Goal: Information Seeking & Learning: Learn about a topic

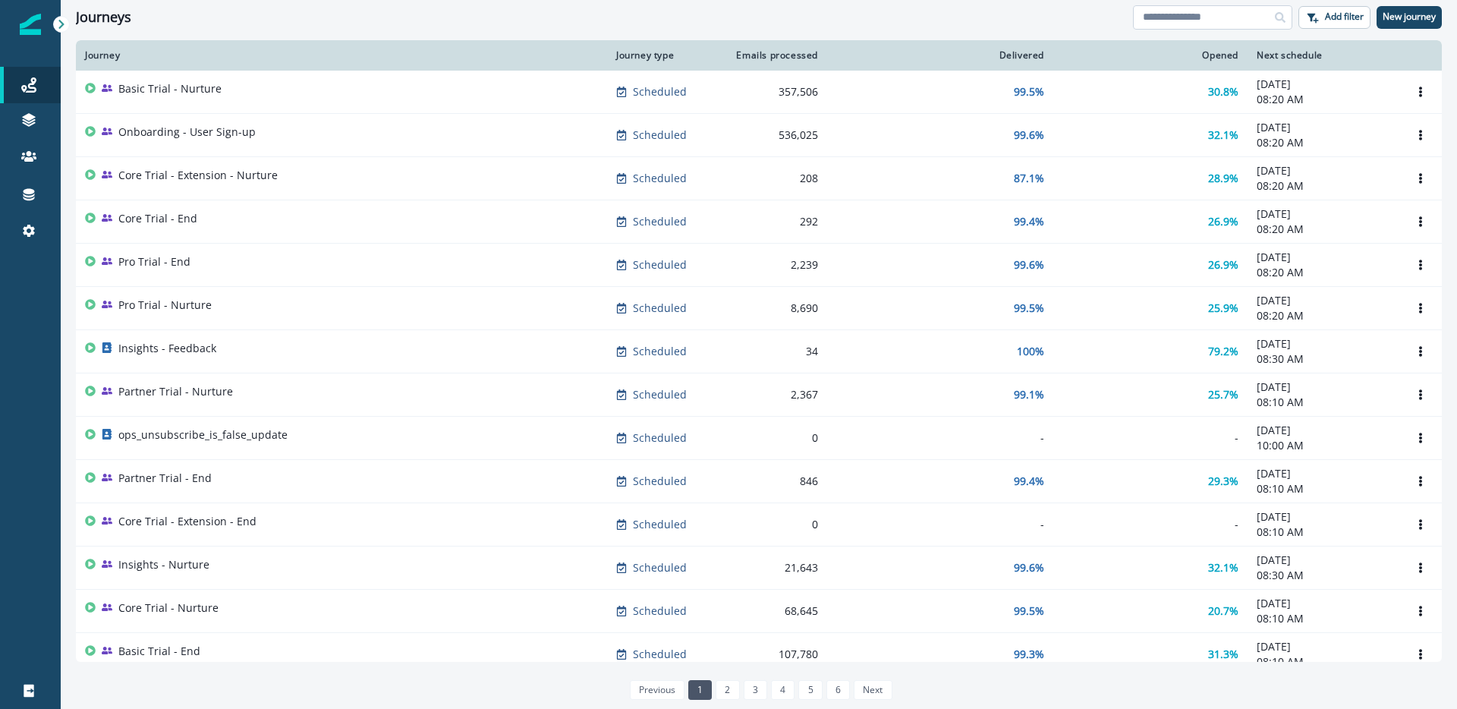
click at [1149, 20] on input at bounding box center [1212, 17] width 159 height 24
type input "****"
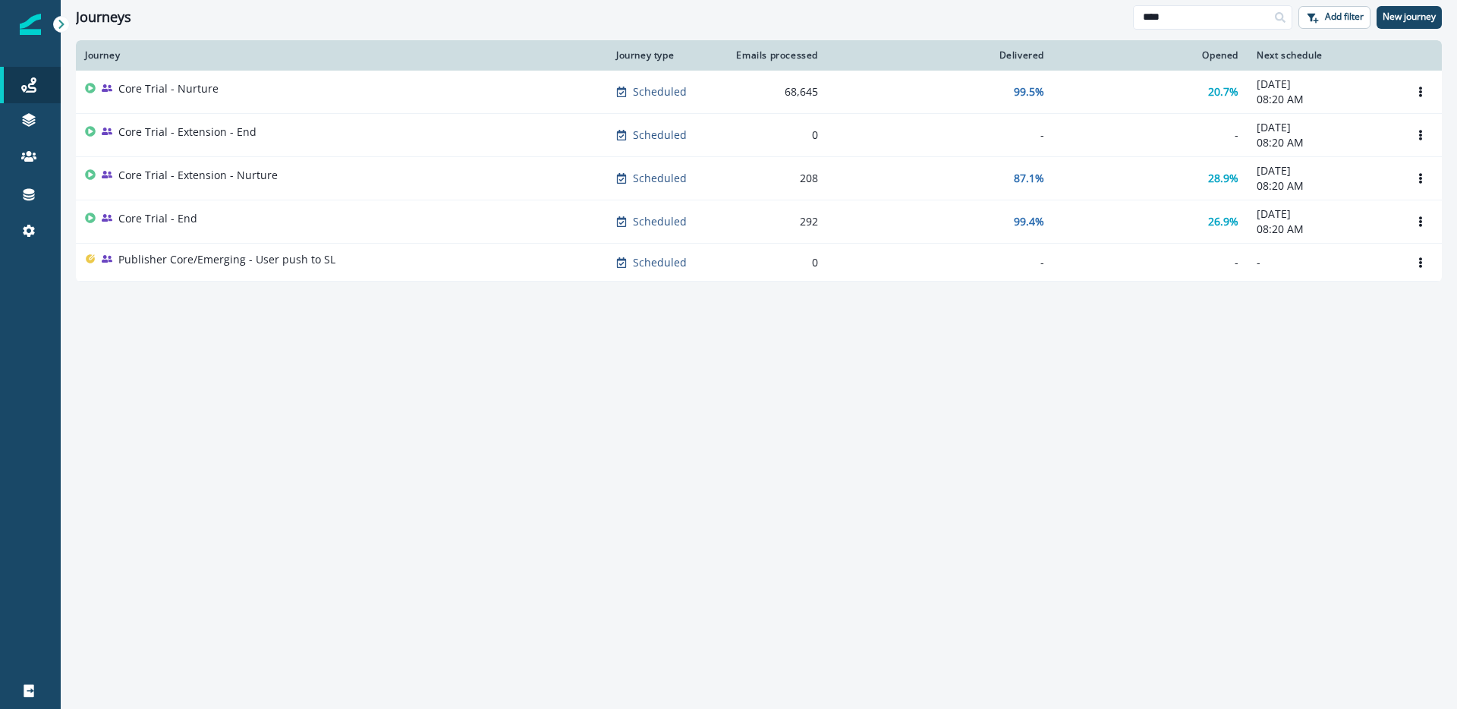
click at [305, 91] on div "Core Trial - Nurture" at bounding box center [341, 91] width 513 height 21
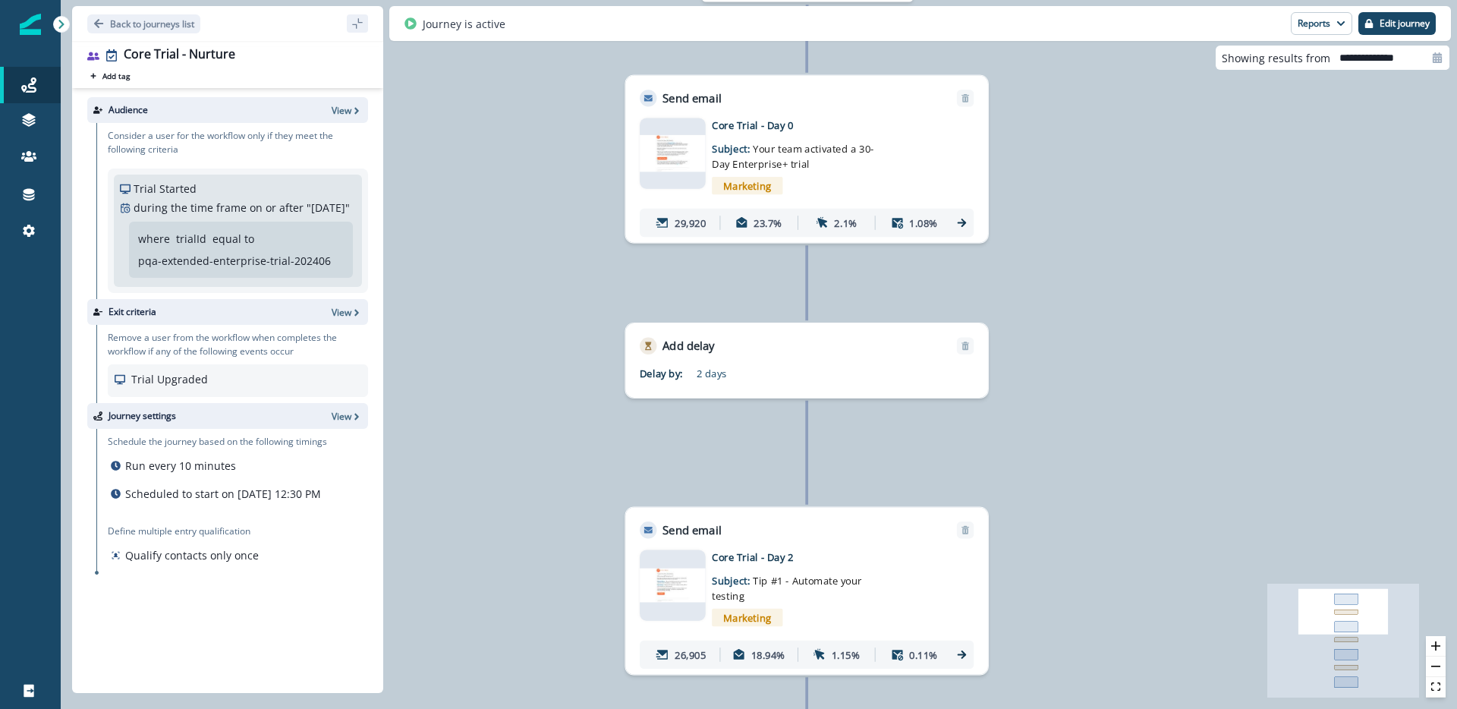
click at [1409, 57] on input "**********" at bounding box center [1389, 58] width 119 height 24
select select "*"
select select "****"
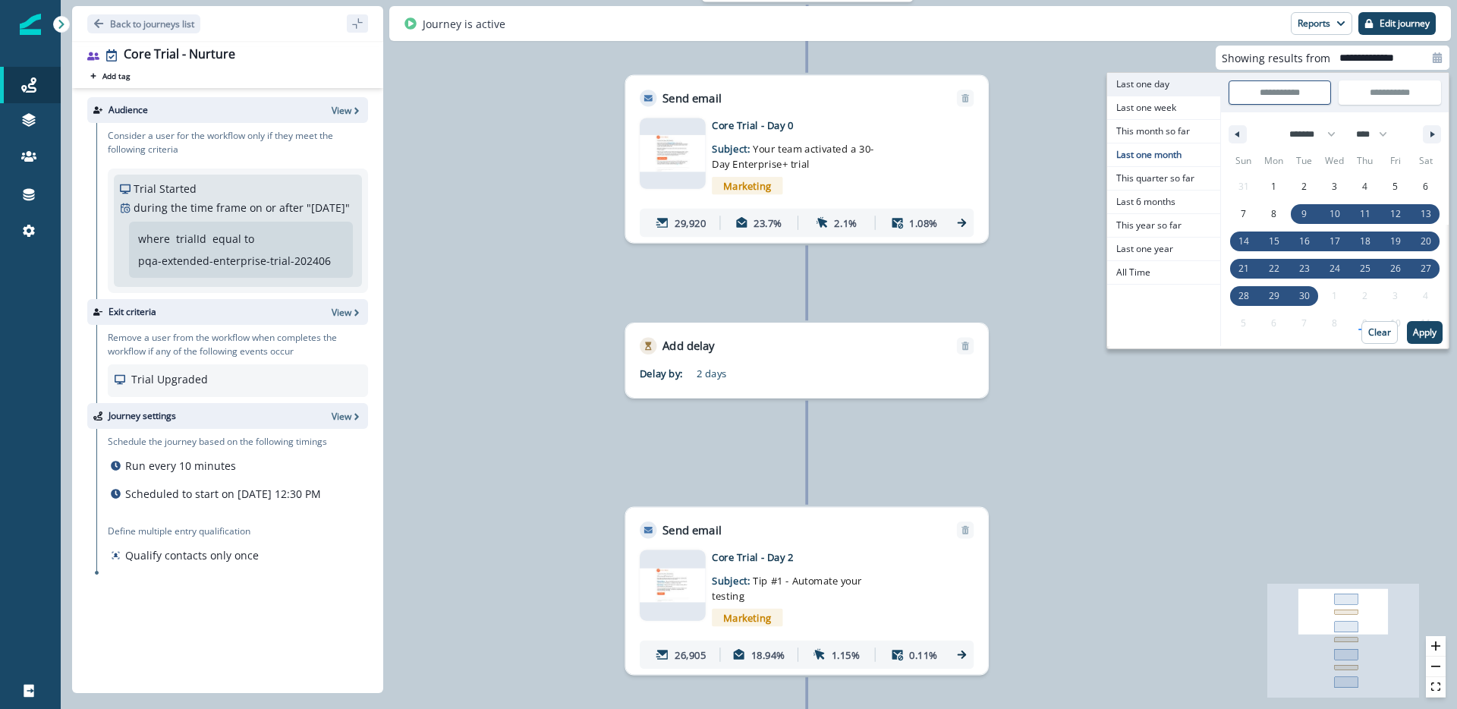
click at [1170, 85] on span "Last one day" at bounding box center [1163, 84] width 113 height 23
type input "**********"
select select "*"
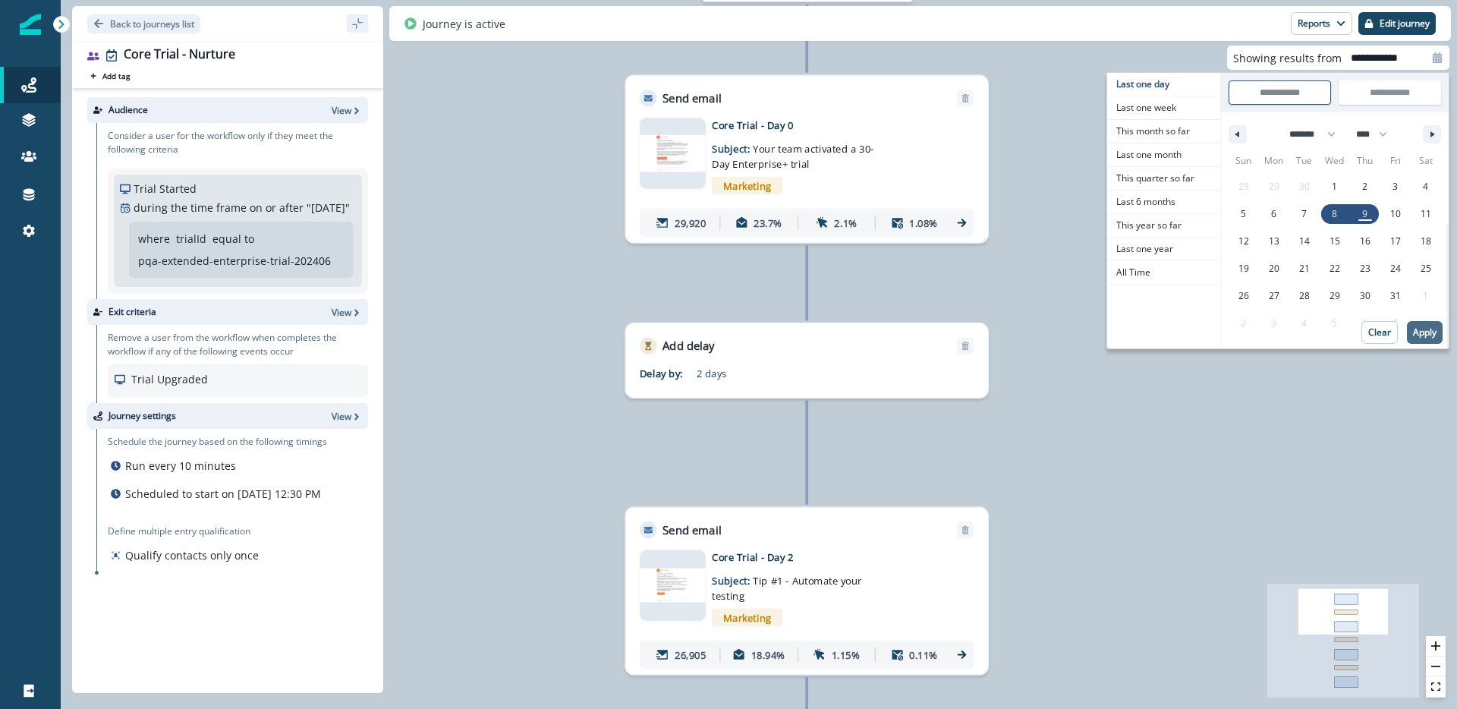
click at [1426, 328] on p "Apply" at bounding box center [1425, 332] width 24 height 11
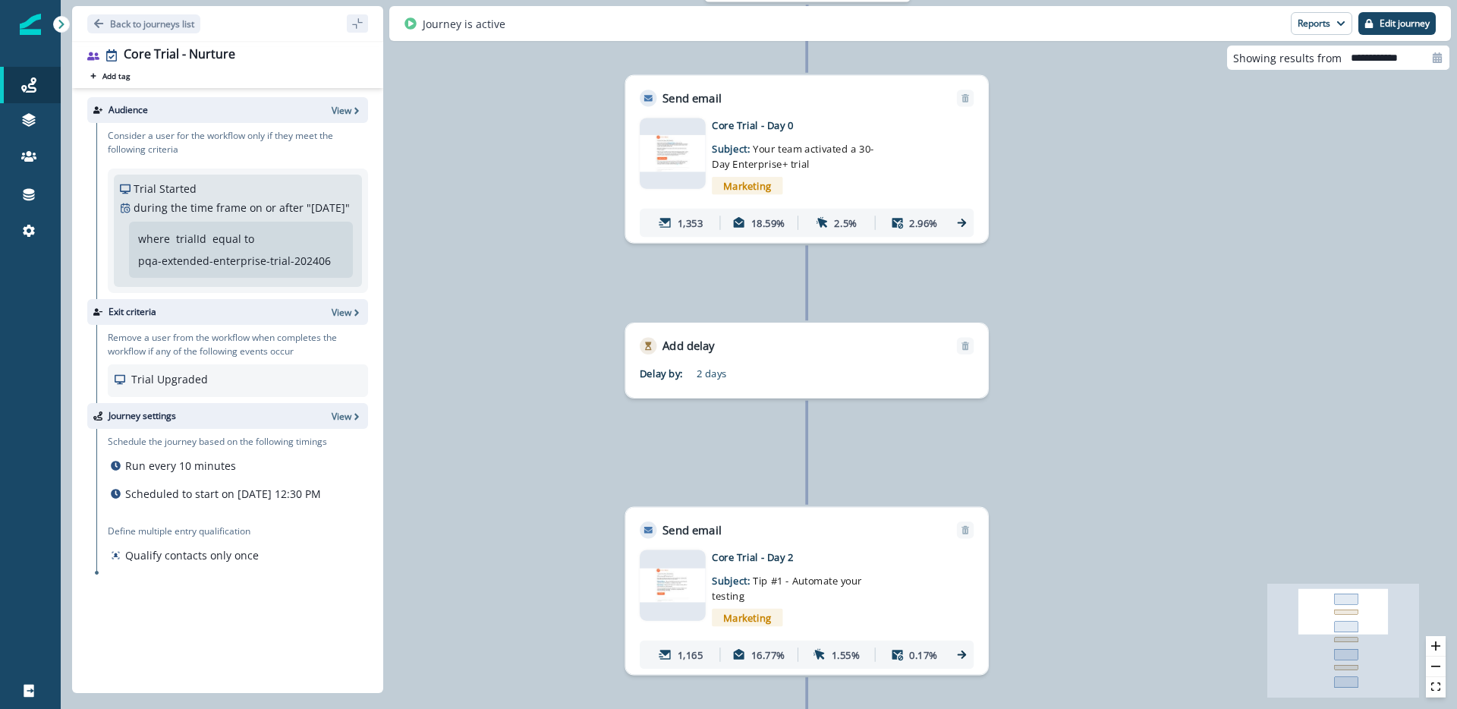
click at [1373, 77] on div "1,628 users have entered the journey Send email Email asset changed, journey re…" at bounding box center [759, 354] width 1396 height 709
click at [1377, 57] on input "**********" at bounding box center [1396, 58] width 108 height 24
select select "*"
select select "****"
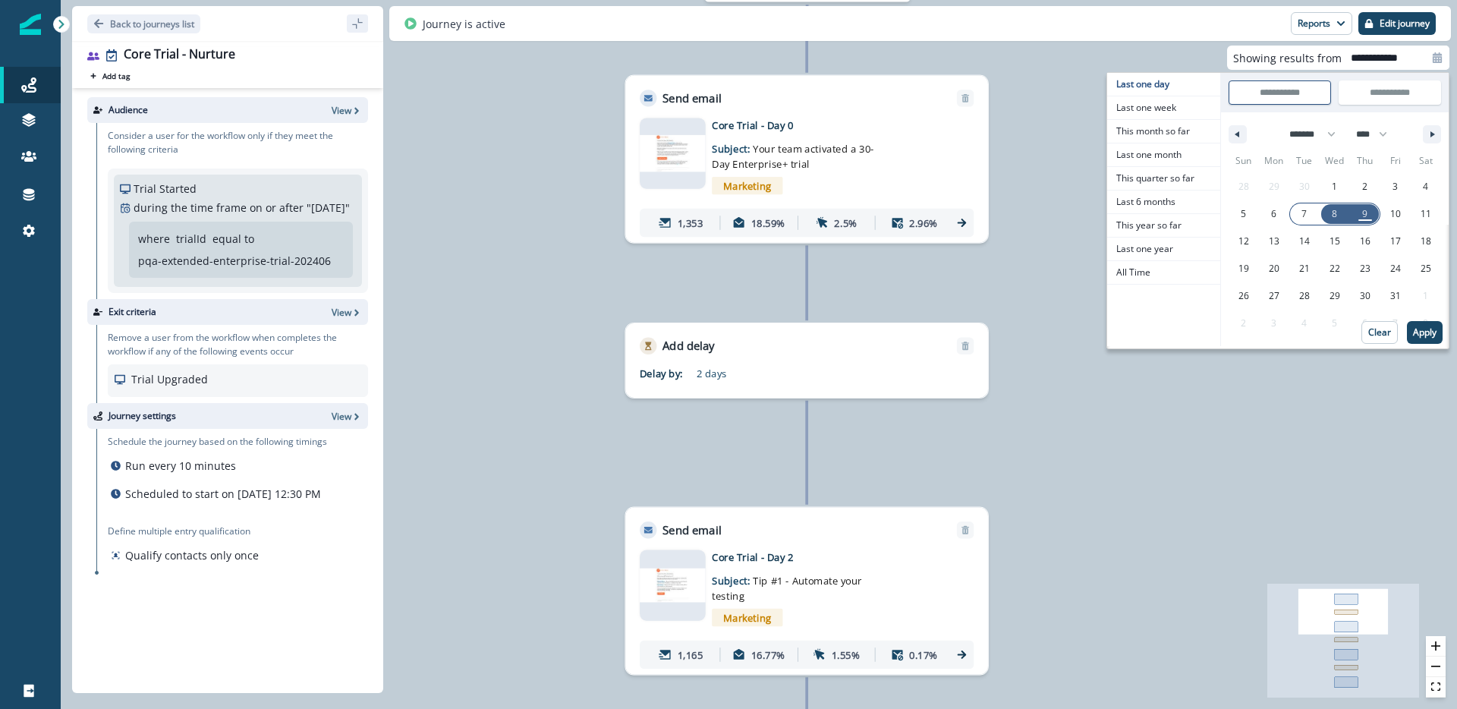
click at [1305, 210] on span "7" at bounding box center [1304, 213] width 5 height 27
type input "**********"
click at [1368, 217] on span "9" at bounding box center [1365, 214] width 30 height 20
click at [1424, 338] on button "Apply" at bounding box center [1425, 332] width 36 height 23
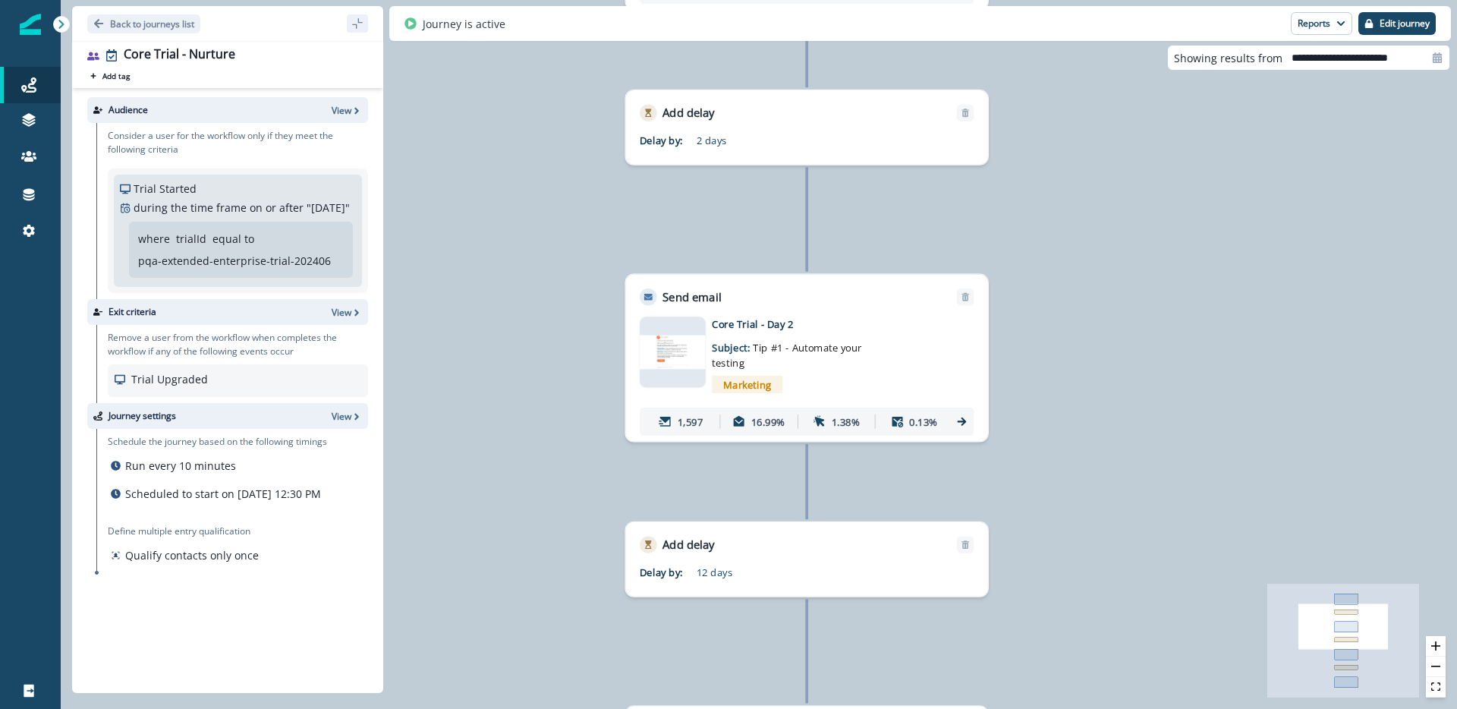
click at [1345, 55] on input "**********" at bounding box center [1366, 58] width 167 height 24
select select "*"
select select "****"
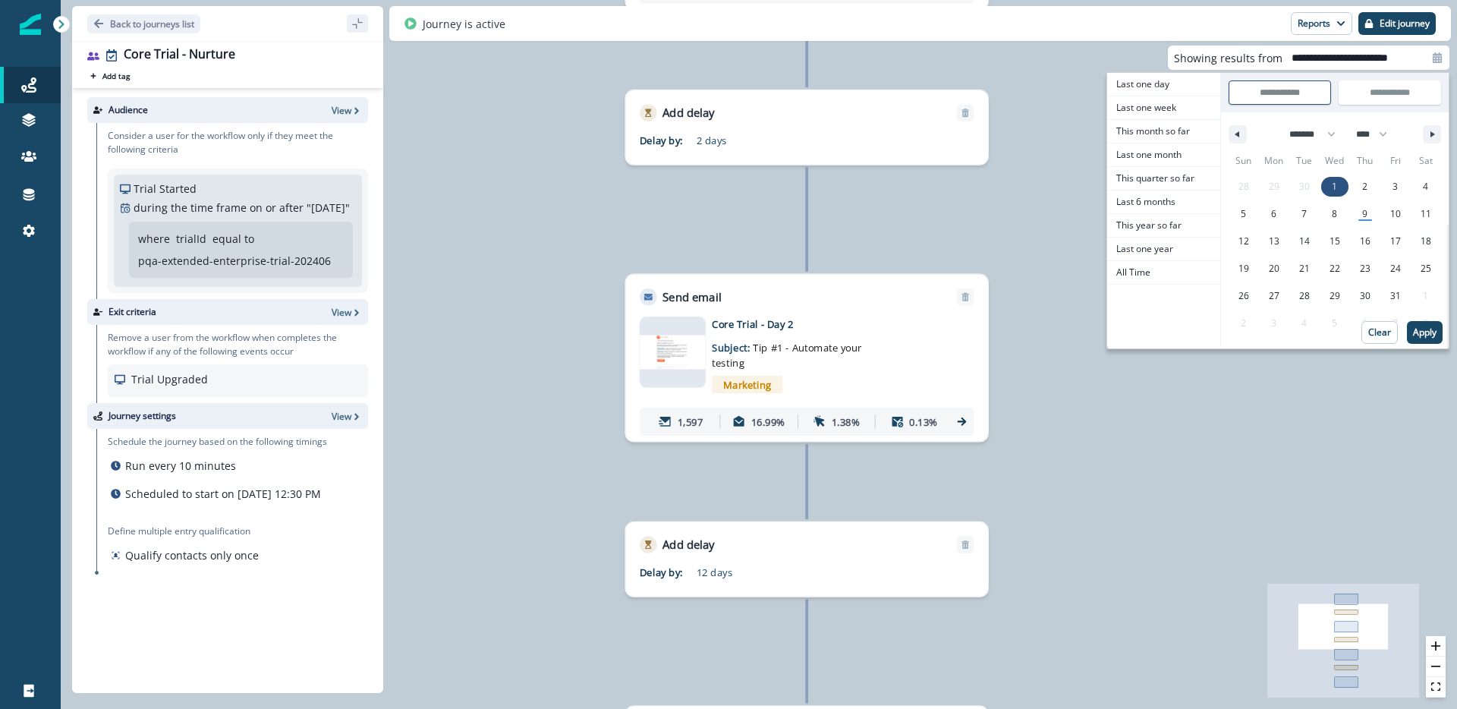
drag, startPoint x: 1340, startPoint y: 186, endPoint x: 1347, endPoint y: 198, distance: 13.9
click at [1340, 186] on span "1" at bounding box center [1335, 187] width 30 height 20
type input "**********"
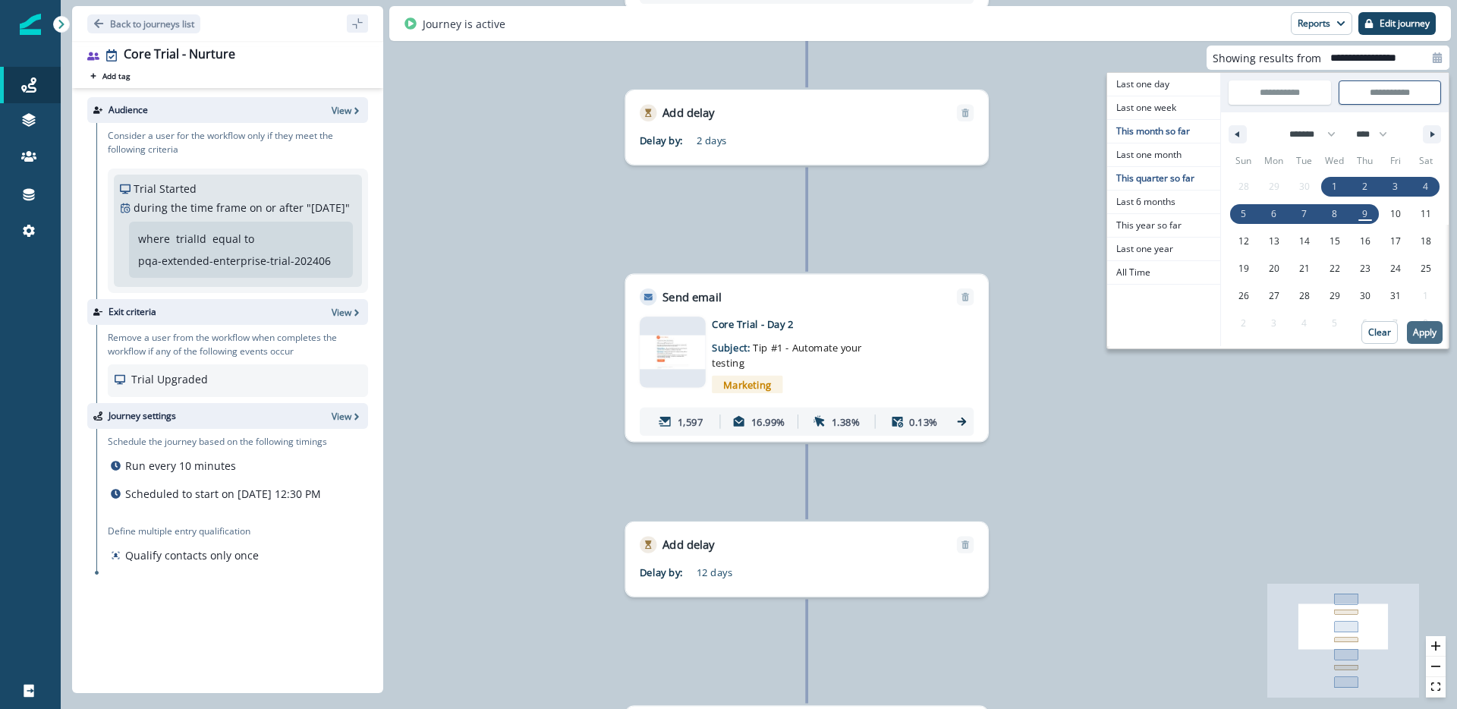
click at [1435, 335] on p "Apply" at bounding box center [1425, 332] width 24 height 11
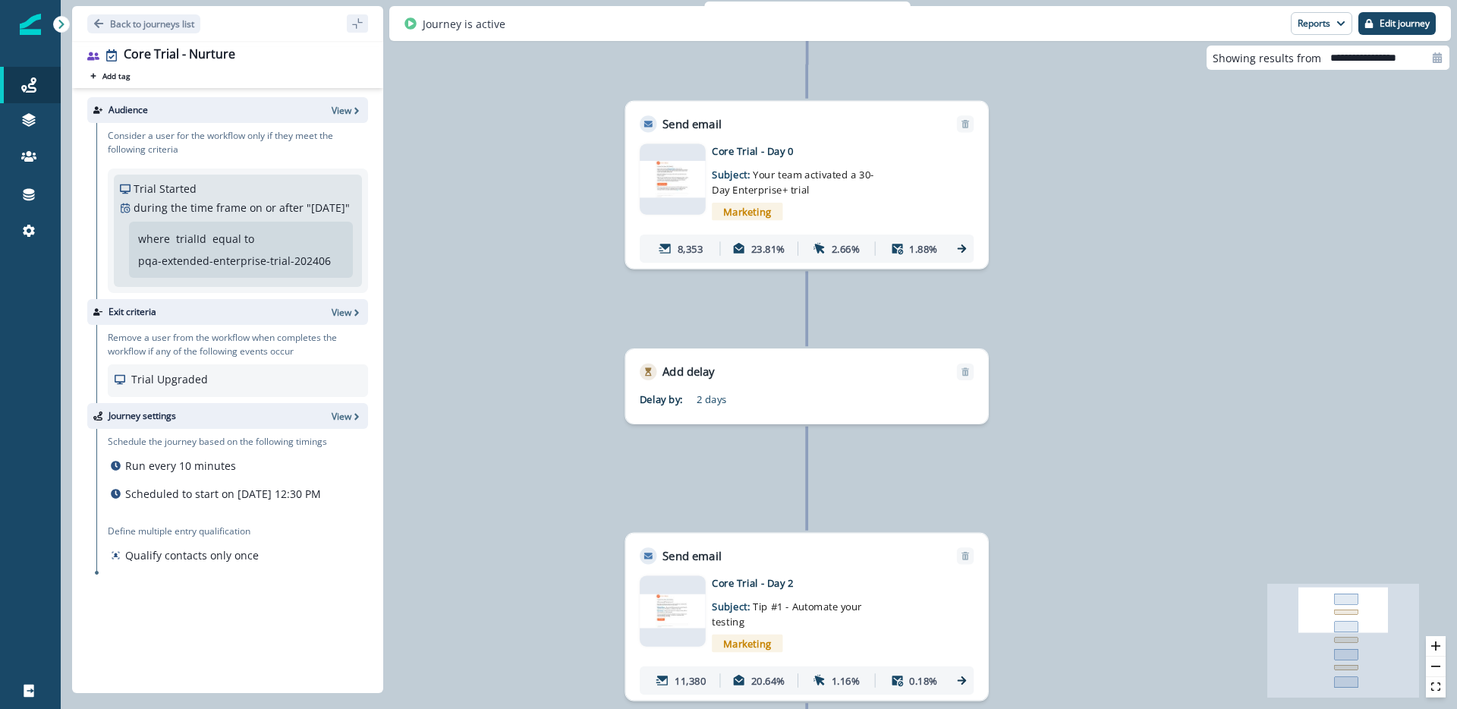
click at [881, 153] on p "Core Trial - Day 0" at bounding box center [825, 151] width 226 height 15
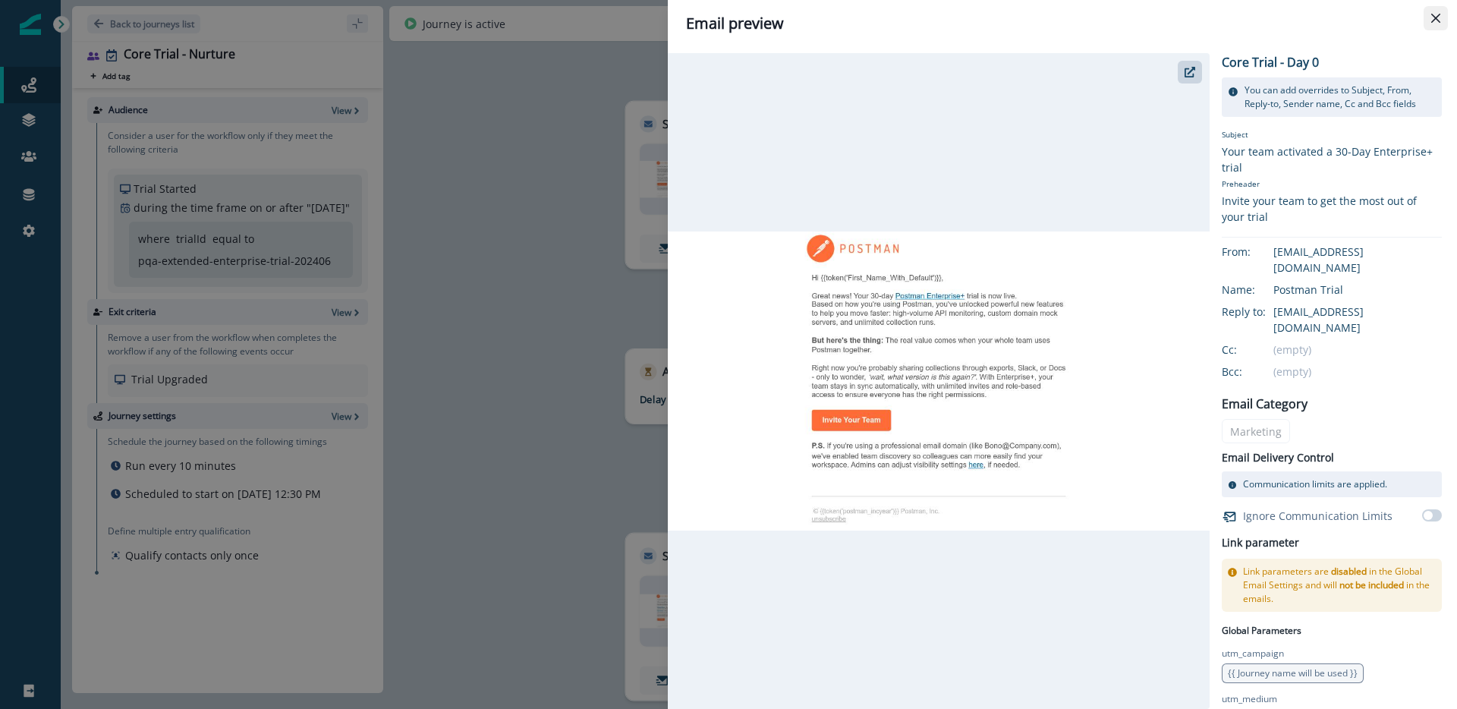
click at [1446, 21] on button "Close" at bounding box center [1436, 18] width 24 height 24
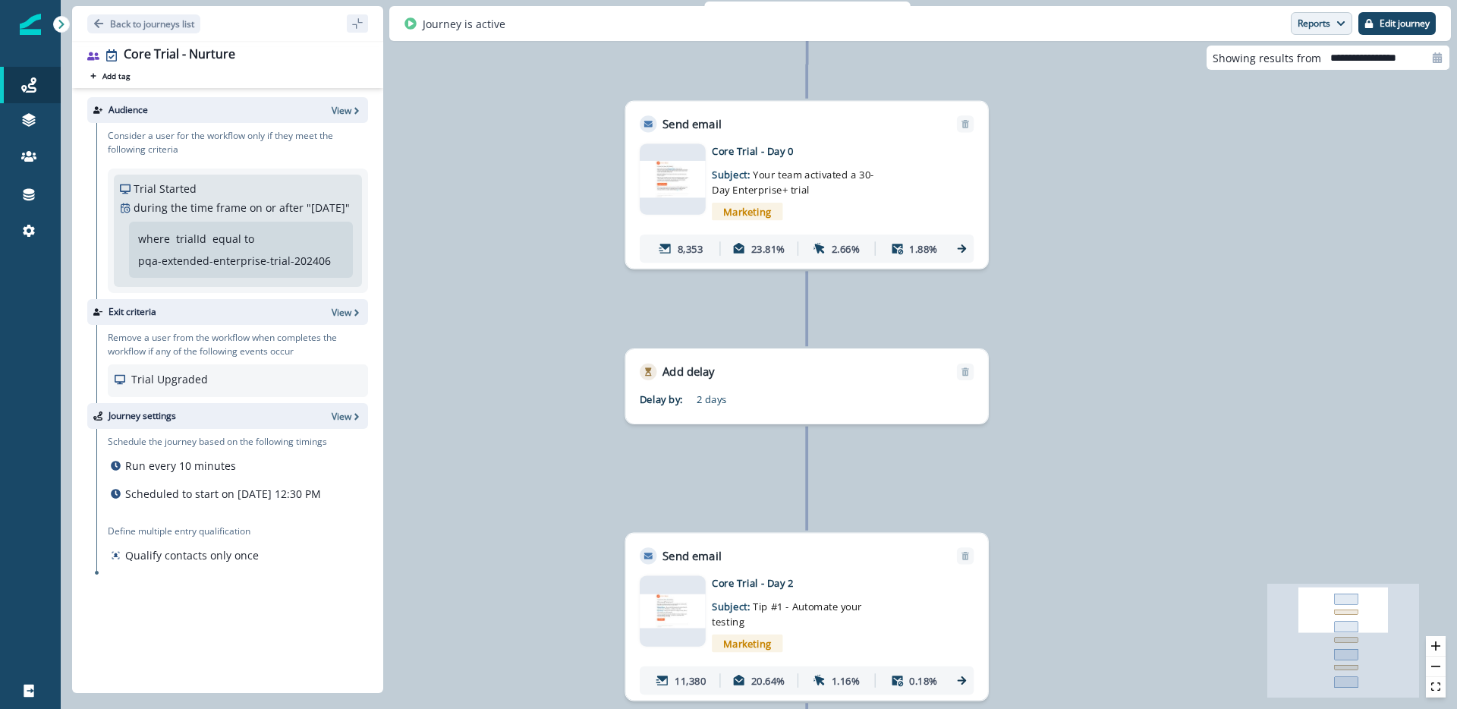
click at [1342, 29] on button "Reports" at bounding box center [1321, 23] width 61 height 23
click at [1291, 66] on button "Email Report" at bounding box center [1265, 61] width 172 height 27
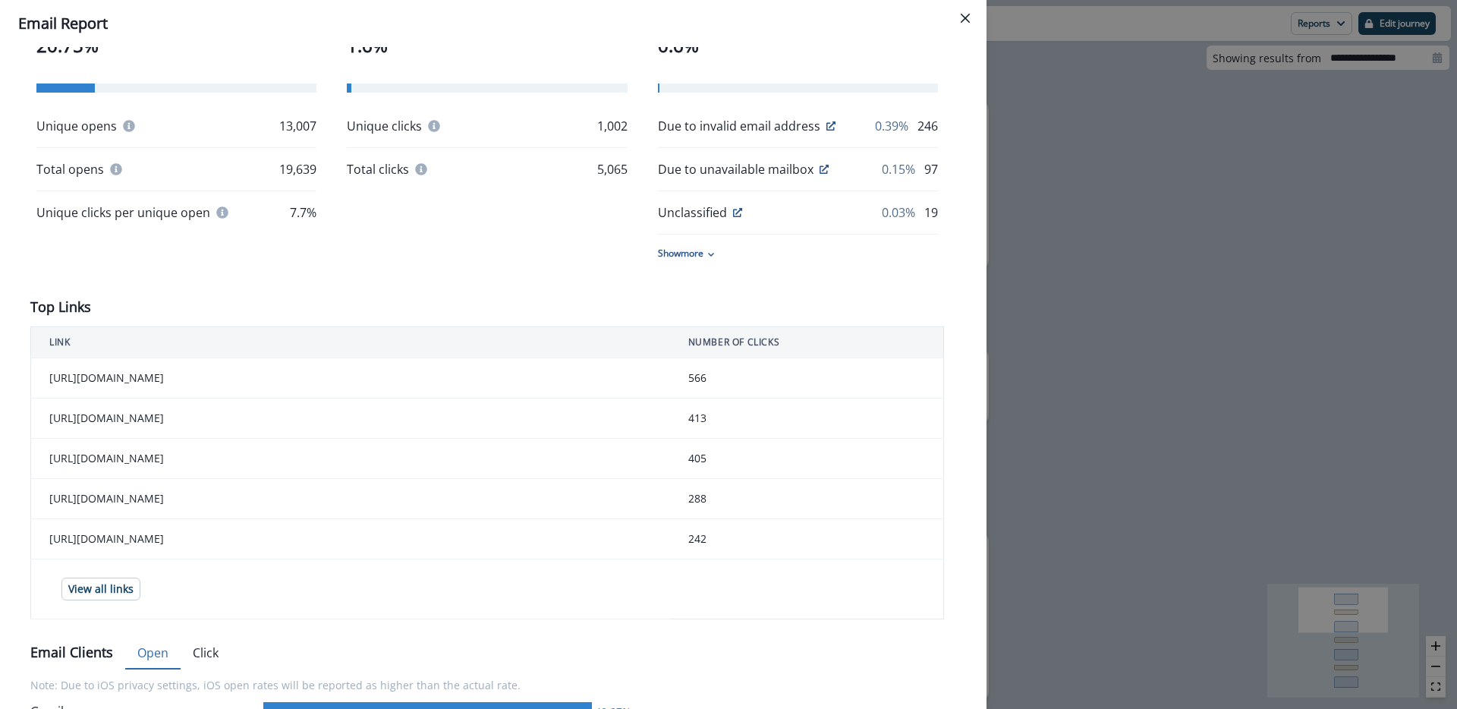
scroll to position [338, 0]
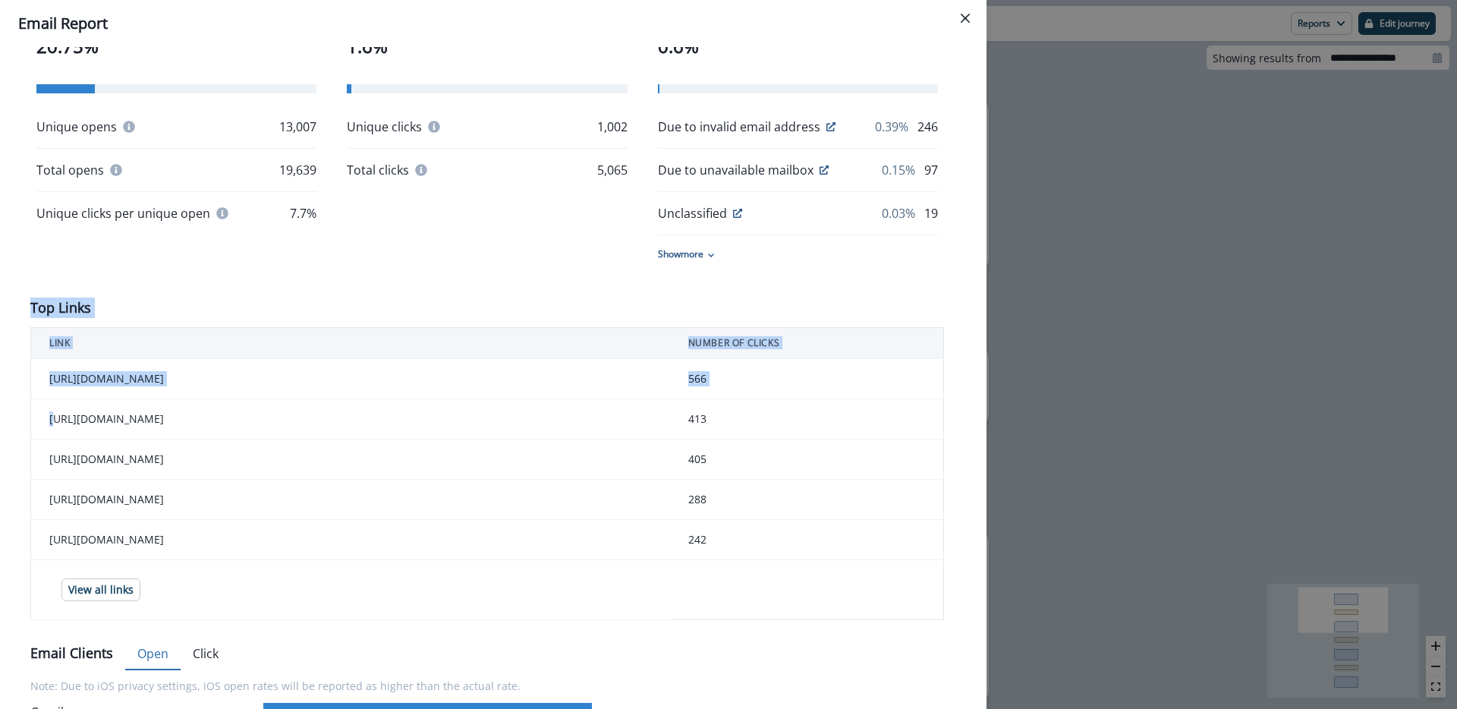
drag, startPoint x: 526, startPoint y: 416, endPoint x: 56, endPoint y: 422, distance: 469.8
click at [262, 425] on td "https://learning.postman.com/docs/getting-started/postman-trials/enterprise-plu…" at bounding box center [350, 419] width 639 height 40
click at [389, 271] on div "OPEN RATE 20.75% Unique opens 13,007 Total opens 19,639 Unique clicks per uniqu…" at bounding box center [487, 109] width 914 height 366
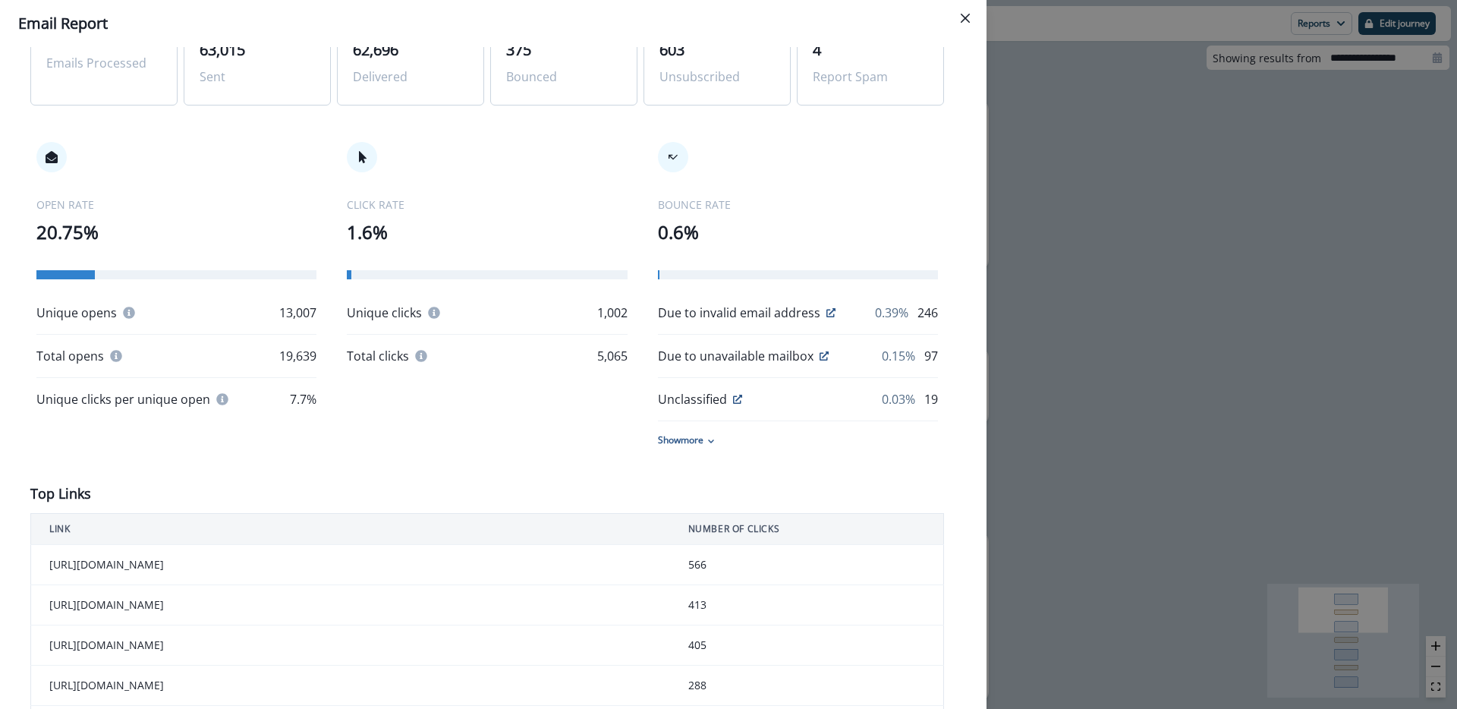
scroll to position [0, 0]
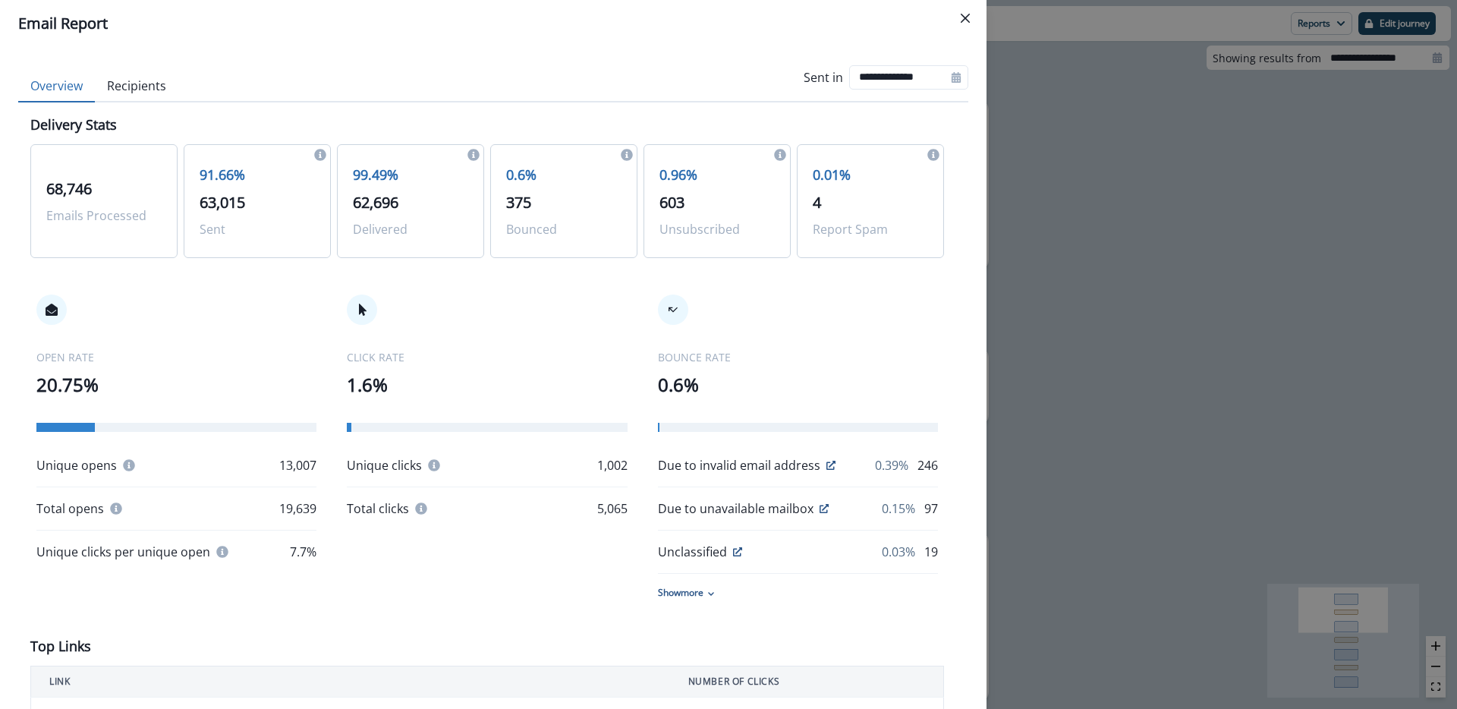
click at [499, 329] on div "CLICK RATE 1.6% Unique clicks 1,002 Total clicks 5,065" at bounding box center [487, 405] width 280 height 223
click at [527, 280] on div "OPEN RATE 20.75% Unique opens 13,007 Total opens 19,639 Unique clicks per uniqu…" at bounding box center [487, 447] width 914 height 366
click at [963, 10] on button "Close" at bounding box center [965, 18] width 24 height 24
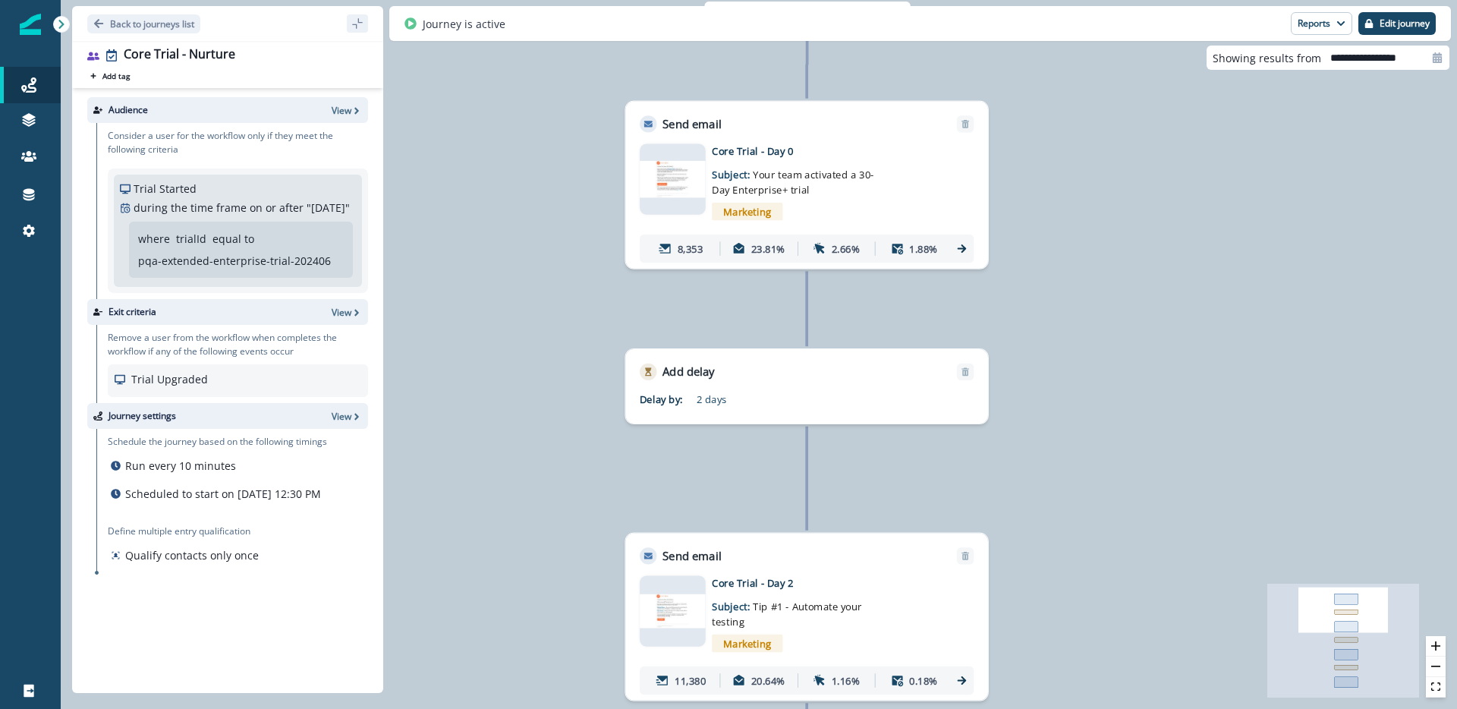
click at [1201, 279] on div "9,780 users have entered the journey Send email Email asset changed, journey re…" at bounding box center [759, 354] width 1396 height 709
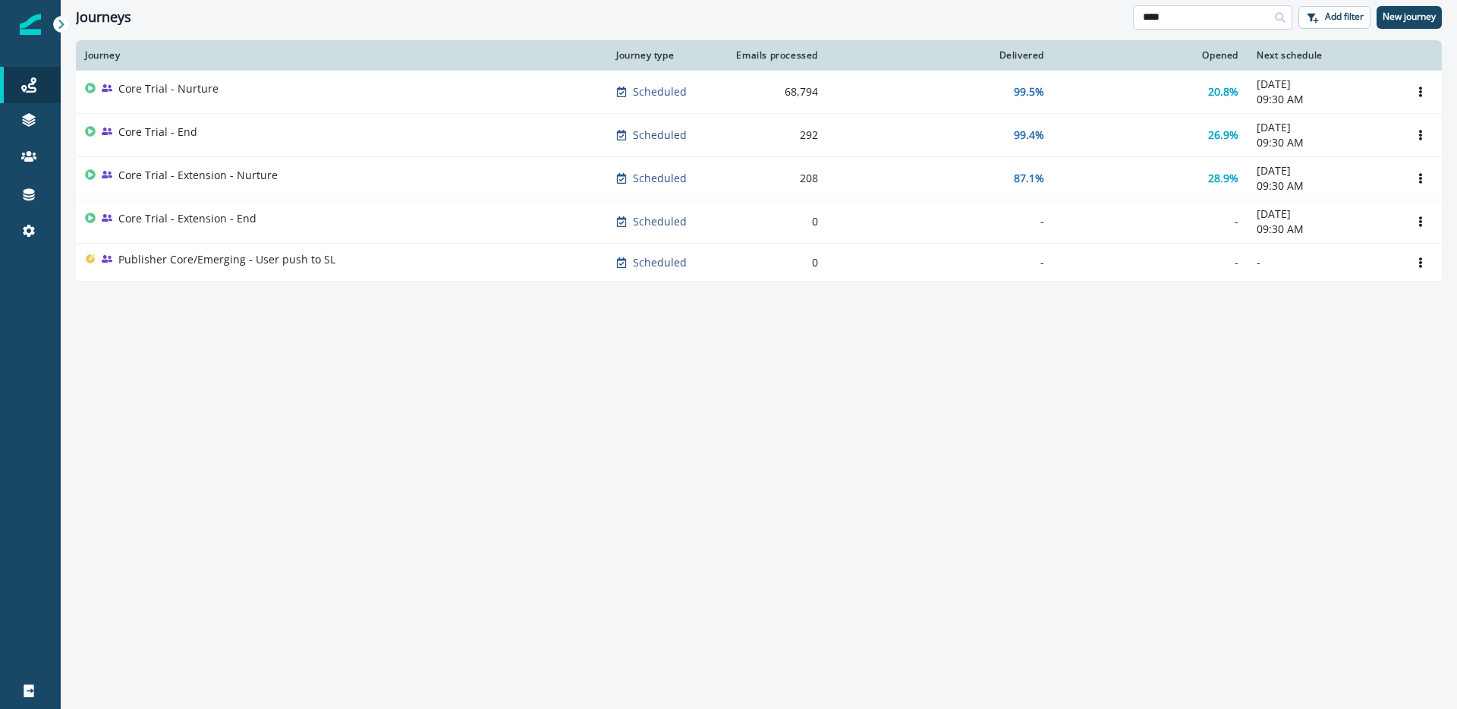
click at [1210, 14] on input "****" at bounding box center [1212, 17] width 159 height 24
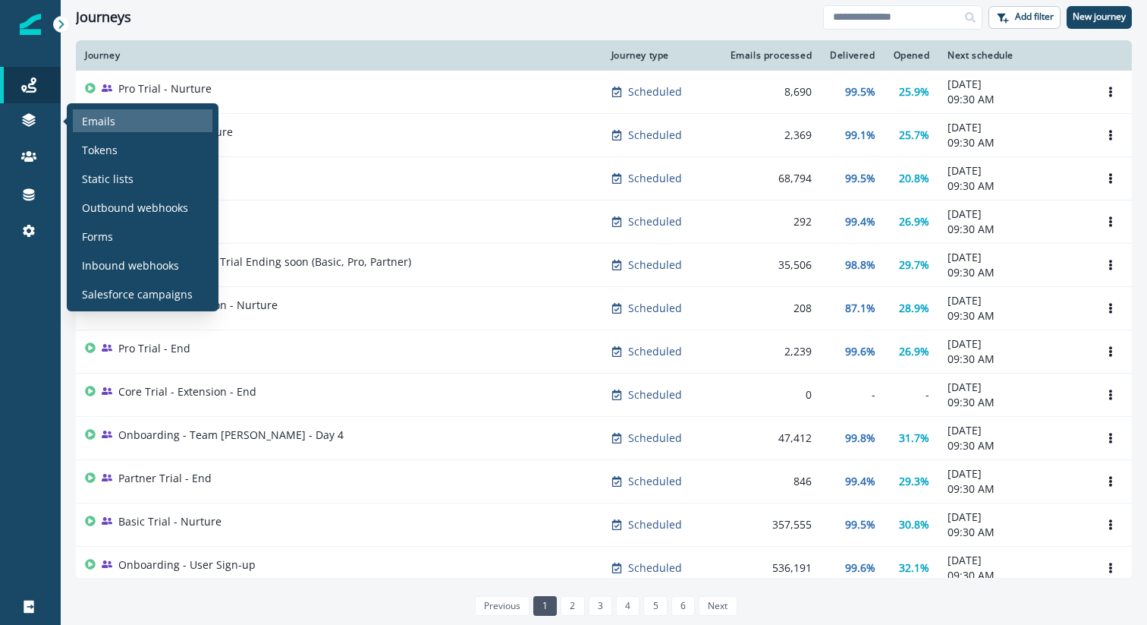
click at [77, 121] on div "Emails" at bounding box center [143, 120] width 140 height 23
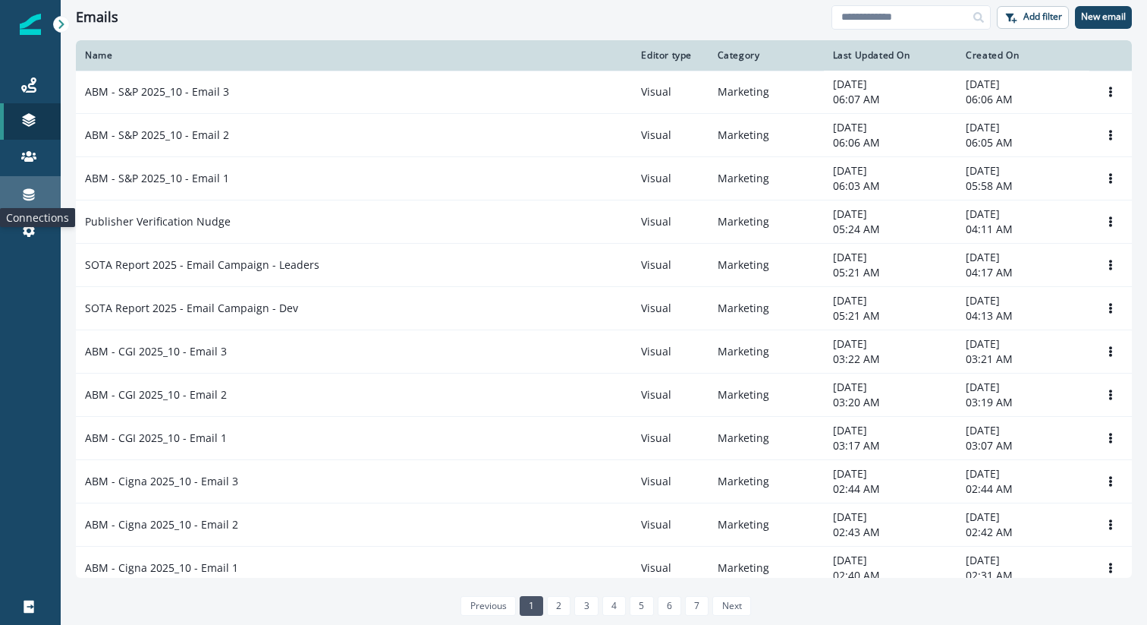
click at [36, 194] on icon at bounding box center [28, 194] width 15 height 15
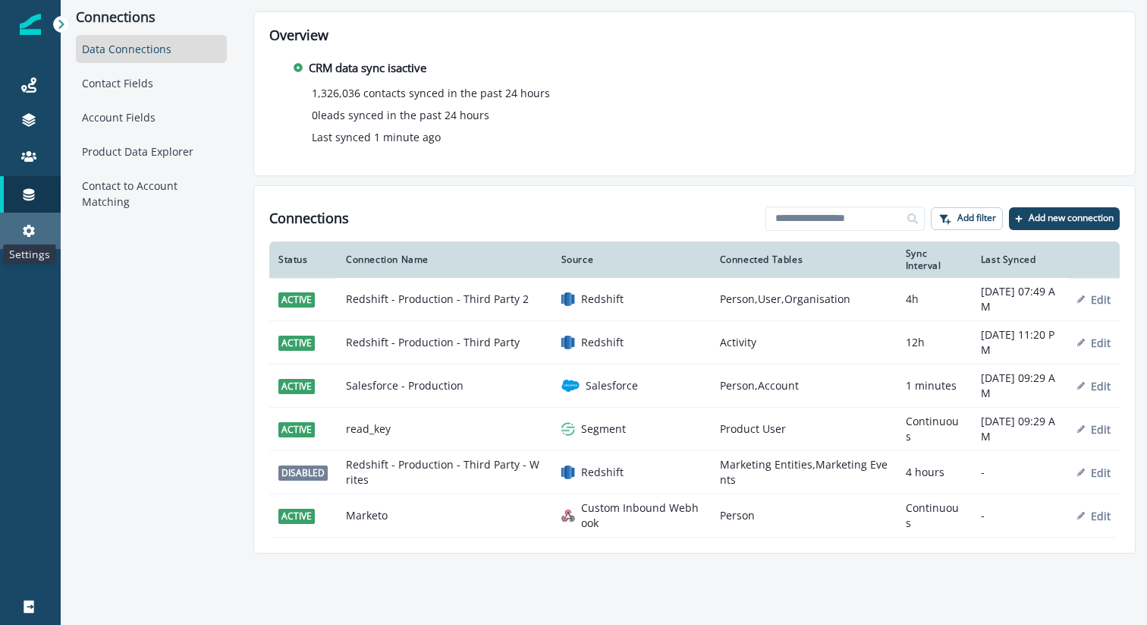
click at [32, 231] on icon at bounding box center [29, 231] width 12 height 12
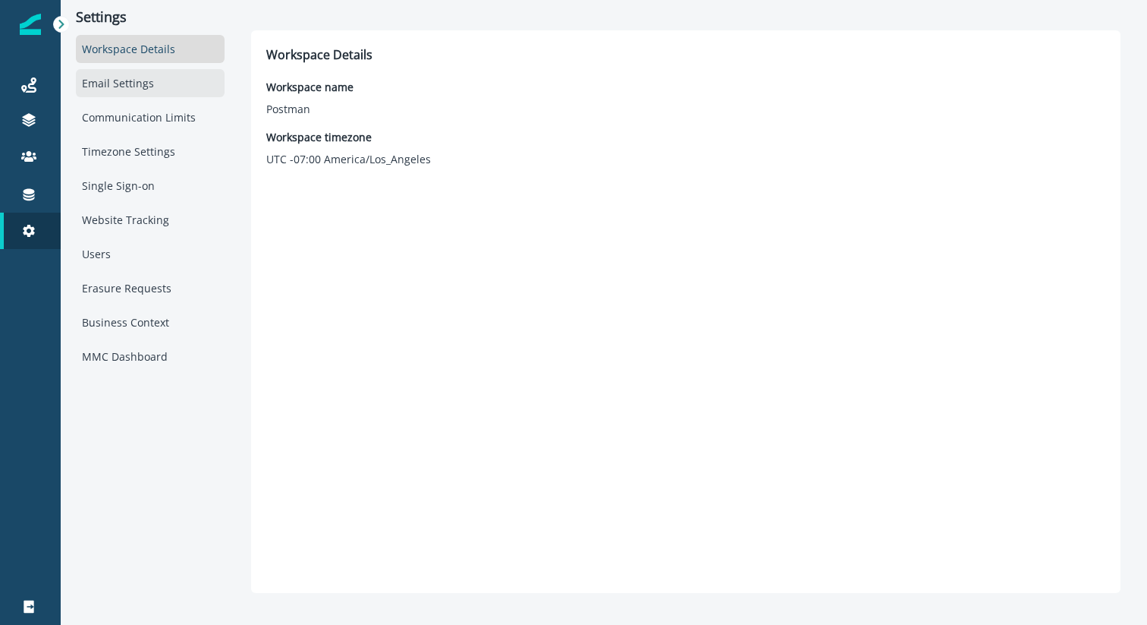
click at [127, 87] on div "Email Settings" at bounding box center [150, 83] width 149 height 28
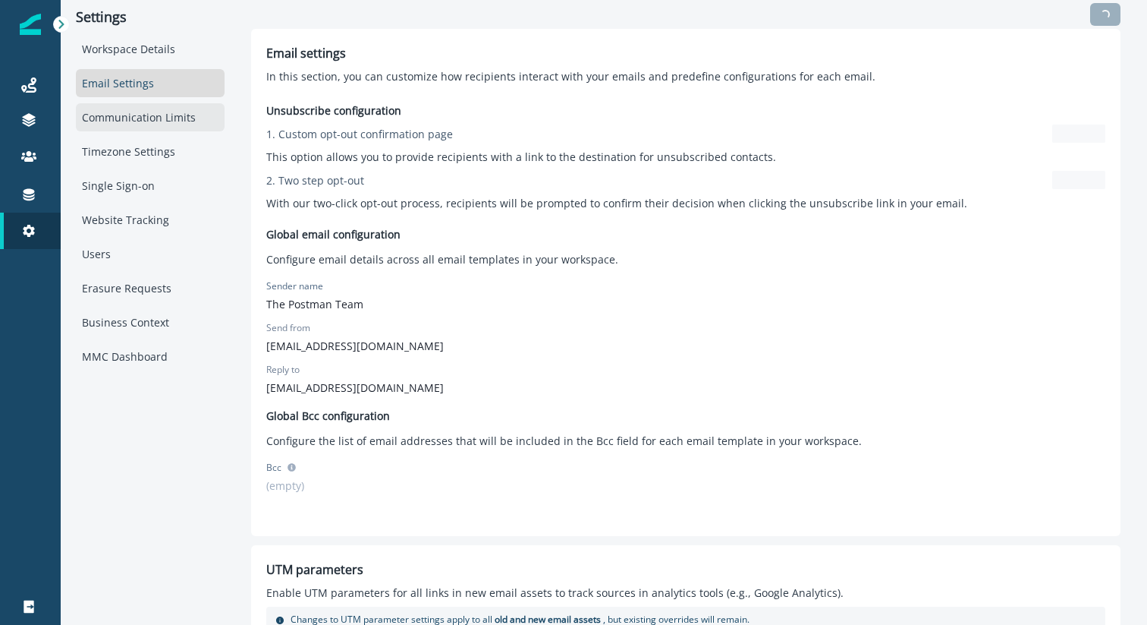
click at [140, 117] on div "Communication Limits" at bounding box center [150, 117] width 149 height 28
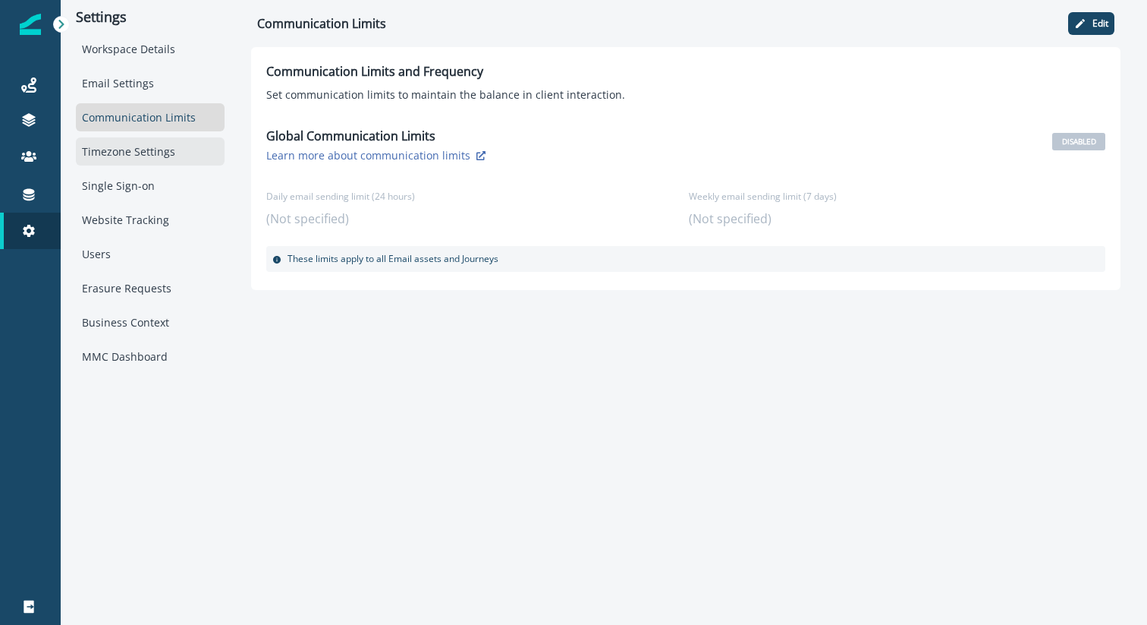
click at [134, 152] on div "Timezone Settings" at bounding box center [150, 151] width 149 height 28
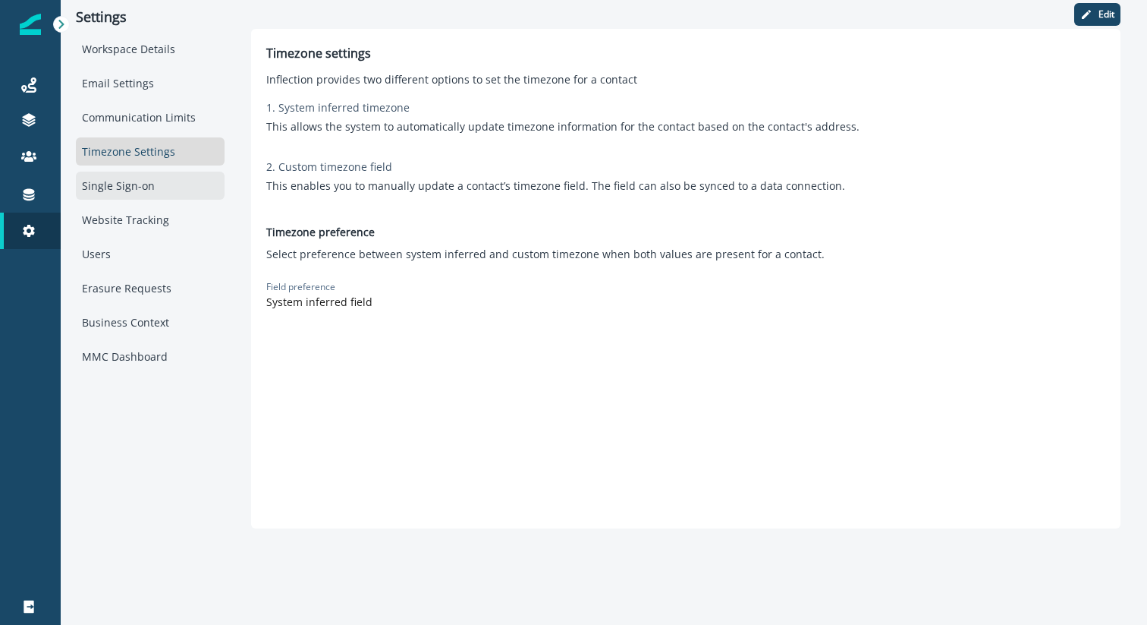
click at [136, 185] on div "Single Sign-on" at bounding box center [150, 186] width 149 height 28
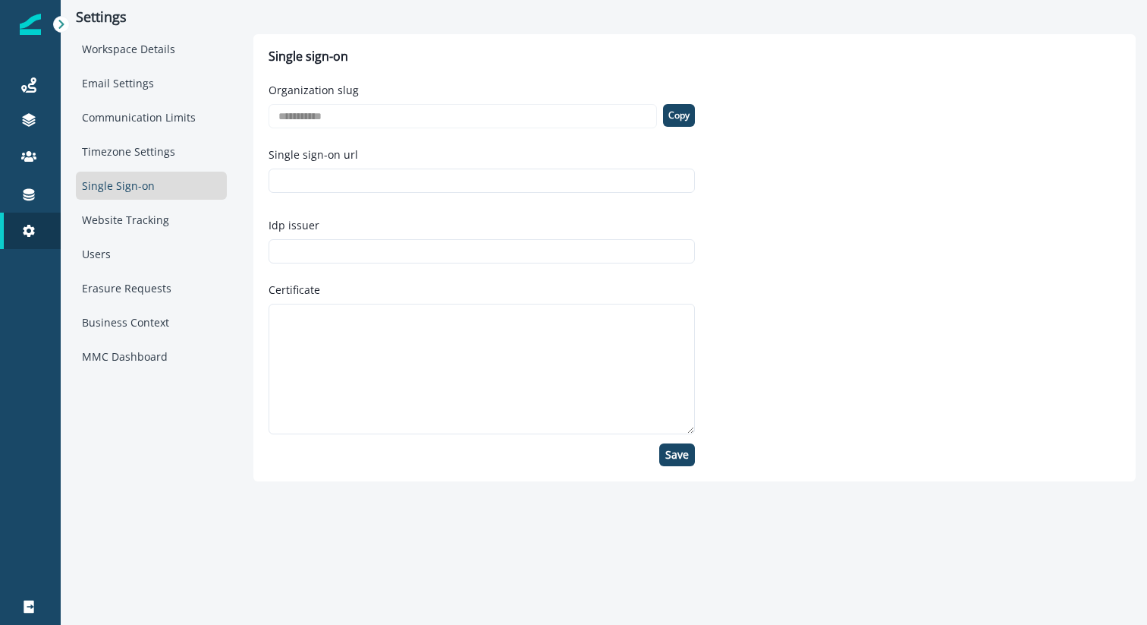
type input "**********"
type textarea "**********"
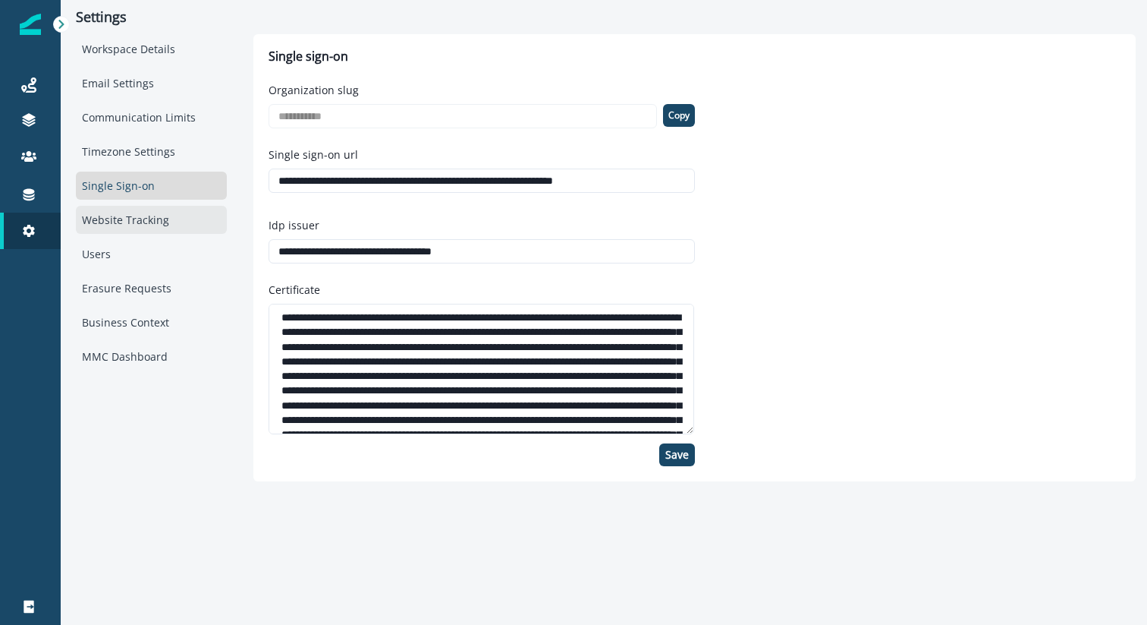
click at [109, 221] on div "Website Tracking" at bounding box center [151, 220] width 151 height 28
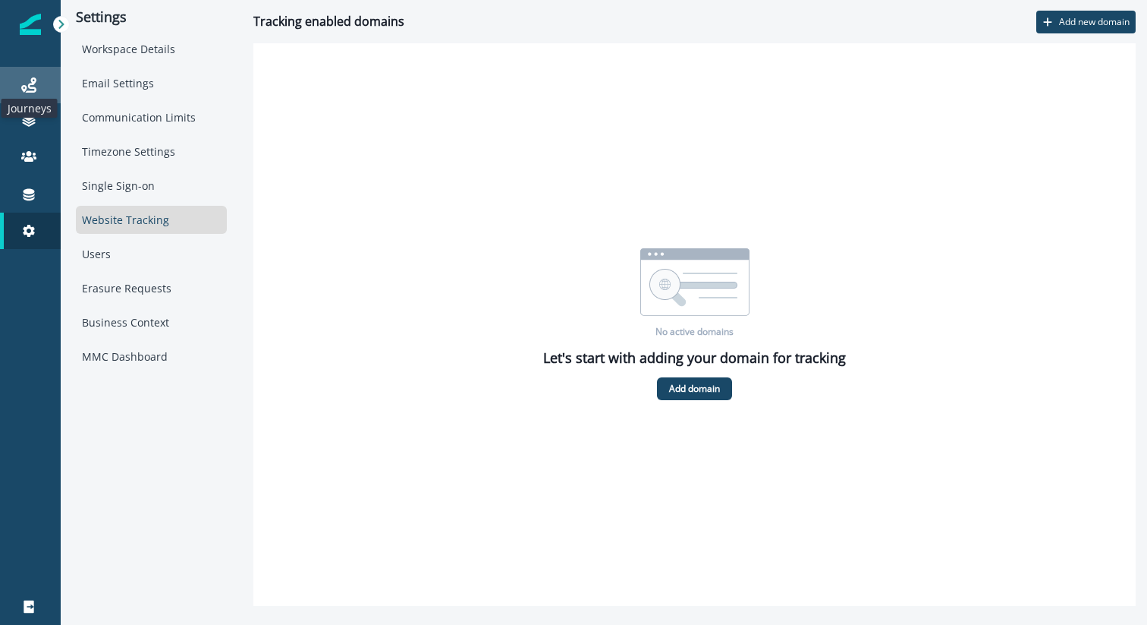
click at [21, 85] on icon at bounding box center [28, 84] width 15 height 15
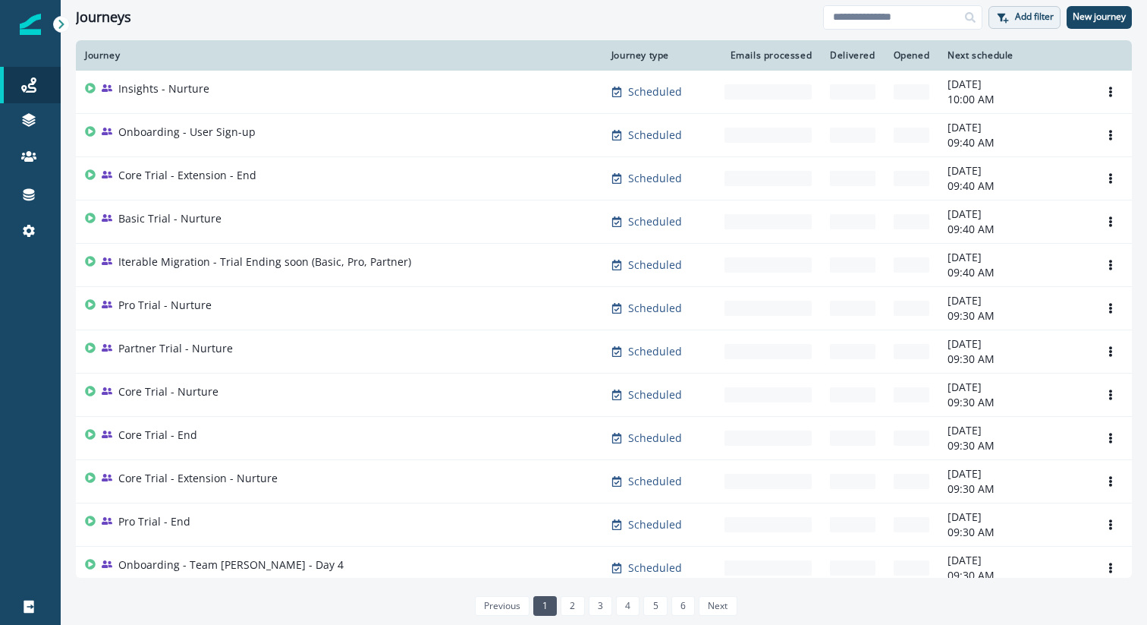
click at [1026, 16] on p "Add filter" at bounding box center [1034, 16] width 39 height 11
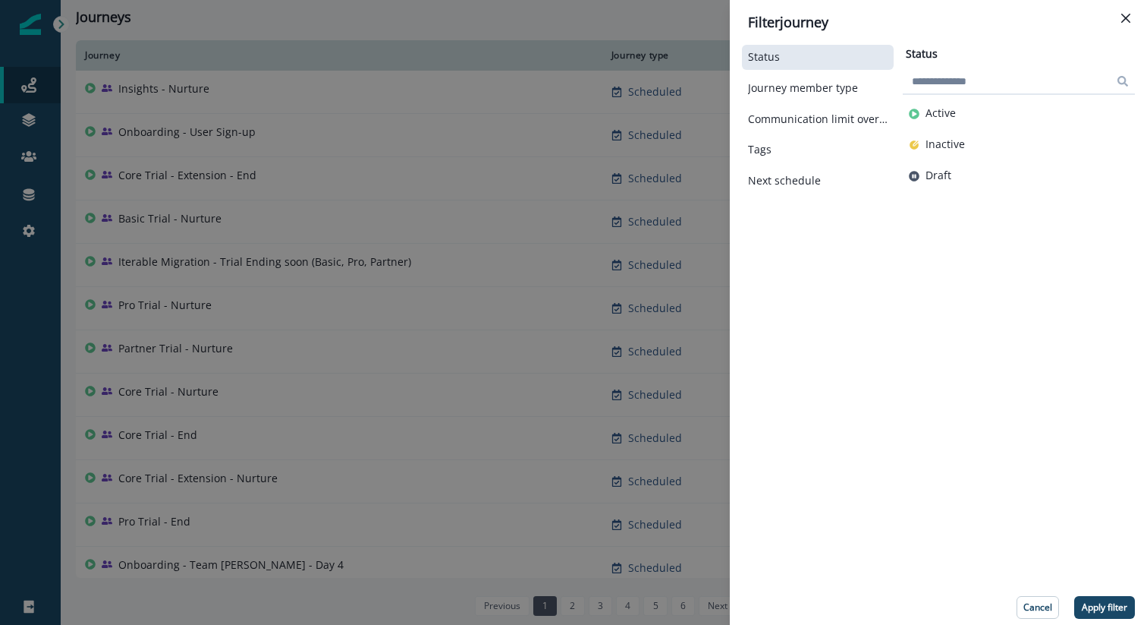
click at [595, 24] on div "Filter journey Status Journey member type Communication limit overrides Tags Ne…" at bounding box center [573, 312] width 1147 height 625
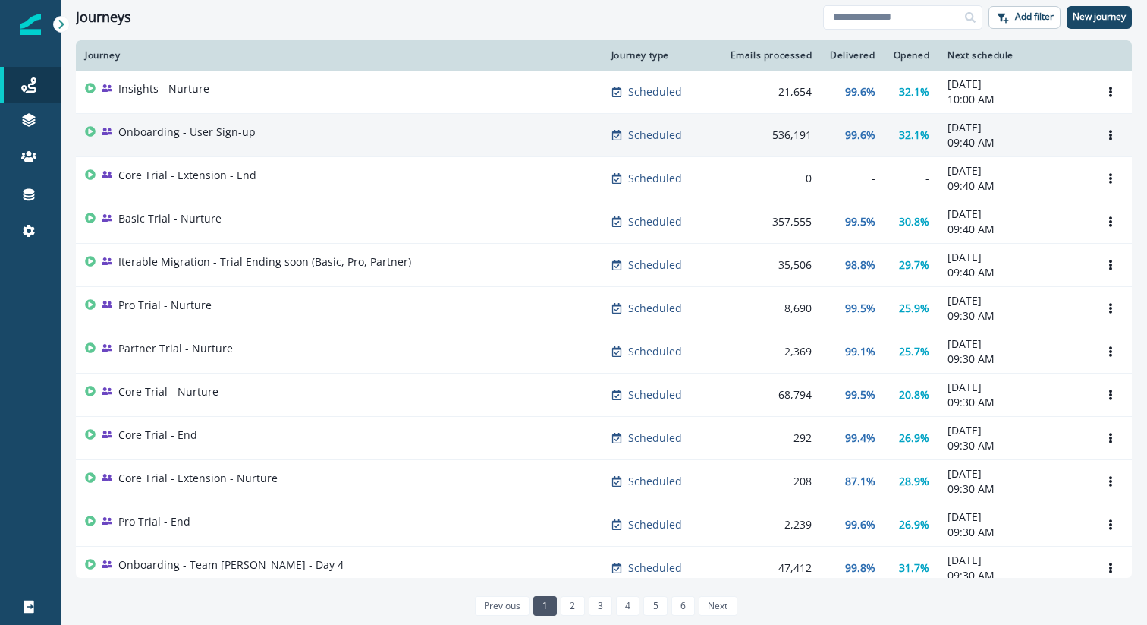
click at [347, 141] on div "Onboarding - User Sign-up" at bounding box center [339, 134] width 508 height 21
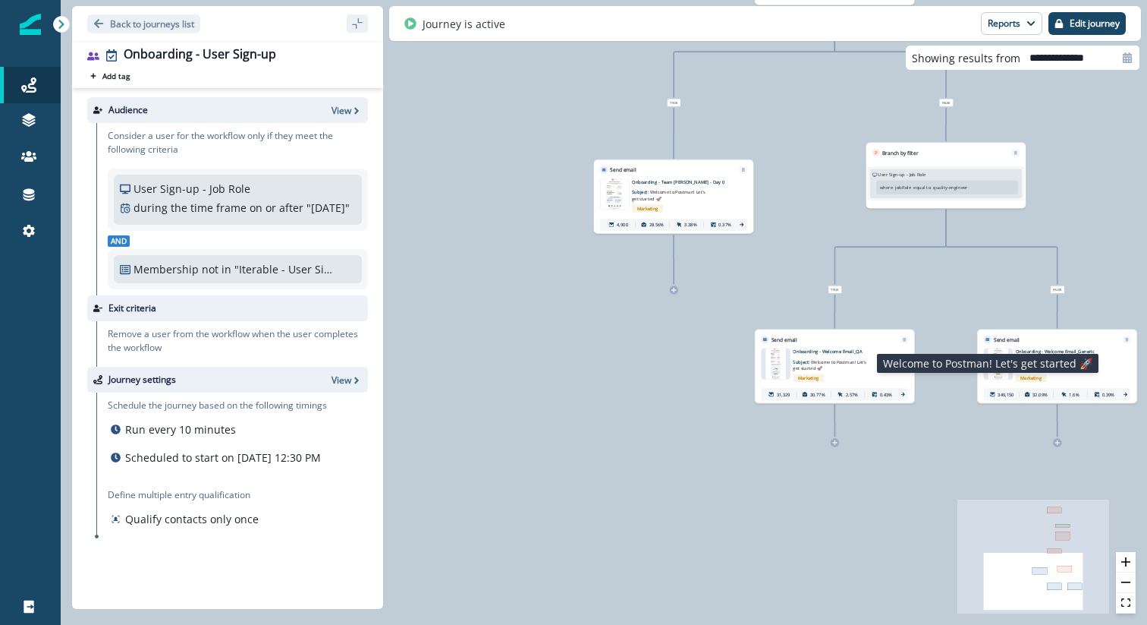
click at [818, 364] on span "Welcome to Postman! Let's get started 🚀" at bounding box center [830, 365] width 74 height 12
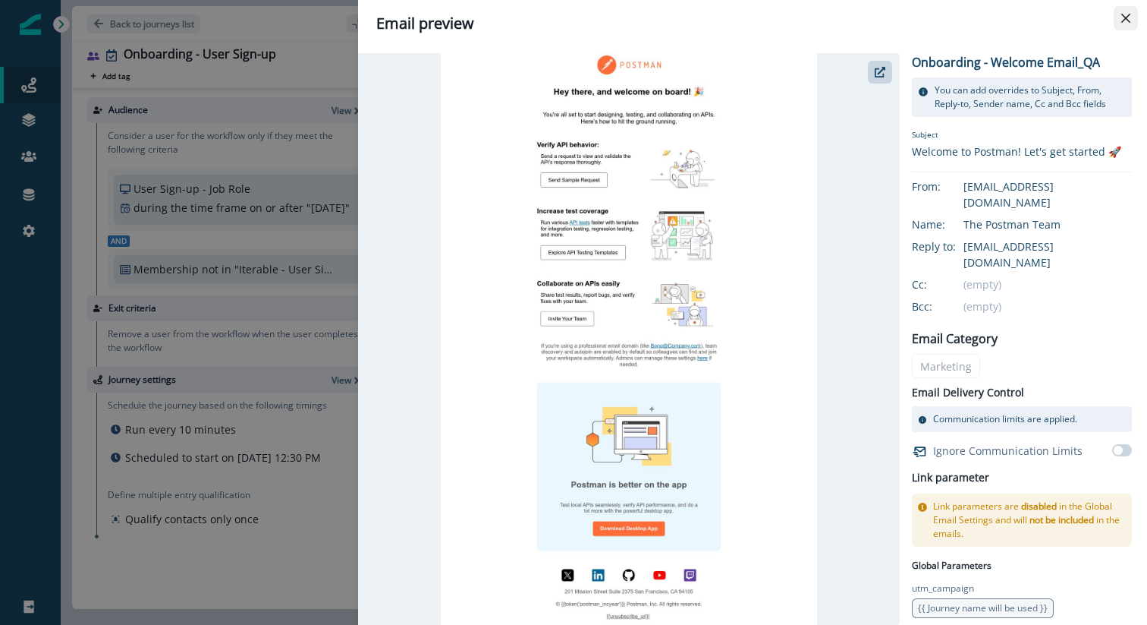
click at [1132, 19] on button "Close" at bounding box center [1126, 18] width 24 height 24
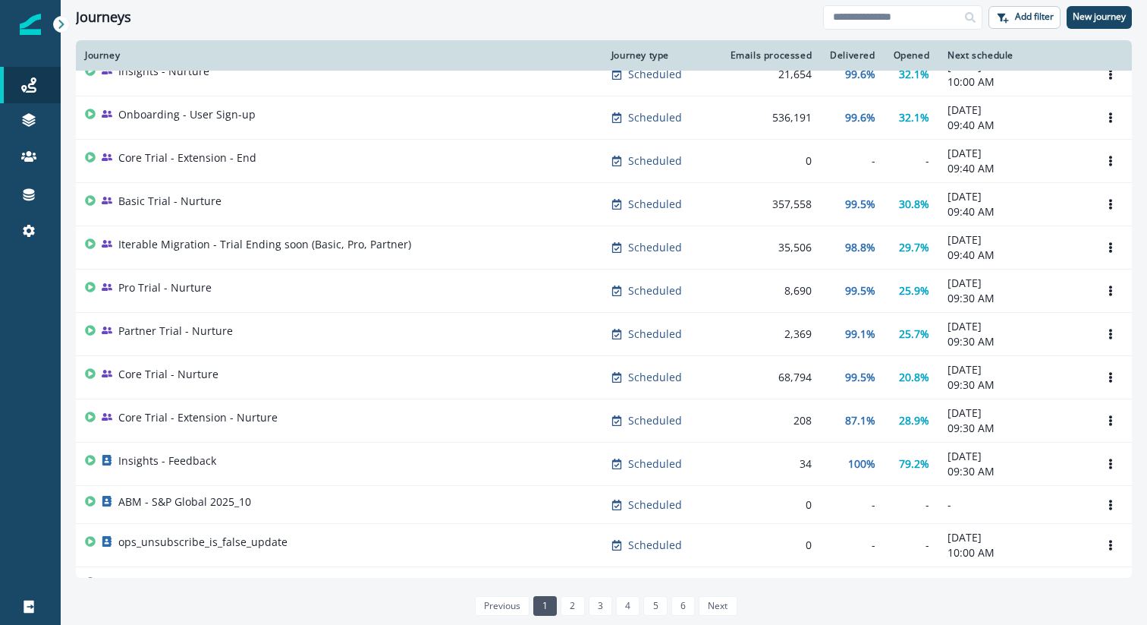
scroll to position [242, 0]
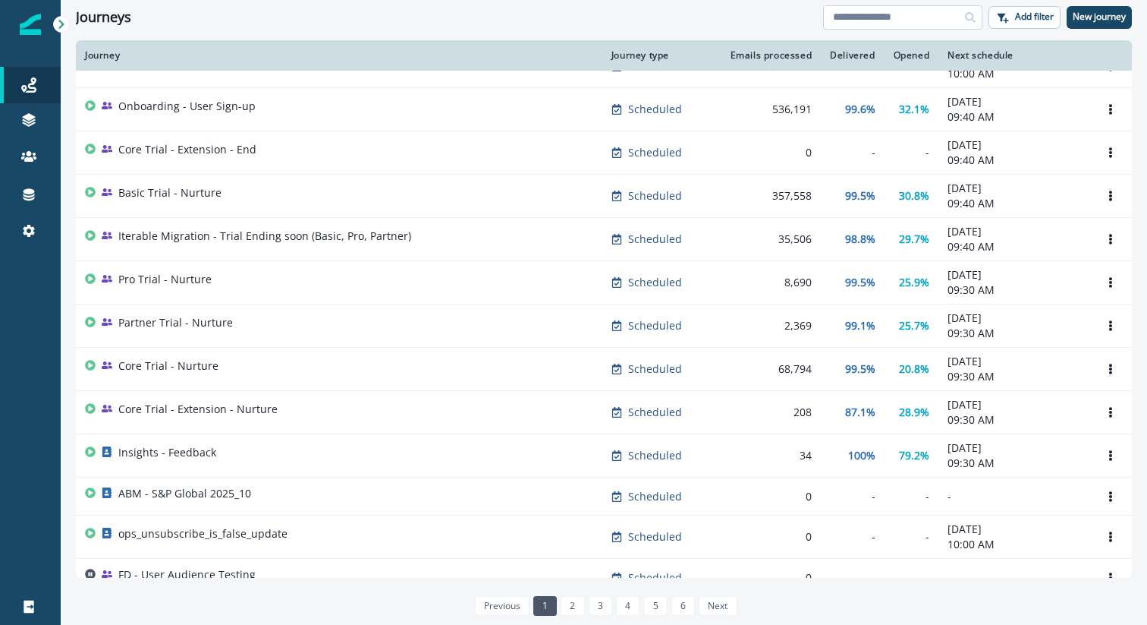
click at [864, 24] on input at bounding box center [902, 17] width 159 height 24
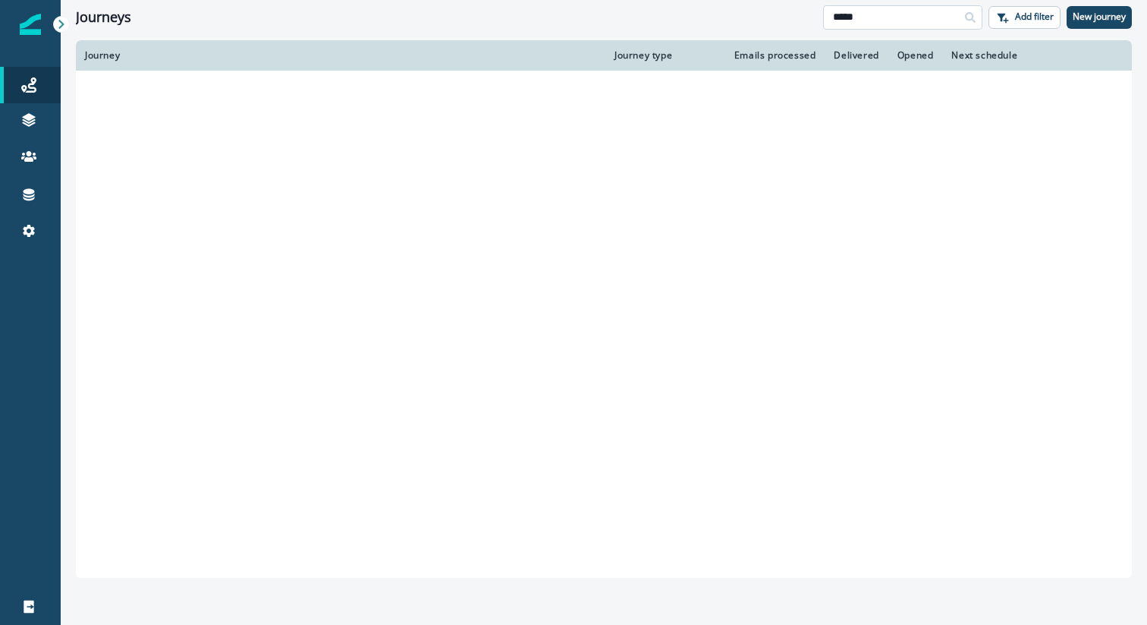
type input "*****"
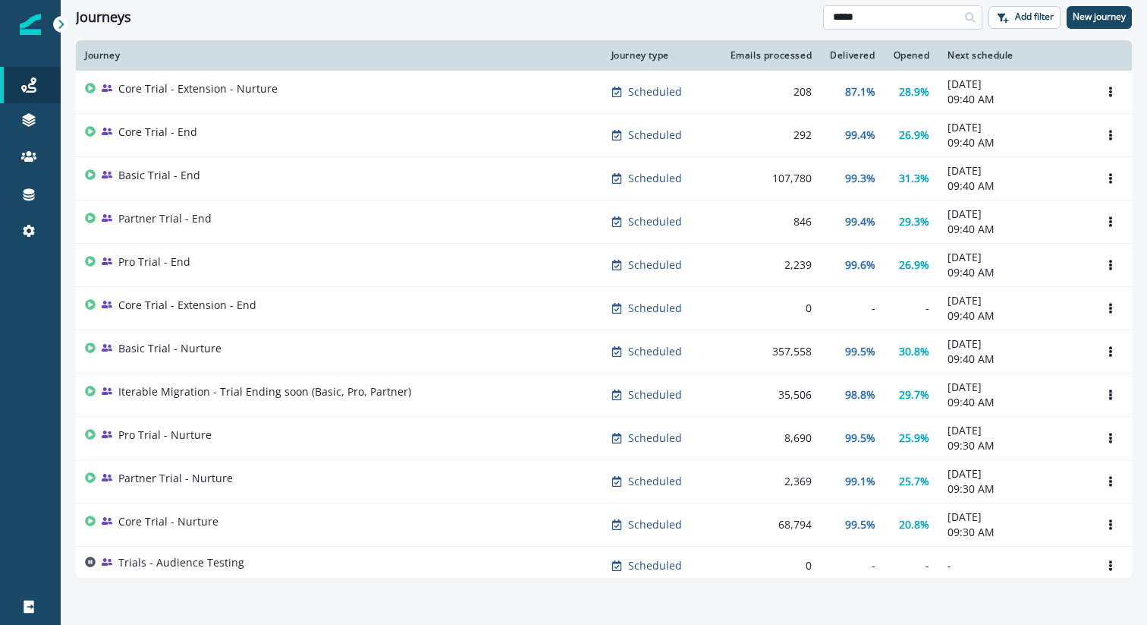
click at [905, 25] on input "*****" at bounding box center [902, 17] width 159 height 24
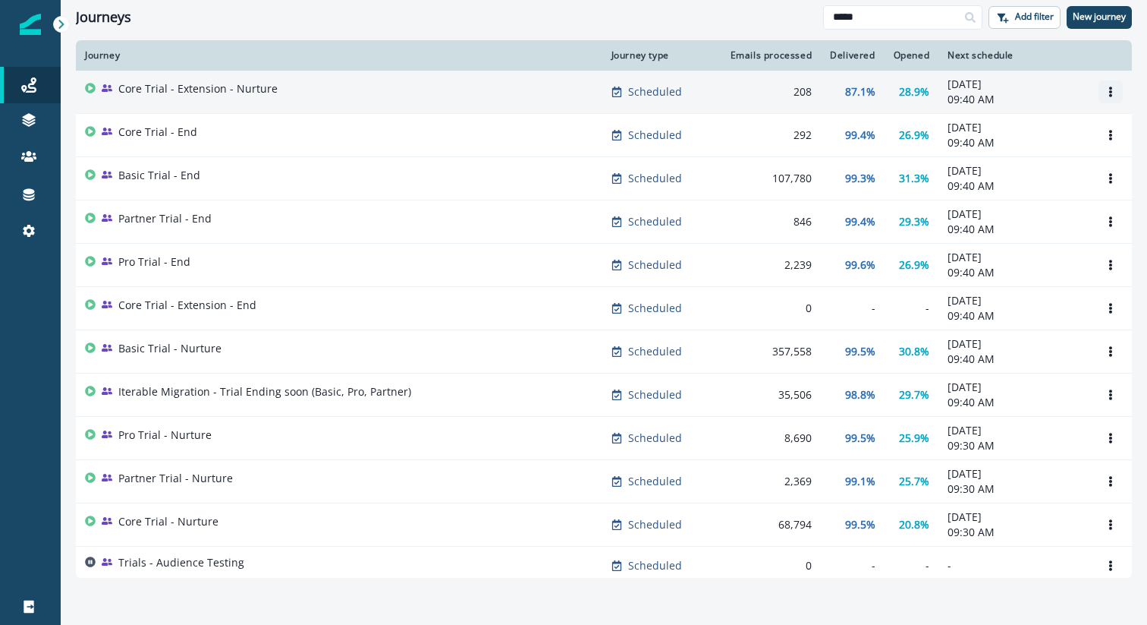
click at [1106, 93] on icon "Options" at bounding box center [1111, 92] width 11 height 11
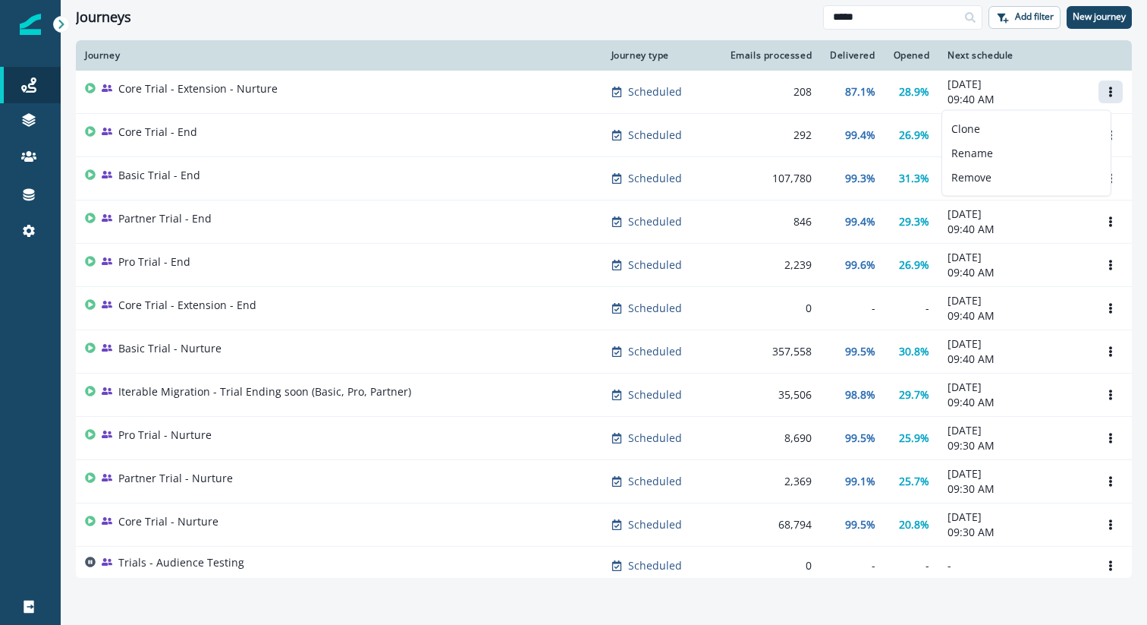
click at [653, 17] on div "Journeys" at bounding box center [450, 17] width 748 height 17
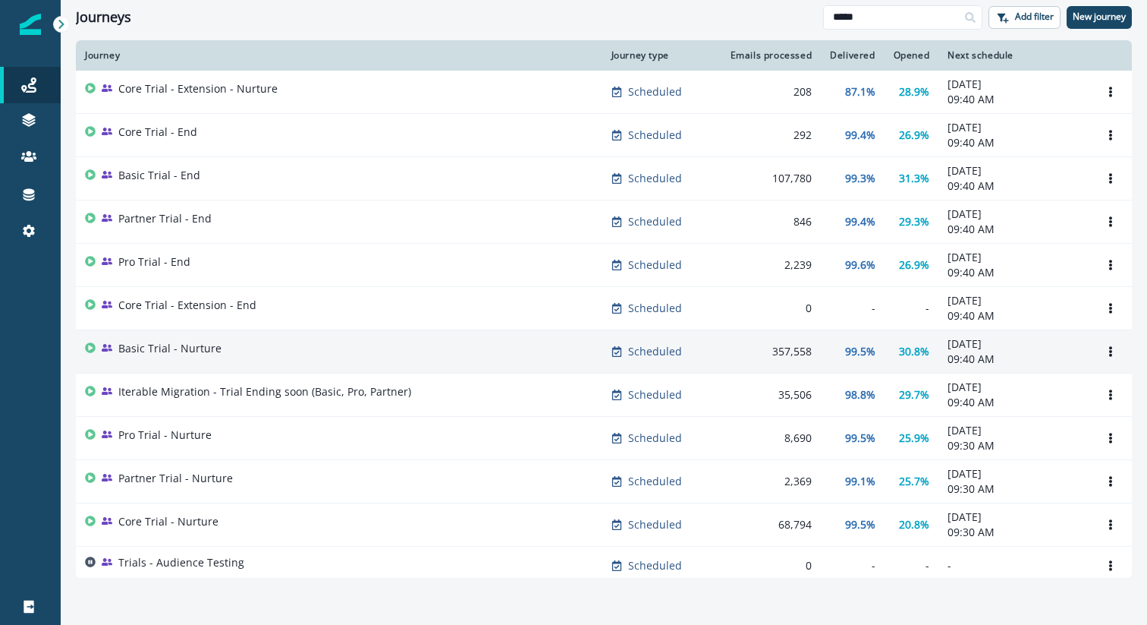
click at [308, 351] on div "Basic Trial - Nurture" at bounding box center [339, 351] width 508 height 21
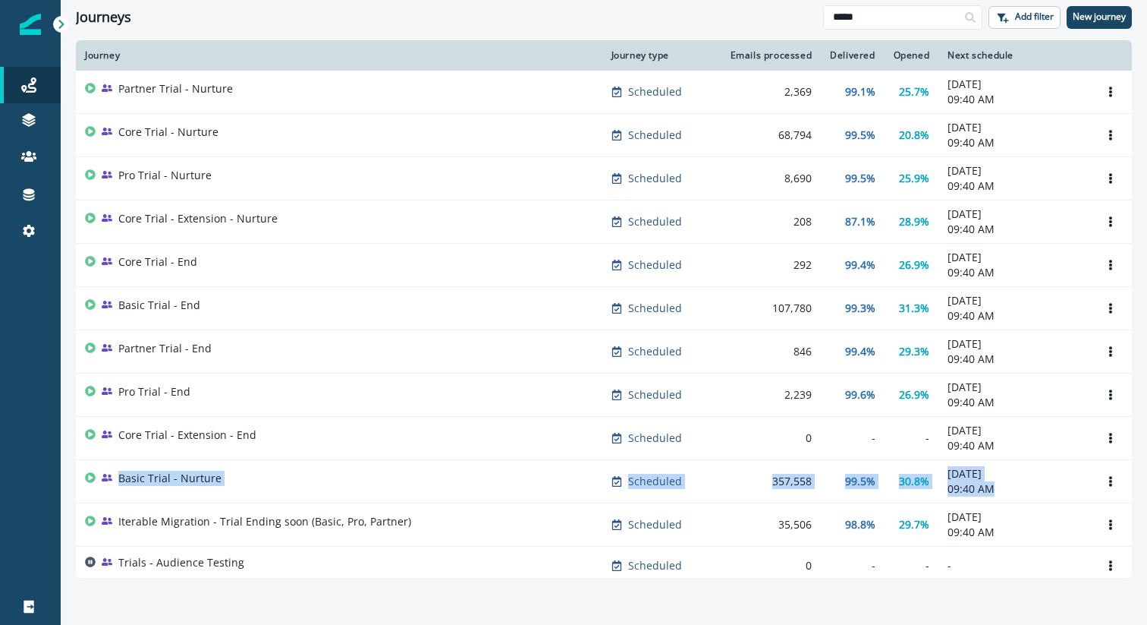
click at [32, 28] on img at bounding box center [30, 24] width 21 height 21
click at [867, 18] on input "*****" at bounding box center [902, 17] width 159 height 24
click at [867, 17] on input "*****" at bounding box center [902, 17] width 159 height 24
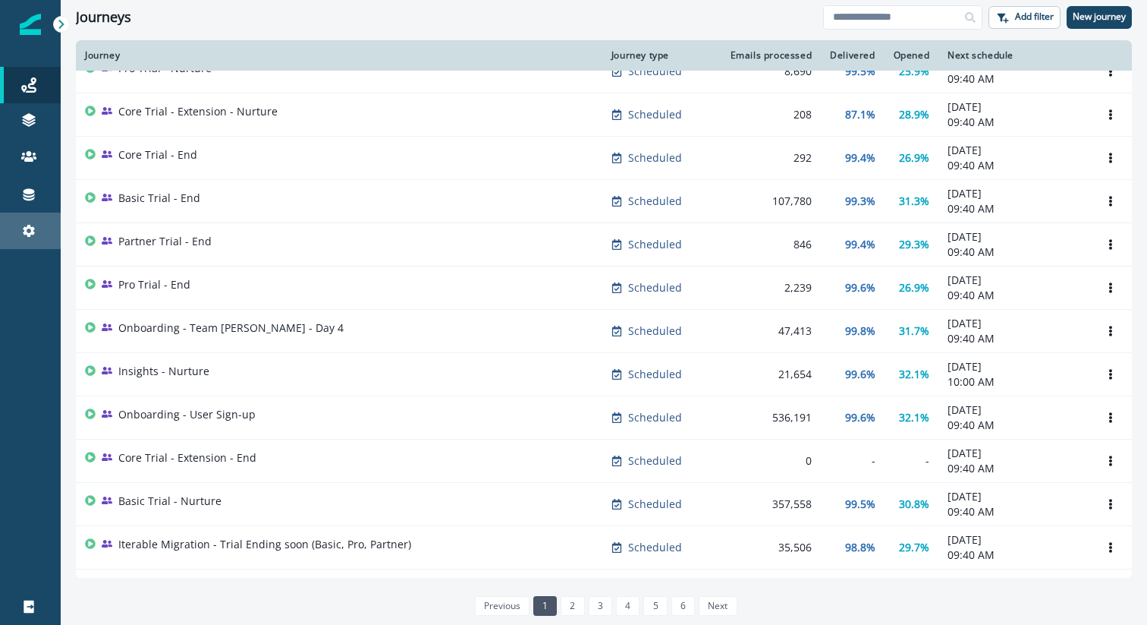
scroll to position [158, 0]
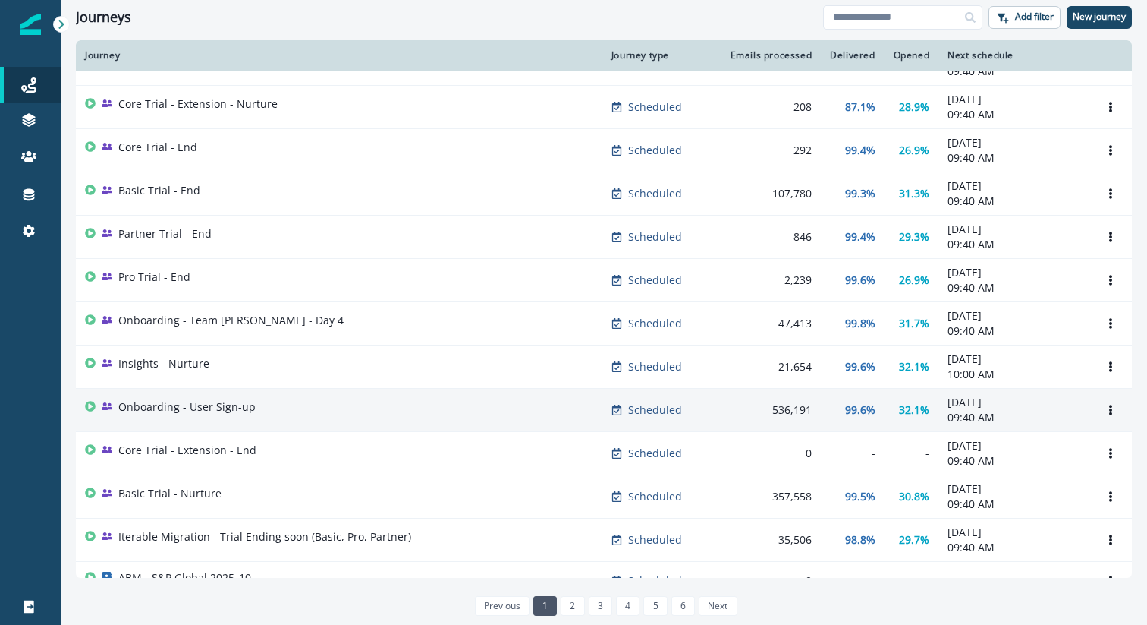
click at [226, 408] on p "Onboarding - User Sign-up" at bounding box center [186, 406] width 137 height 15
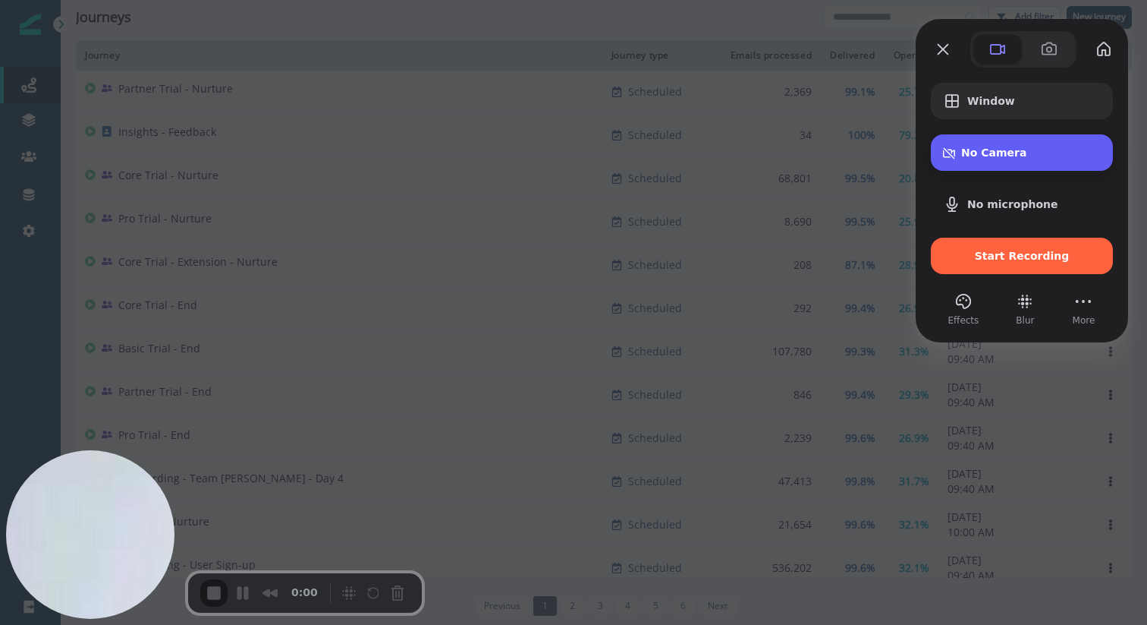
click at [1004, 154] on span "No Camera" at bounding box center [1032, 152] width 140 height 12
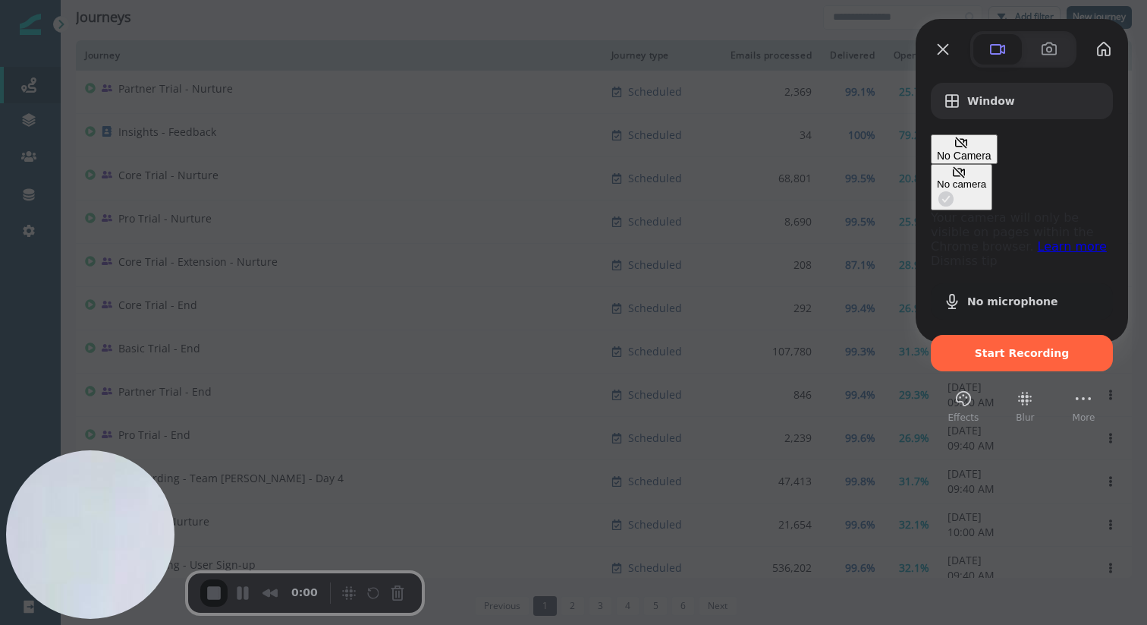
click at [937, 178] on div "No camera" at bounding box center [961, 183] width 49 height 11
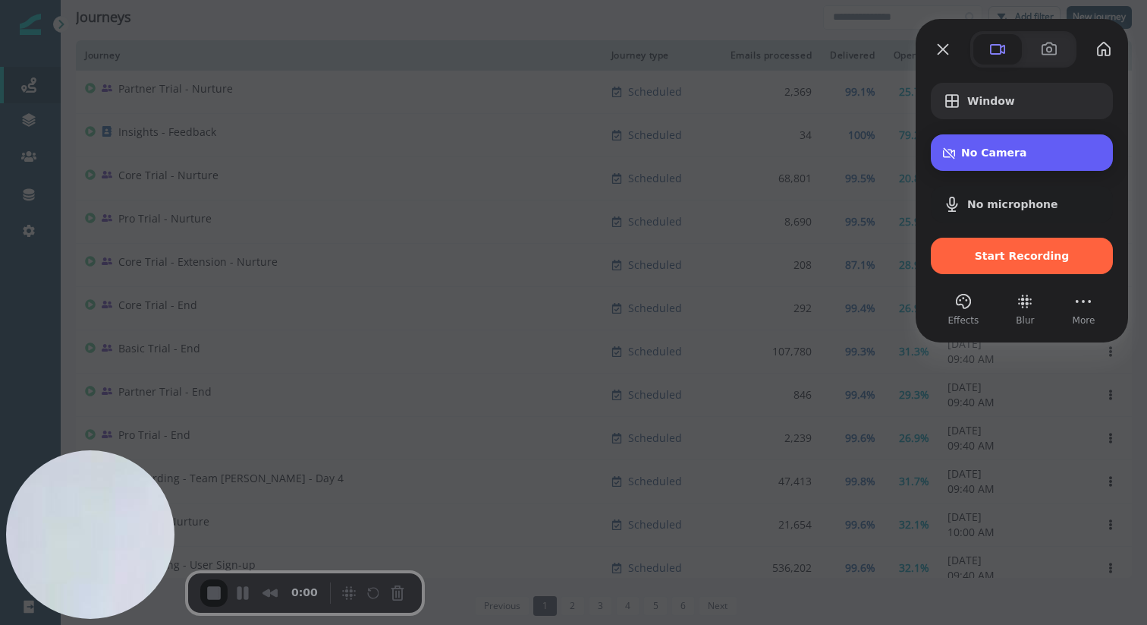
click at [987, 155] on span "No Camera" at bounding box center [1032, 152] width 140 height 12
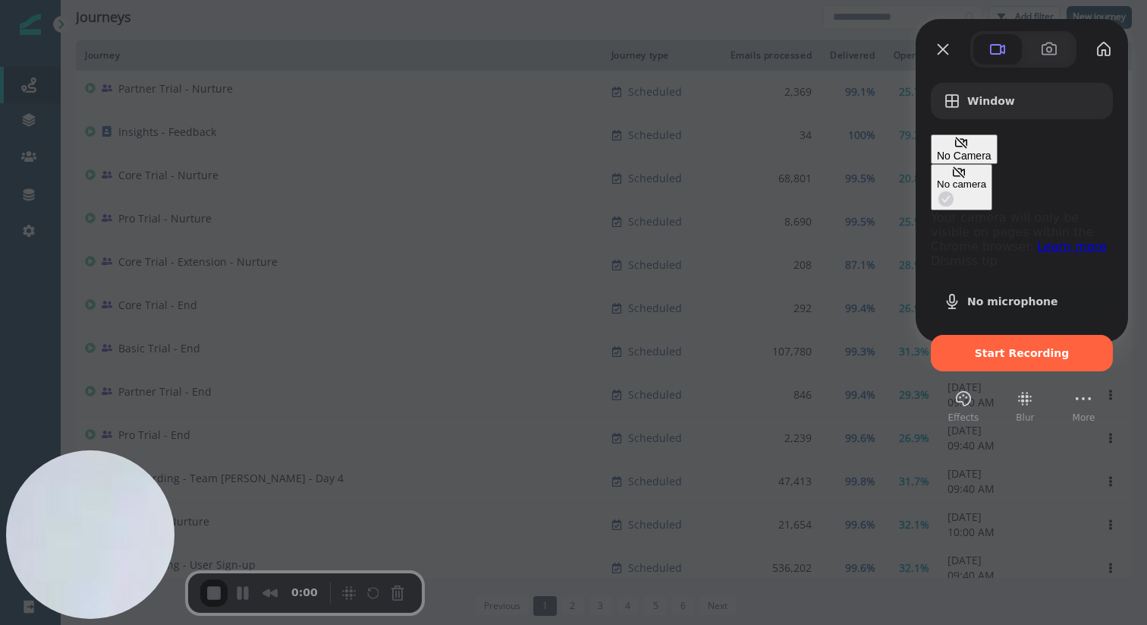
click at [931, 253] on link "Dismiss tip" at bounding box center [964, 260] width 67 height 14
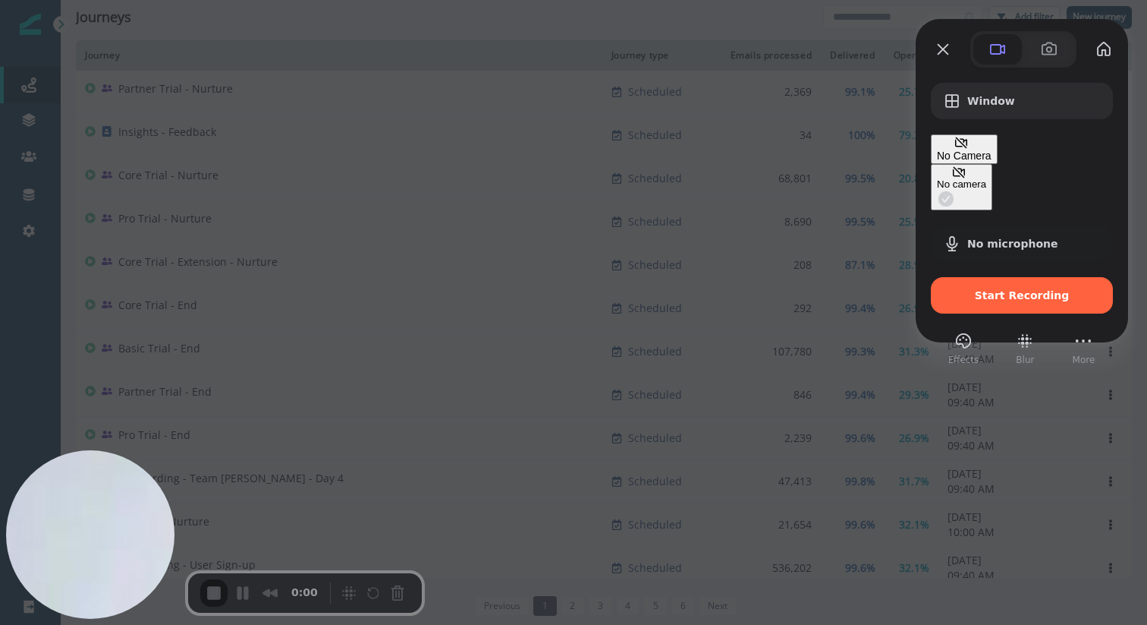
click at [931, 164] on button "No camera" at bounding box center [961, 187] width 61 height 47
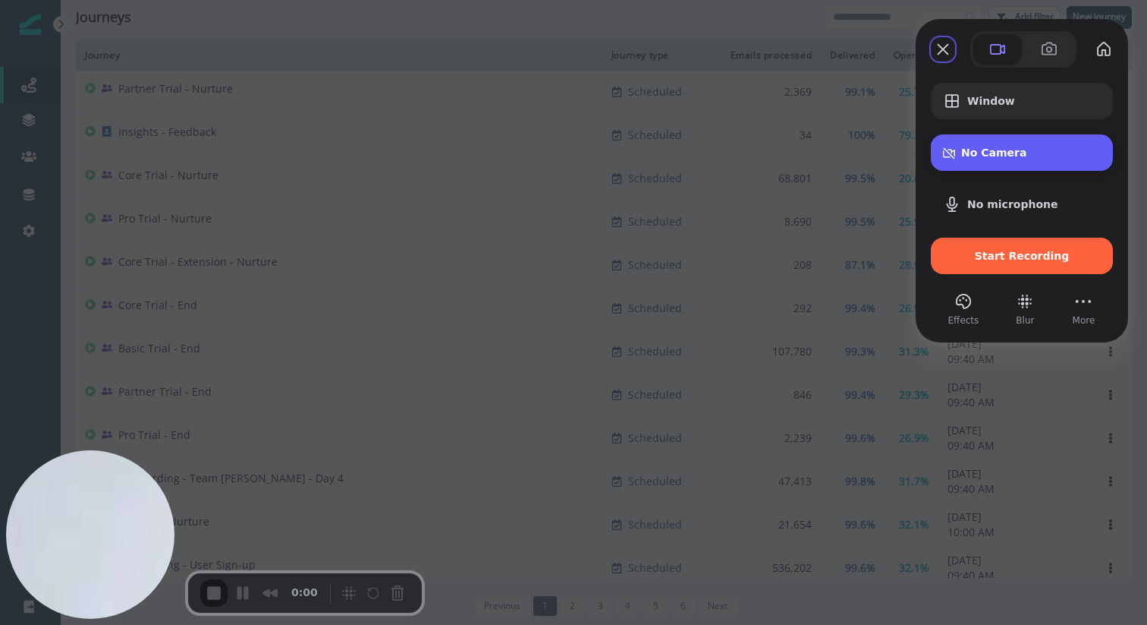
click at [1047, 159] on span "No Camera" at bounding box center [1032, 152] width 140 height 12
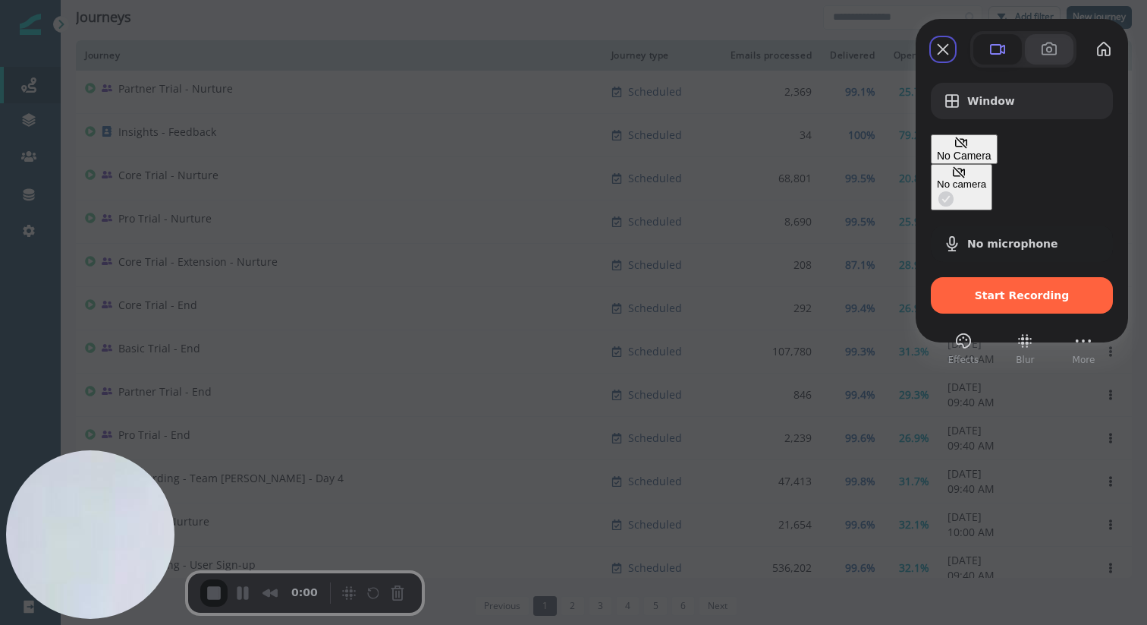
click at [1051, 52] on span at bounding box center [1049, 49] width 18 height 18
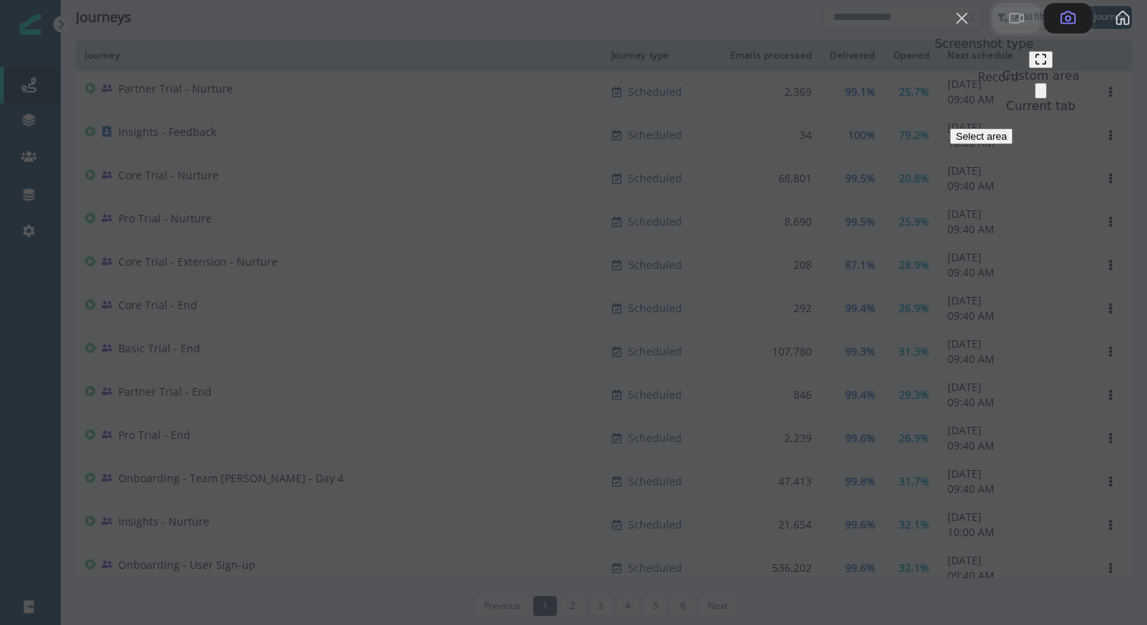
click at [1008, 27] on span at bounding box center [1017, 18] width 18 height 18
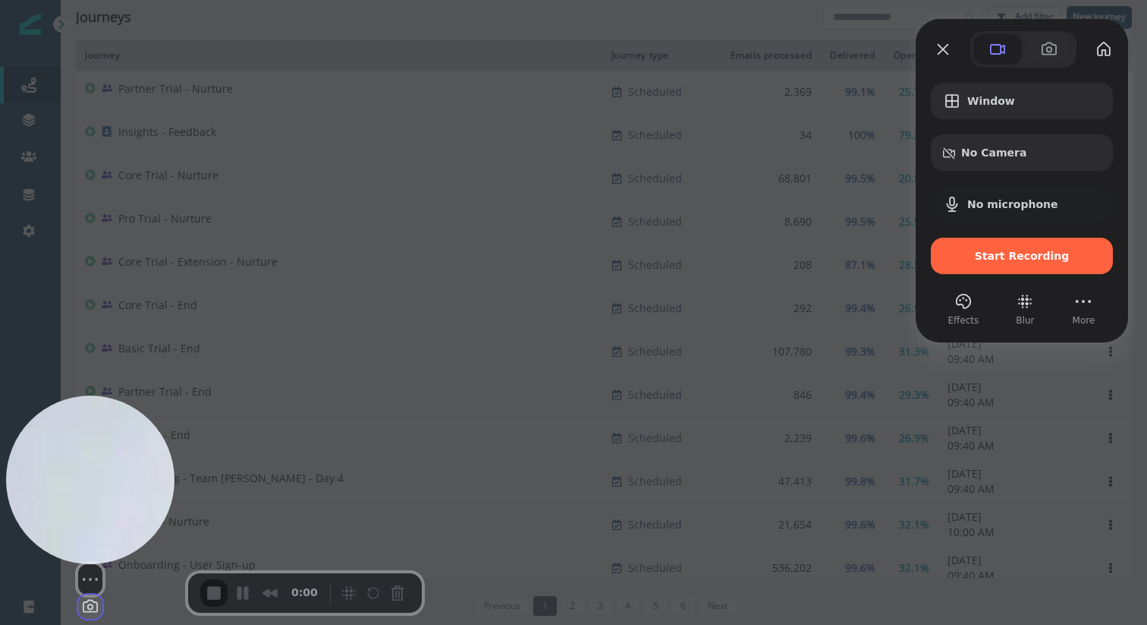
click at [96, 594] on button "Change photo" at bounding box center [90, 606] width 24 height 24
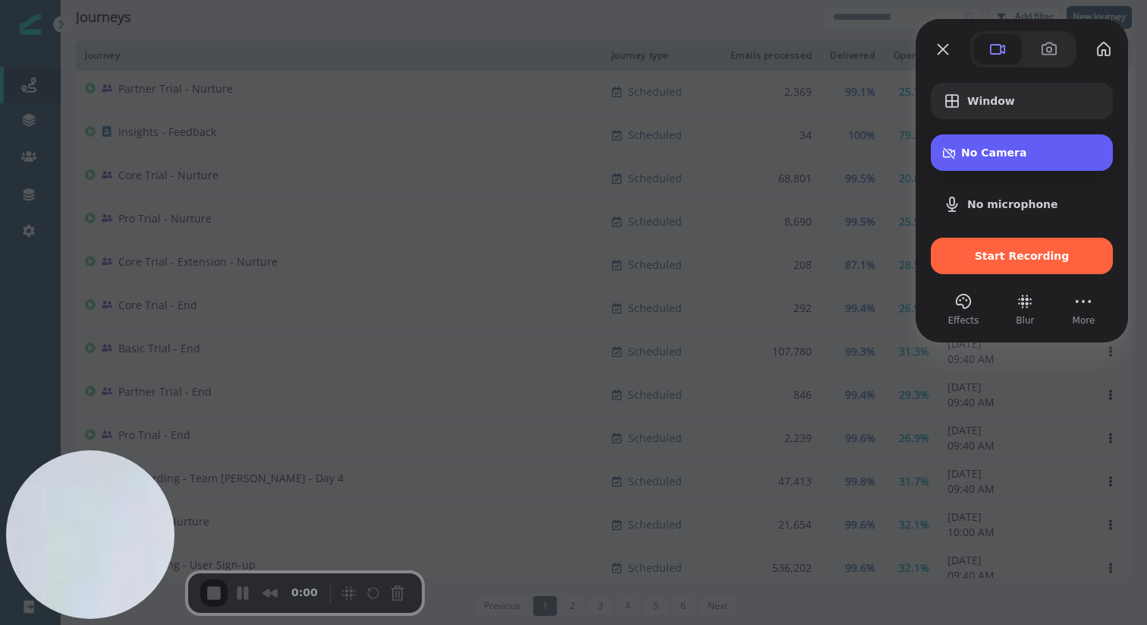
click at [990, 155] on span "No Camera" at bounding box center [1032, 152] width 140 height 12
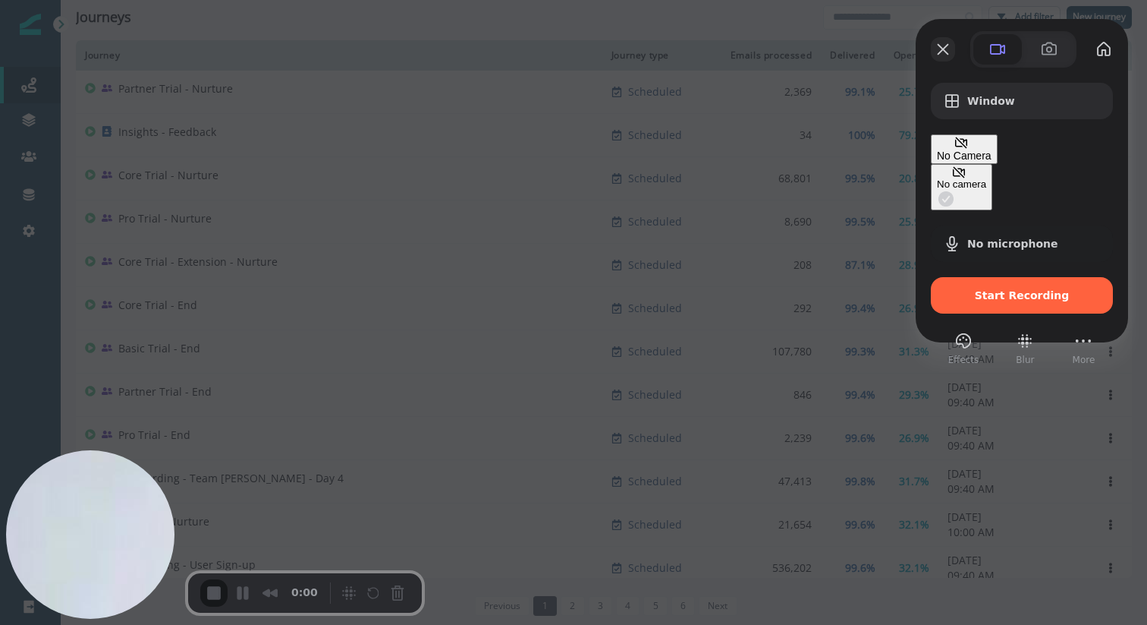
click at [952, 47] on button "Close" at bounding box center [943, 49] width 24 height 24
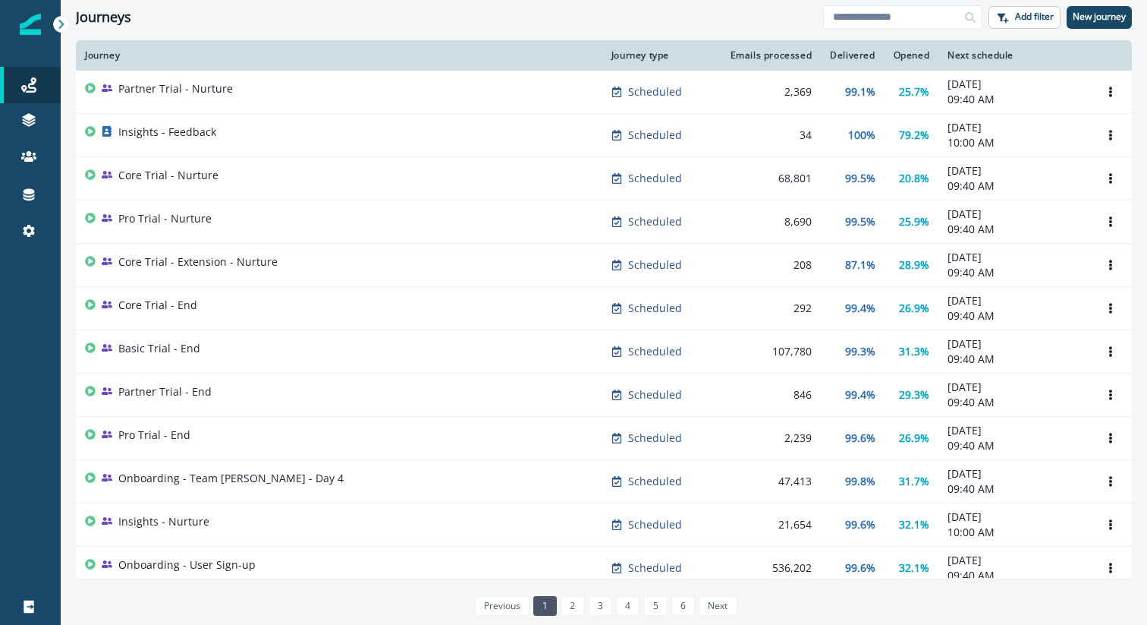
click at [722, 31] on div "Journeys Add filter New journey" at bounding box center [604, 17] width 1087 height 34
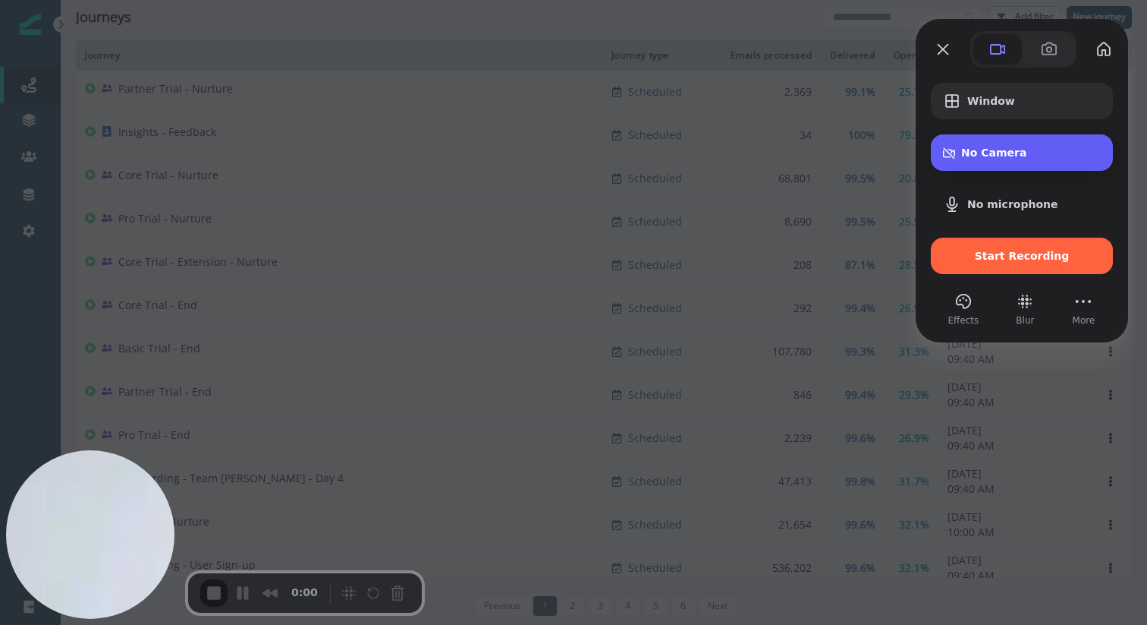
click at [999, 159] on span "No Camera" at bounding box center [1032, 152] width 140 height 12
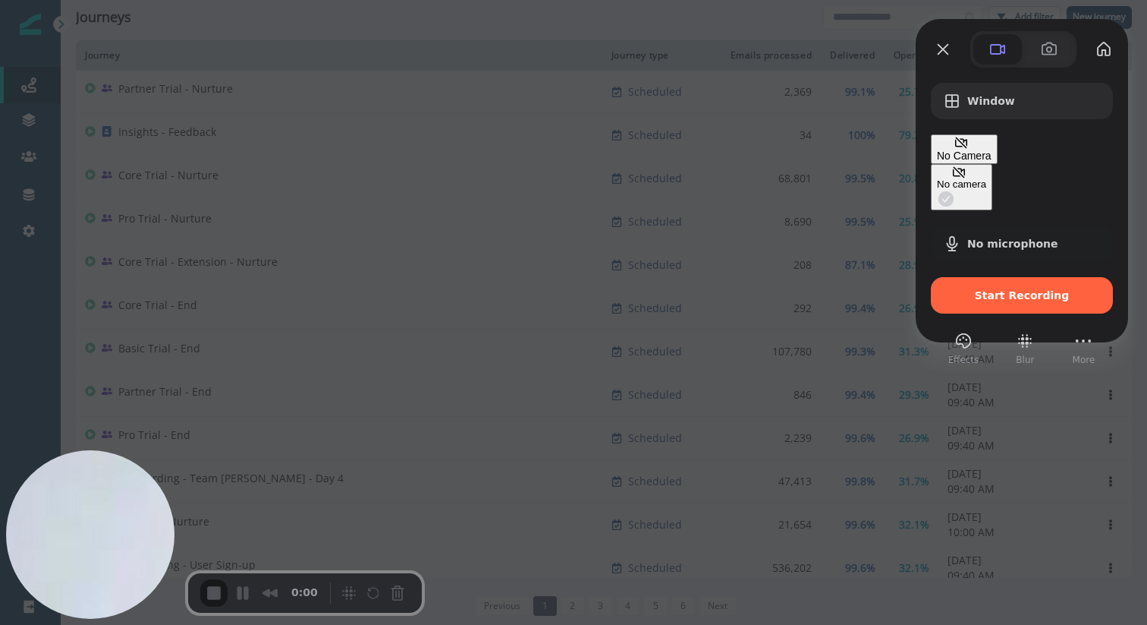
click at [937, 190] on span "Camera options" at bounding box center [946, 199] width 18 height 18
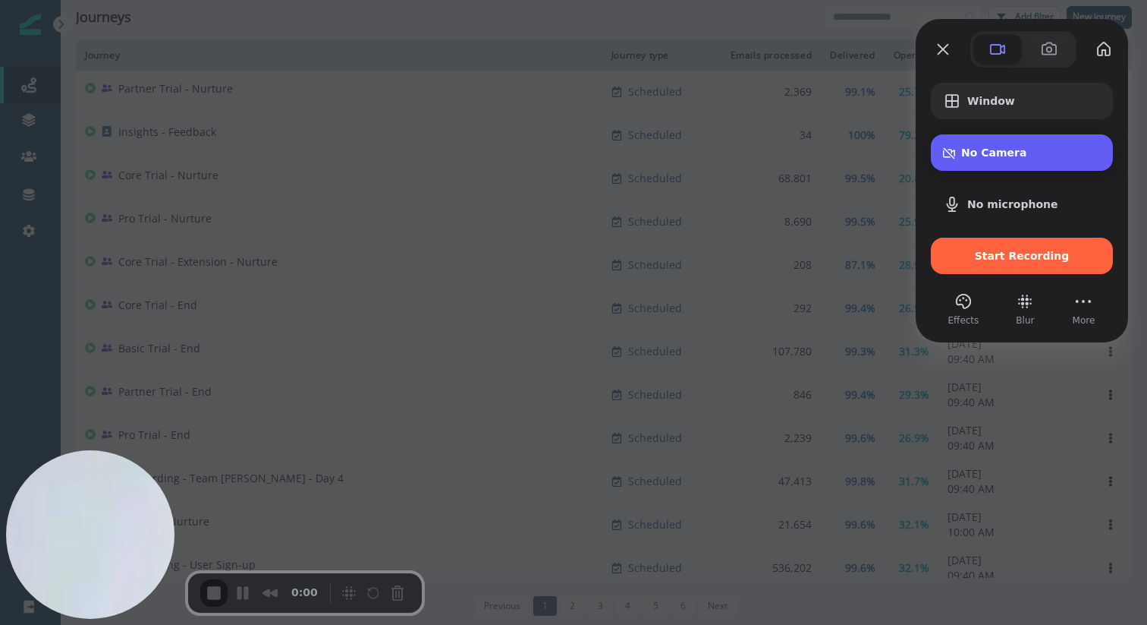
click at [1063, 146] on span "No Camera" at bounding box center [1032, 152] width 140 height 12
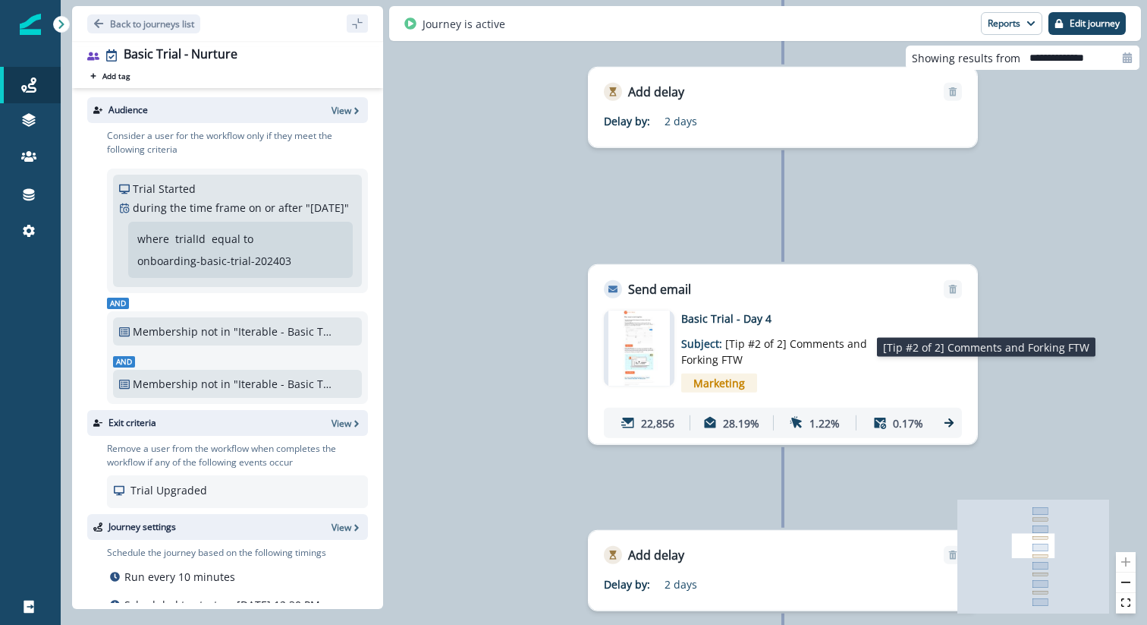
click at [867, 366] on p "Subject: [Tip #2 of 2] Comments and Forking FTW" at bounding box center [777, 346] width 190 height 41
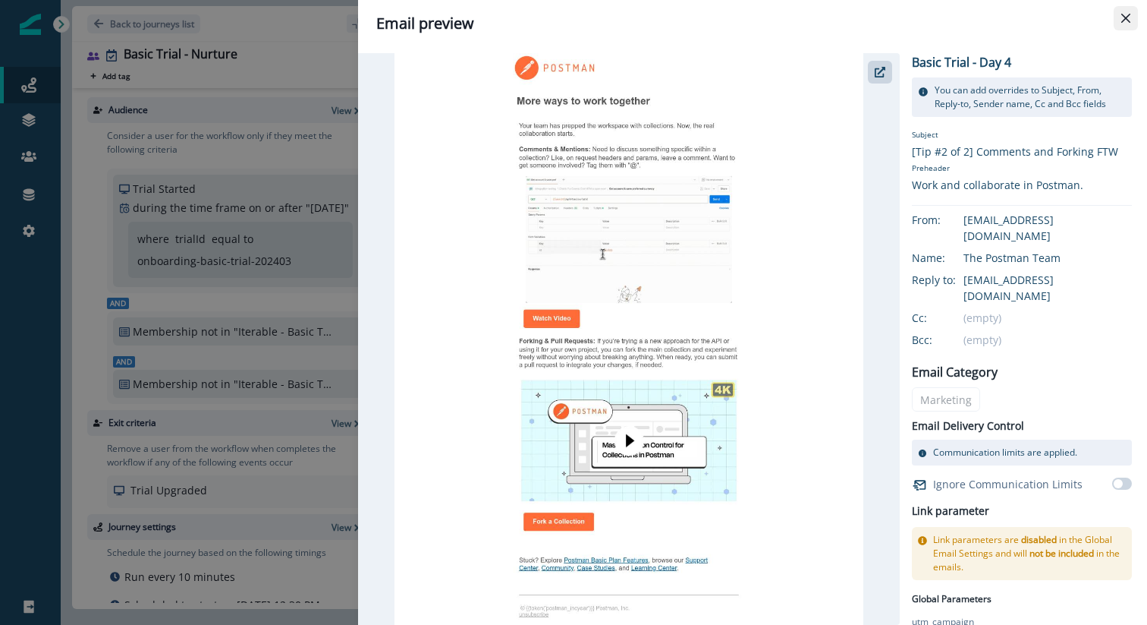
click at [1124, 19] on icon "Close" at bounding box center [1126, 18] width 9 height 9
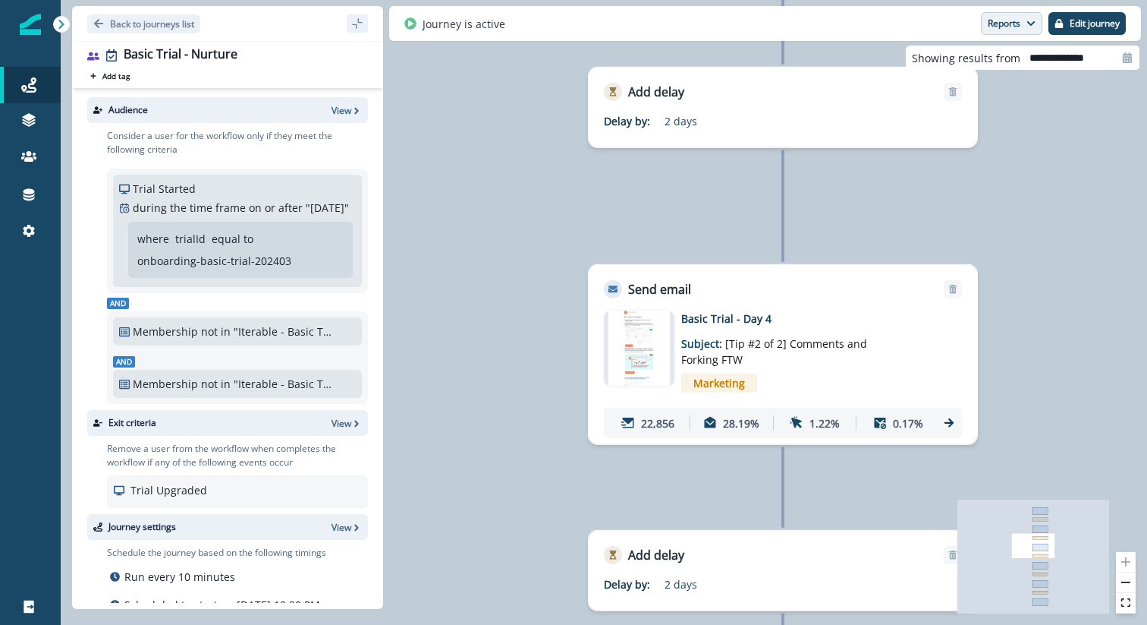
click at [1027, 30] on button "Reports" at bounding box center [1011, 23] width 61 height 23
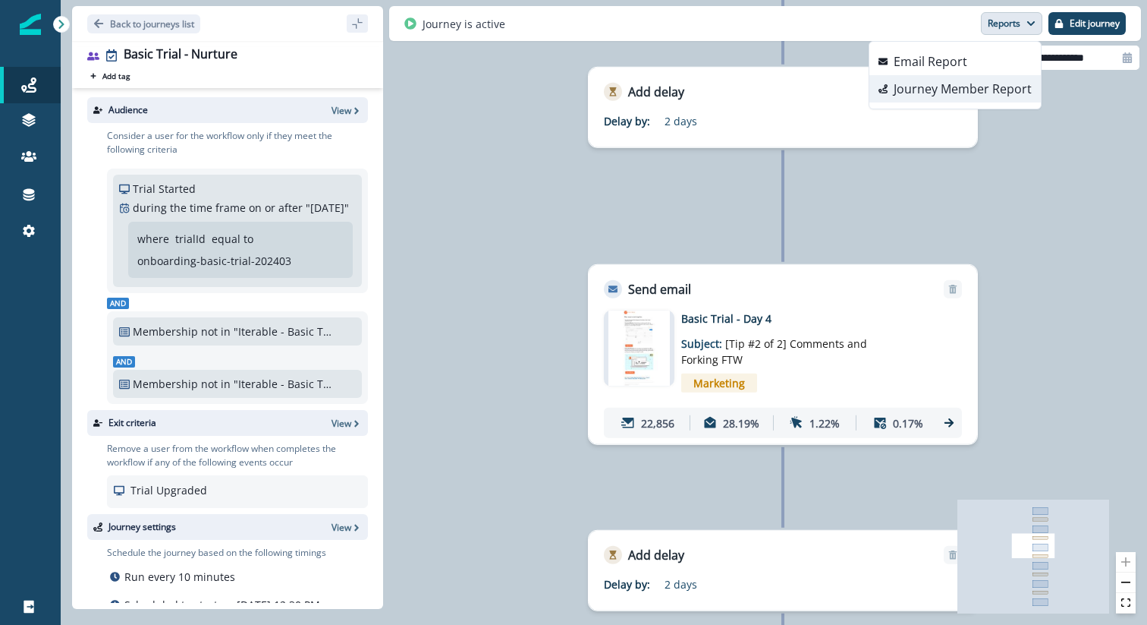
click at [990, 81] on p "Journey Member Report" at bounding box center [963, 89] width 138 height 18
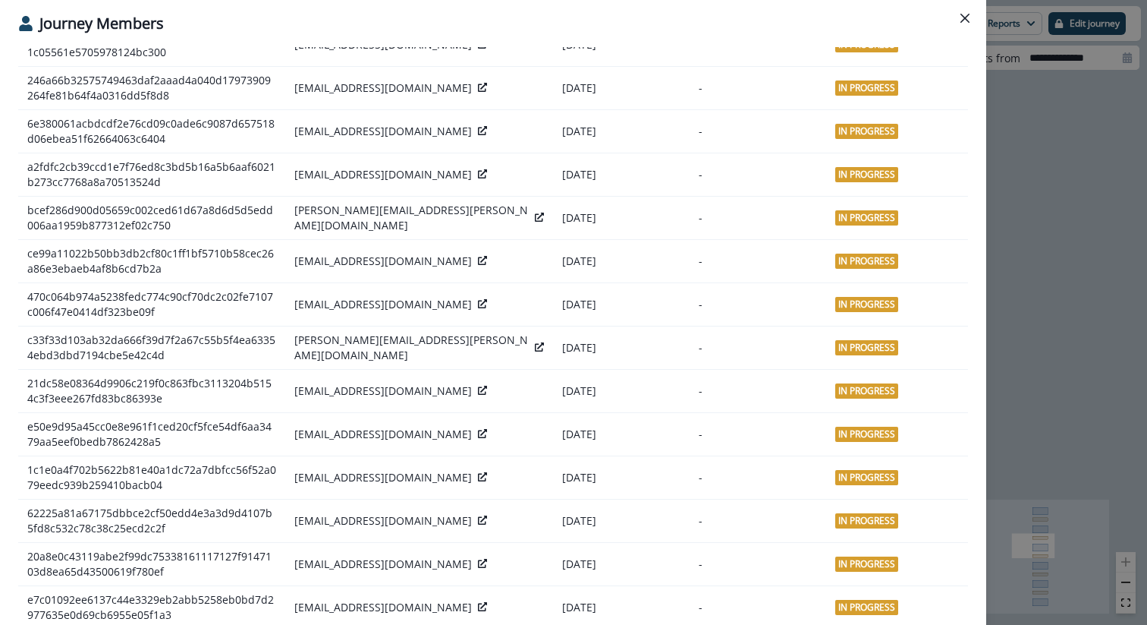
scroll to position [820, 0]
click at [967, 25] on button "Close" at bounding box center [965, 18] width 24 height 24
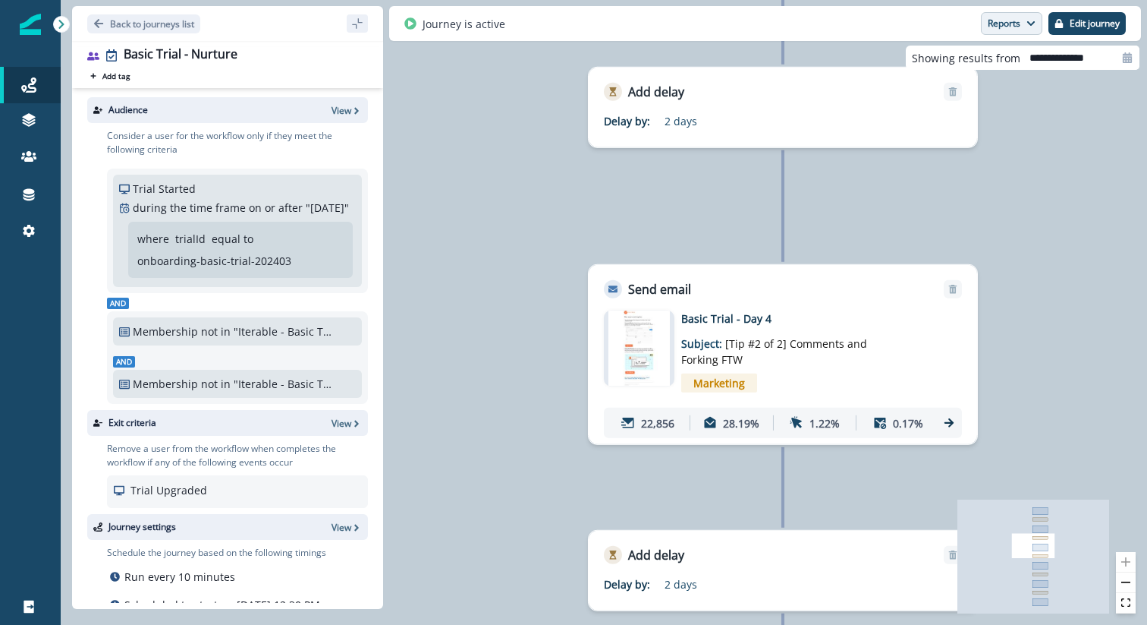
click at [1003, 24] on button "Reports" at bounding box center [1011, 23] width 61 height 23
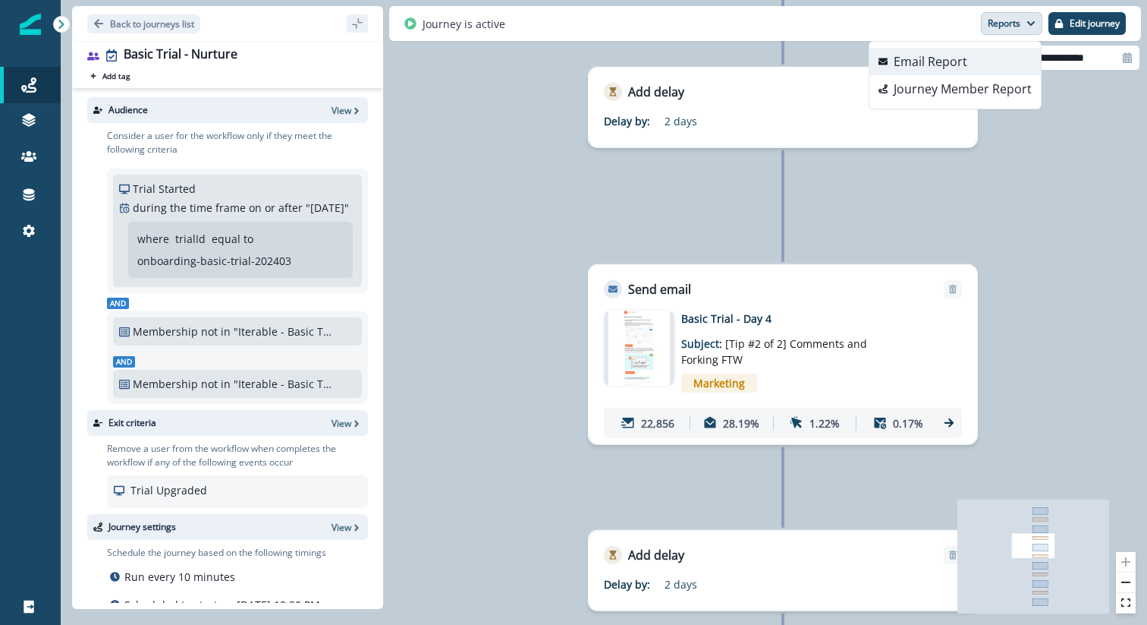
click at [963, 54] on p "Email Report" at bounding box center [931, 61] width 74 height 18
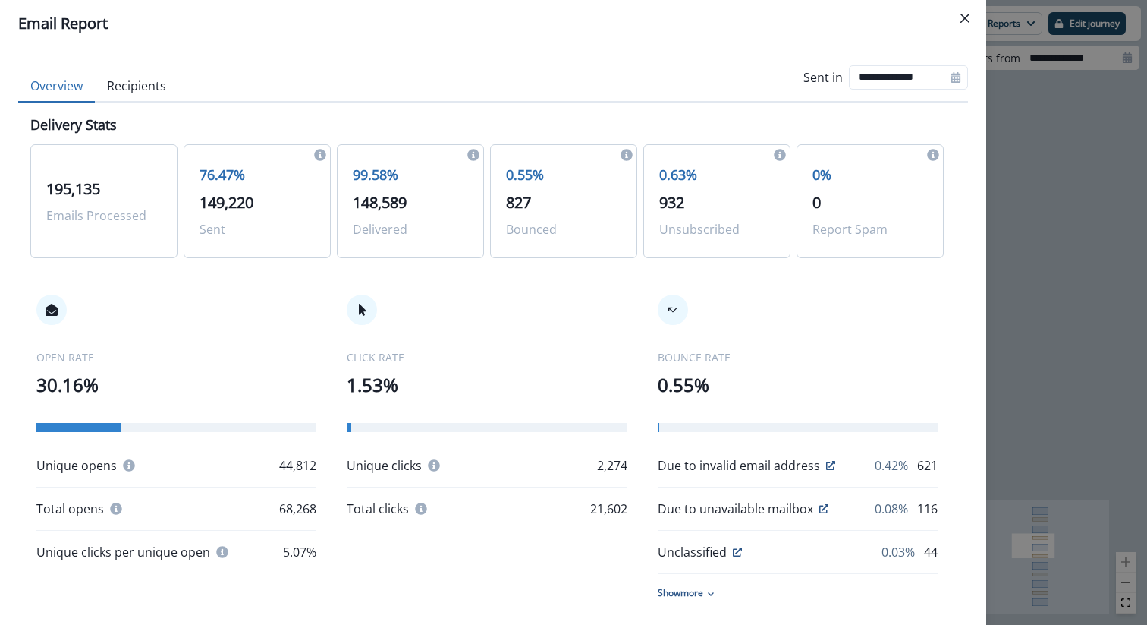
click at [587, 318] on div "CLICK RATE 1.53% Unique clicks 2,274 Total clicks 21,602" at bounding box center [487, 405] width 280 height 223
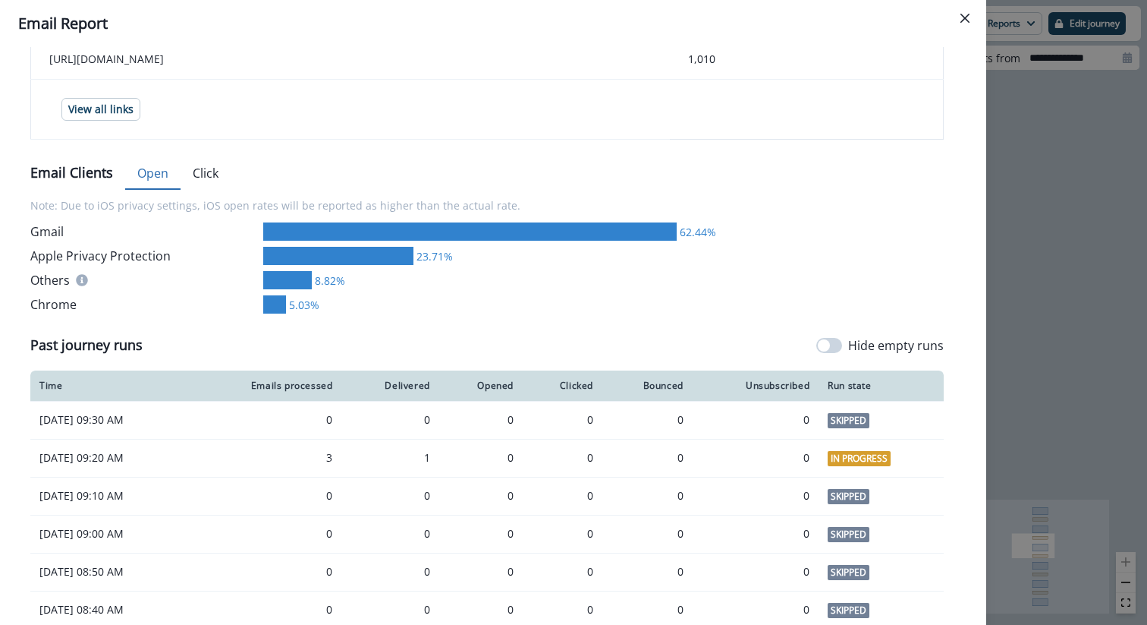
scroll to position [834, 0]
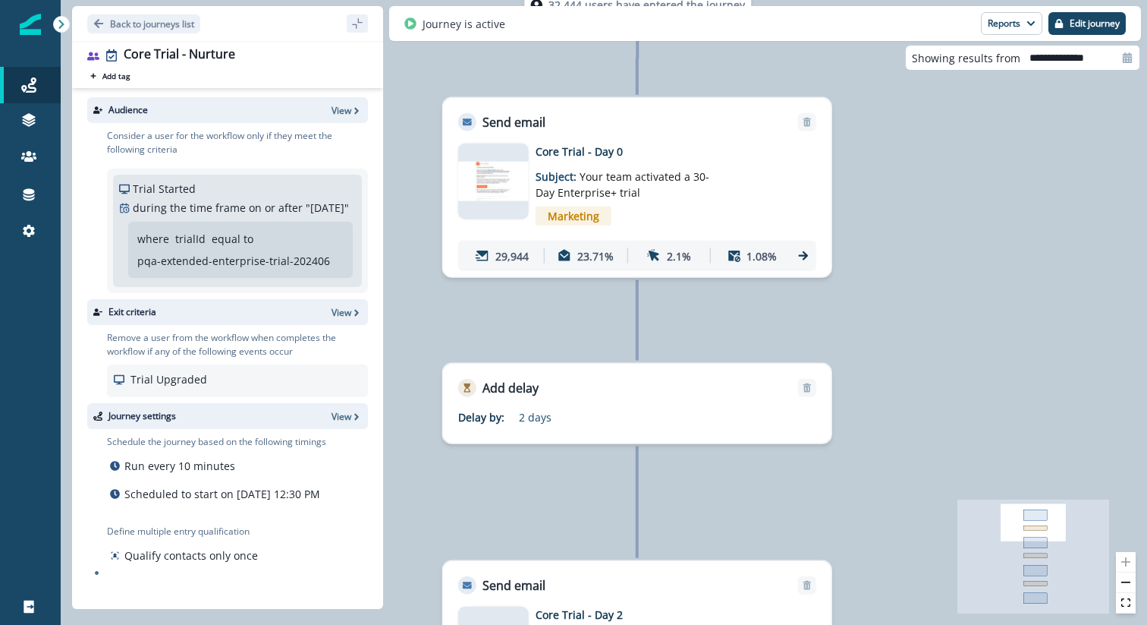
click at [1074, 57] on input "**********" at bounding box center [1080, 58] width 119 height 24
select select "*"
select select "****"
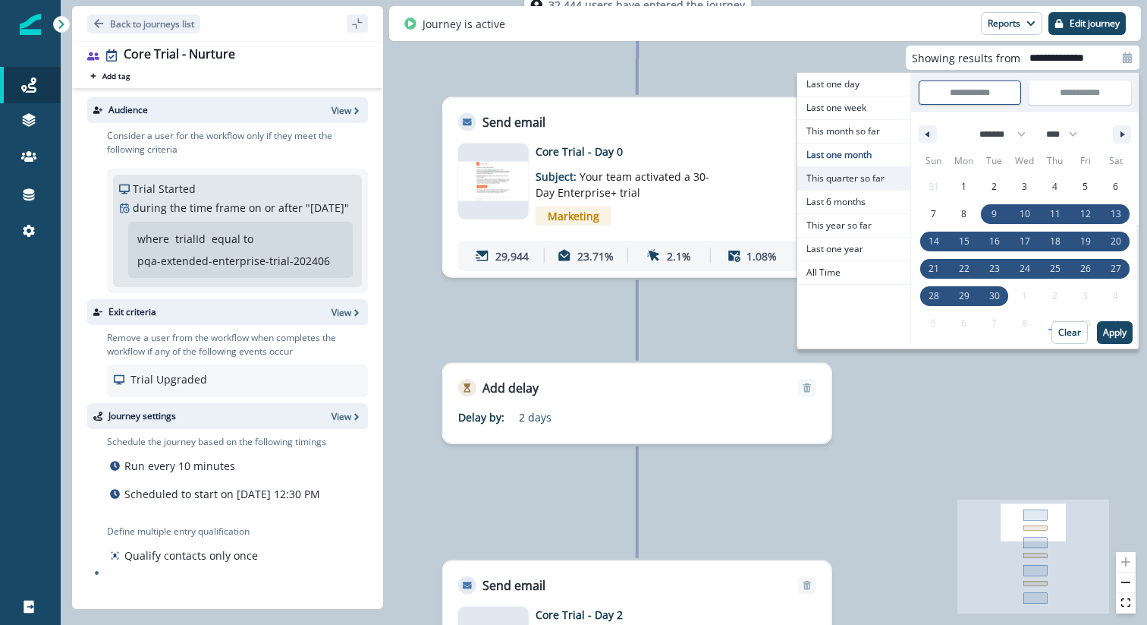
click at [861, 180] on span "This quarter so far" at bounding box center [854, 178] width 113 height 23
type input "**********"
select select "*"
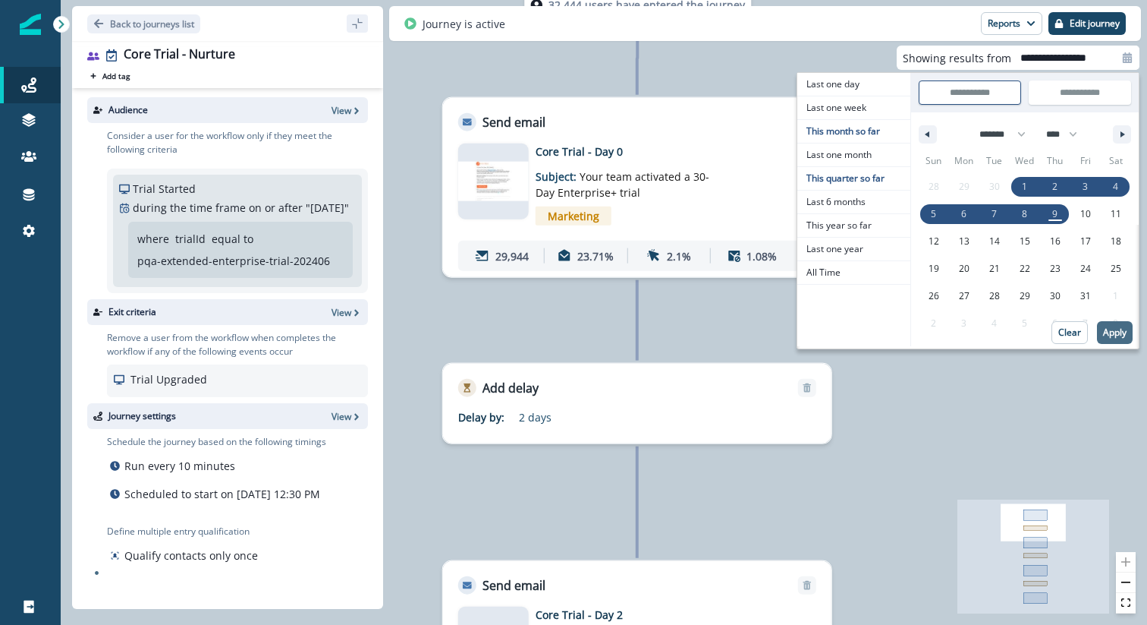
click at [1122, 335] on p "Apply" at bounding box center [1115, 332] width 24 height 11
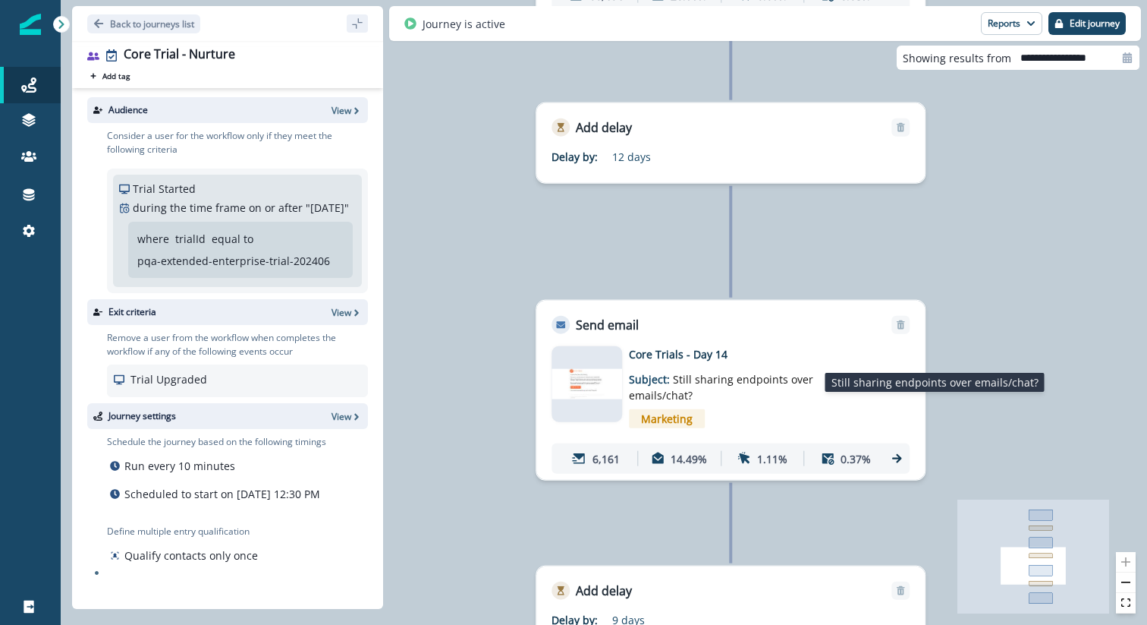
click at [811, 363] on p "Subject: Still sharing endpoints over emails/chat?" at bounding box center [724, 382] width 190 height 41
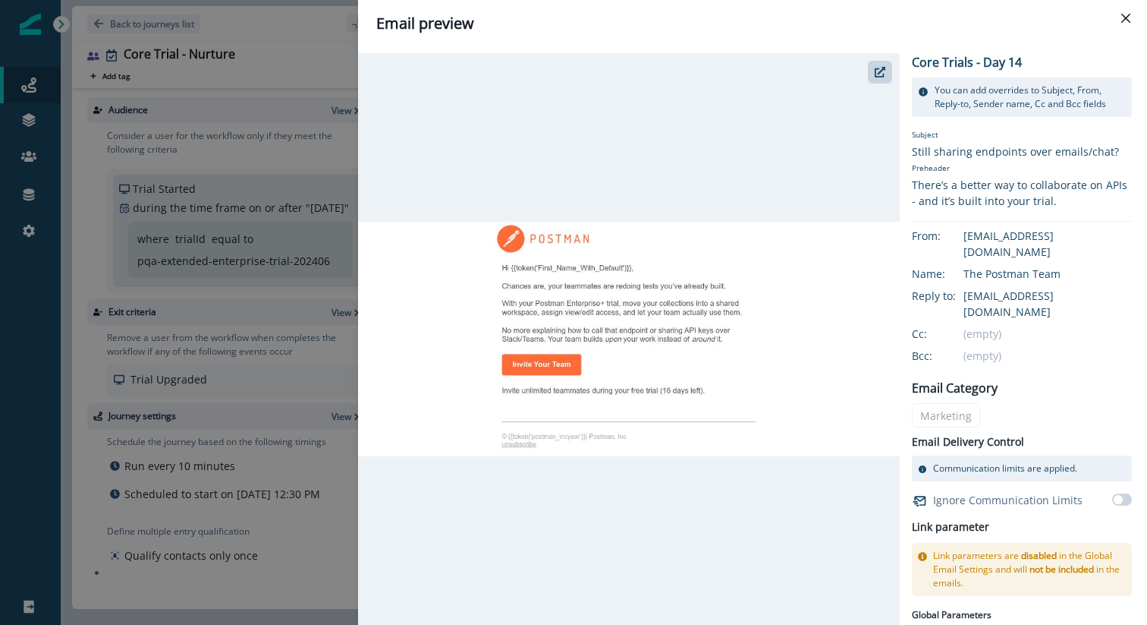
click at [277, 369] on div "Email preview Core Trials - Day 14 You can add overrides to Subject, From, Repl…" at bounding box center [573, 312] width 1147 height 625
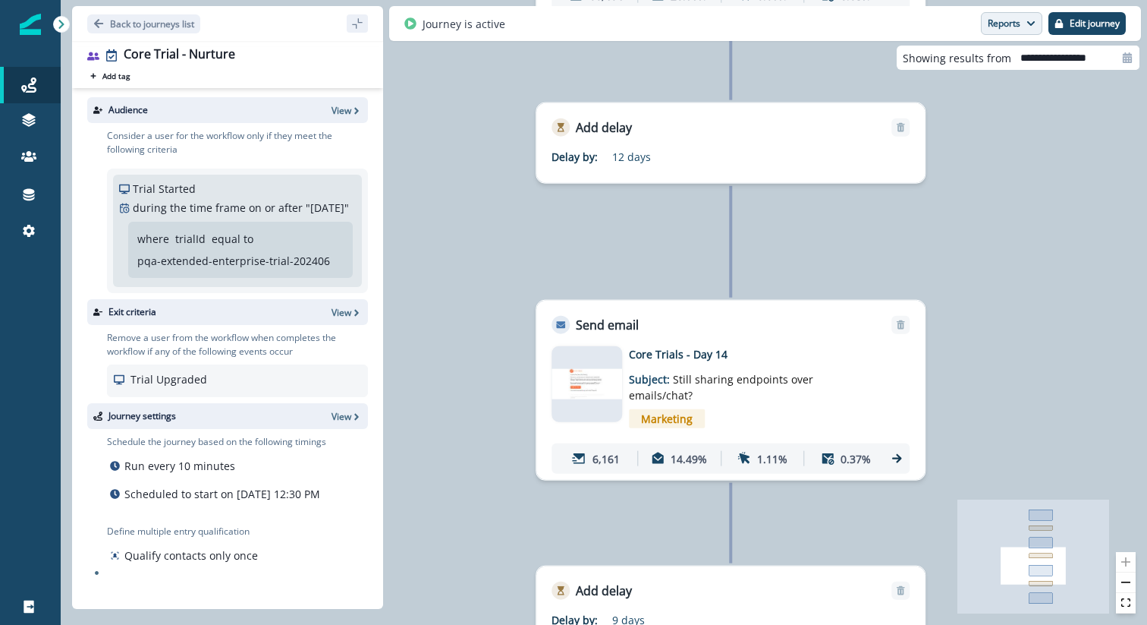
click at [1017, 24] on button "Reports" at bounding box center [1011, 23] width 61 height 23
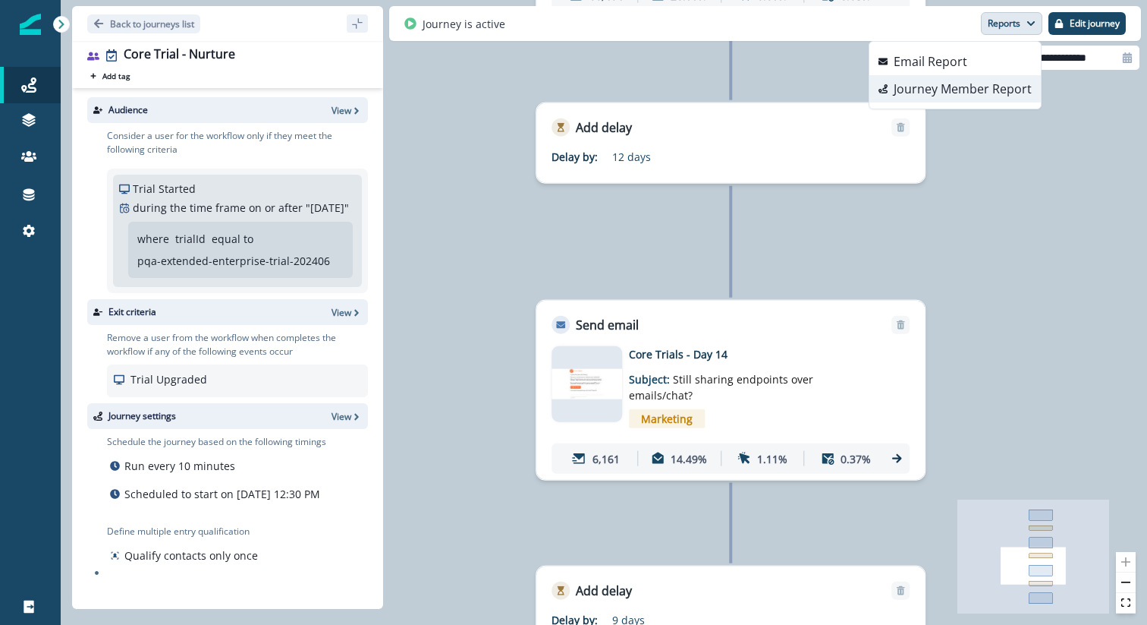
click at [961, 87] on p "Journey Member Report" at bounding box center [963, 89] width 138 height 18
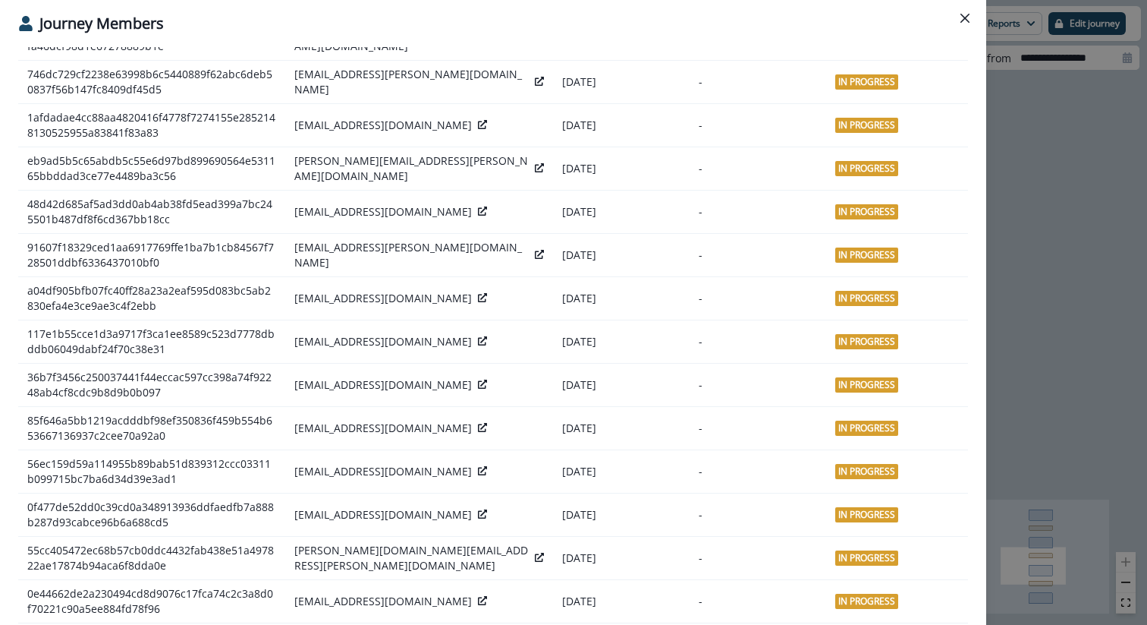
scroll to position [918, 0]
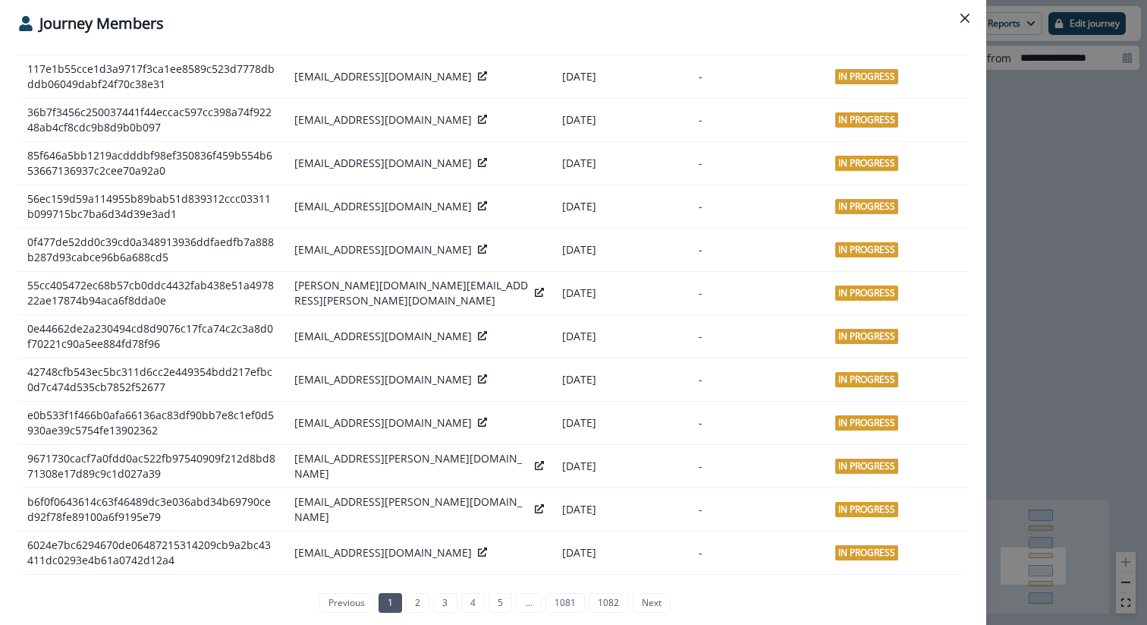
click at [1085, 245] on div "**********" at bounding box center [573, 312] width 1147 height 625
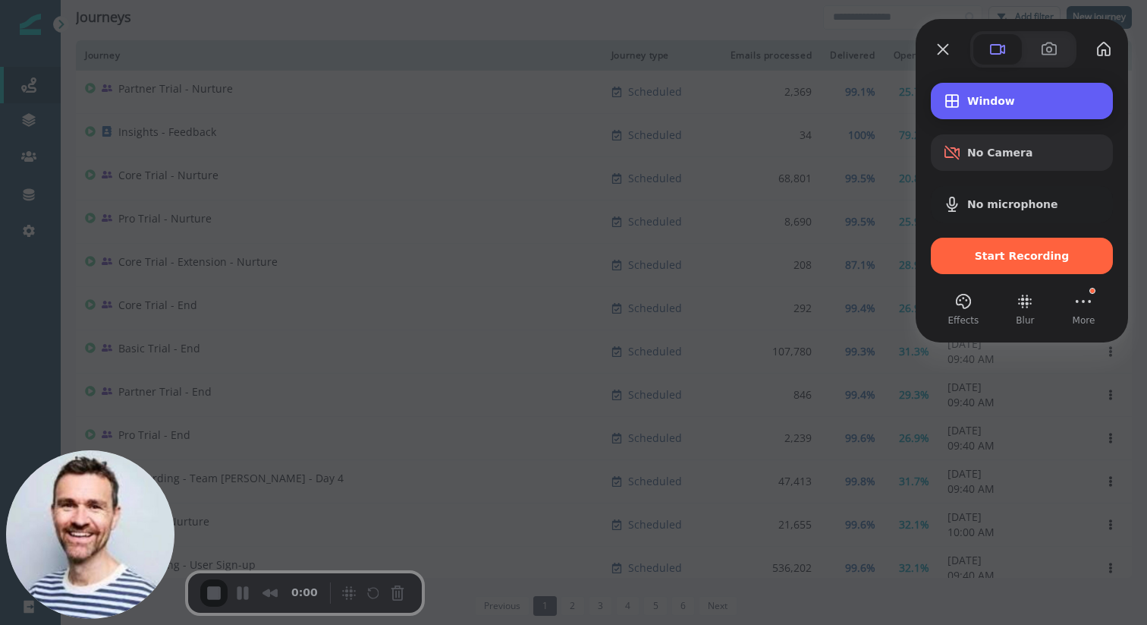
click at [1037, 108] on div "Window" at bounding box center [1022, 101] width 182 height 36
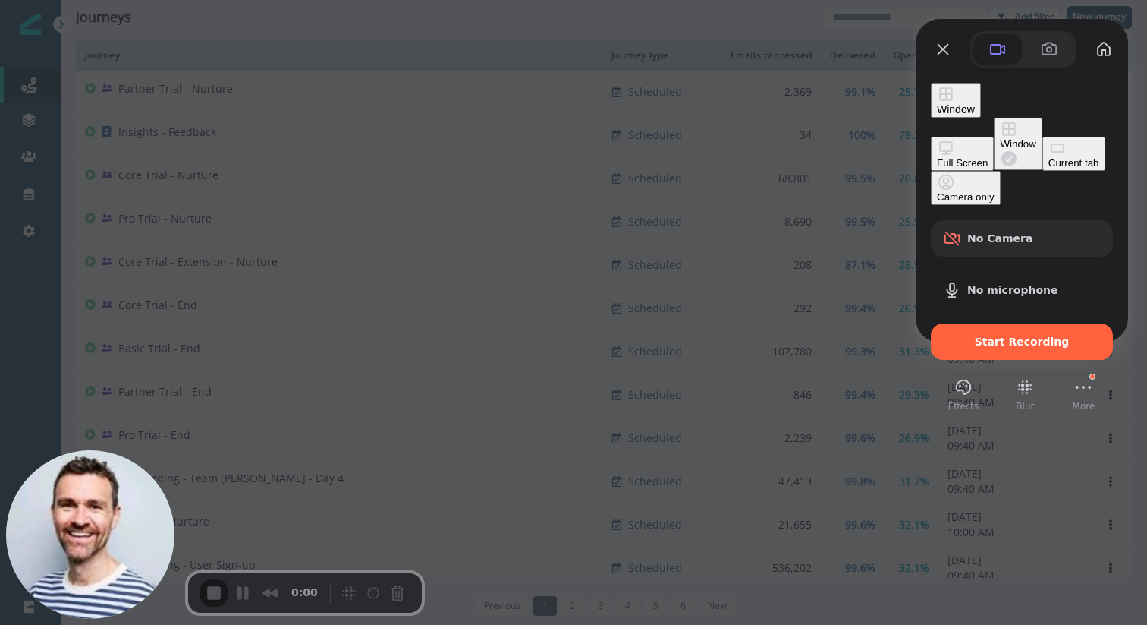
click at [937, 157] on div "Full Screen" at bounding box center [962, 162] width 51 height 11
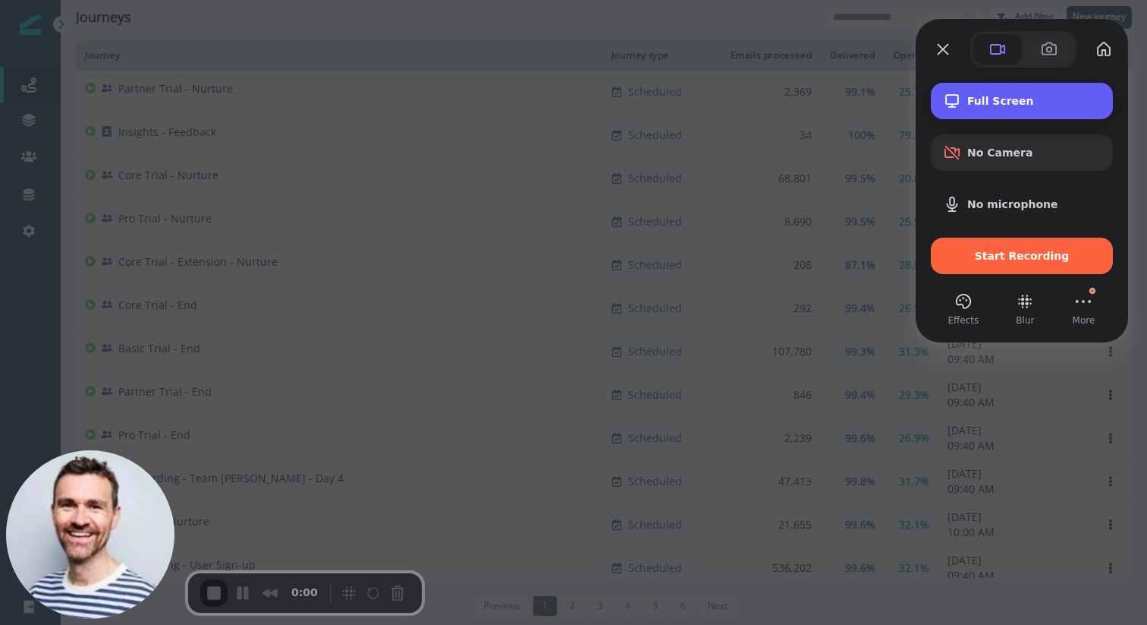
click at [990, 96] on span "Full Screen" at bounding box center [1035, 101] width 134 height 12
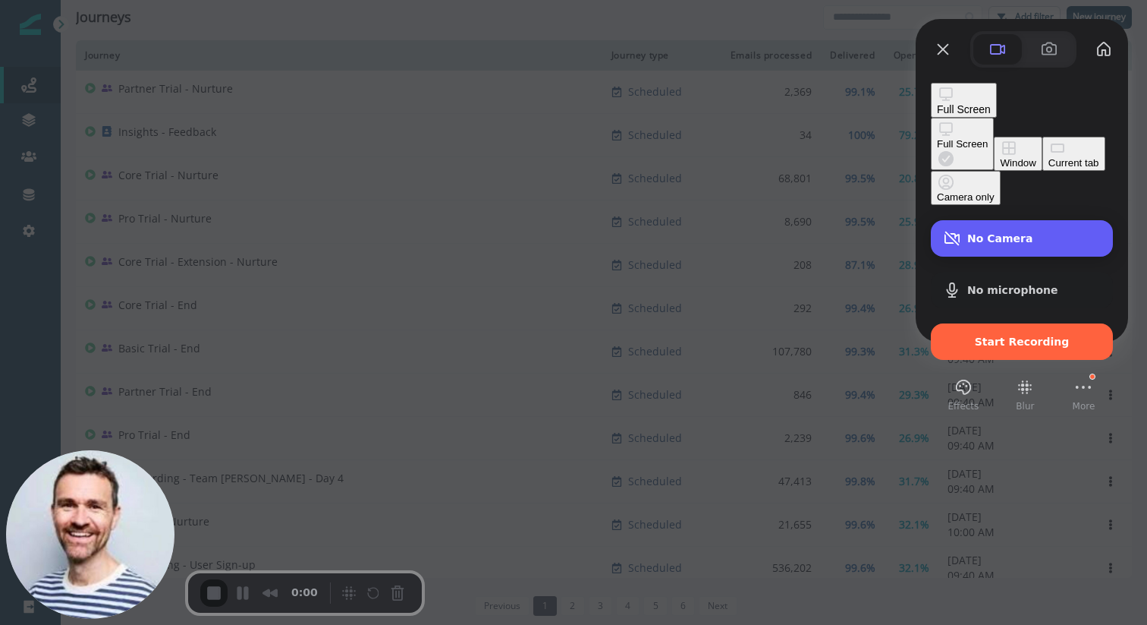
click at [990, 220] on div "No Camera" at bounding box center [1022, 238] width 182 height 36
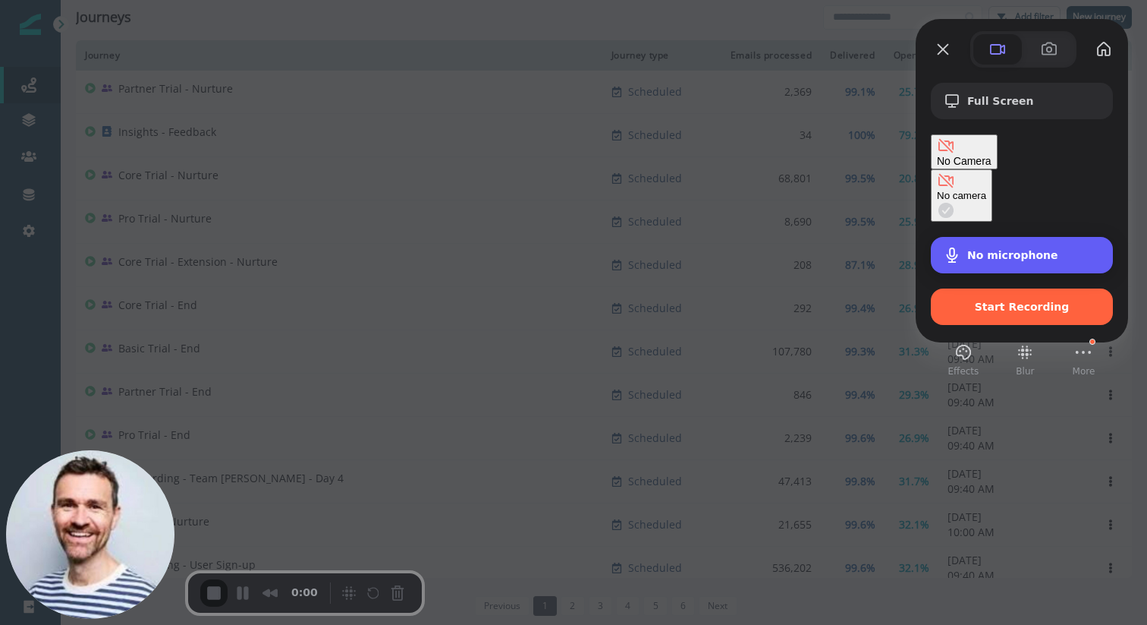
click at [1000, 249] on span "No microphone" at bounding box center [1013, 255] width 91 height 12
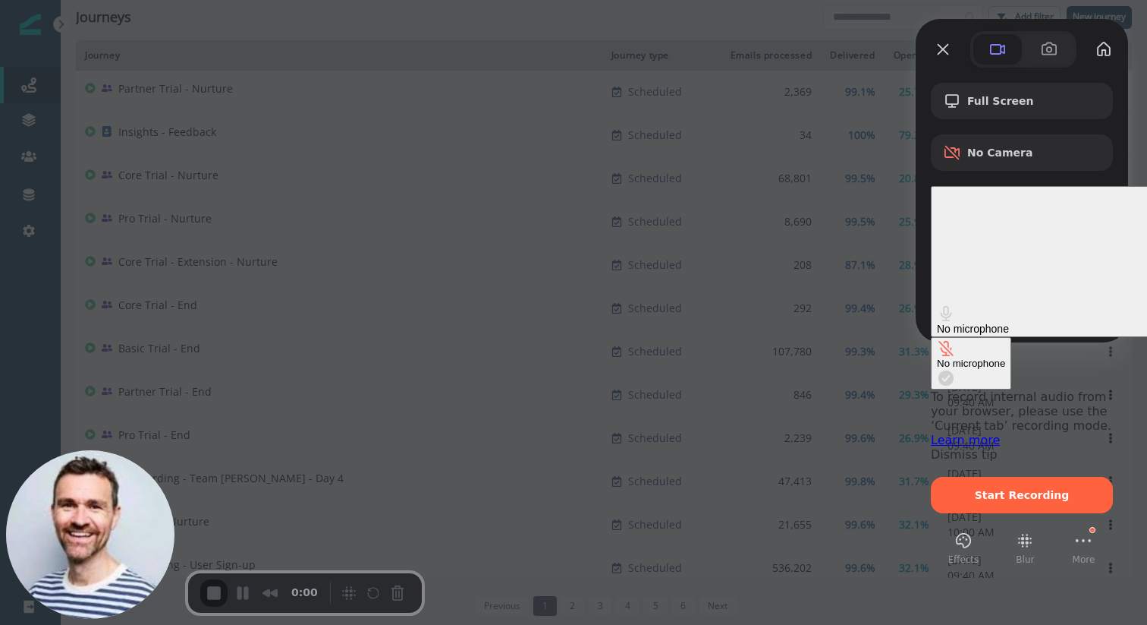
click at [992, 323] on span "No microphone" at bounding box center [973, 329] width 72 height 12
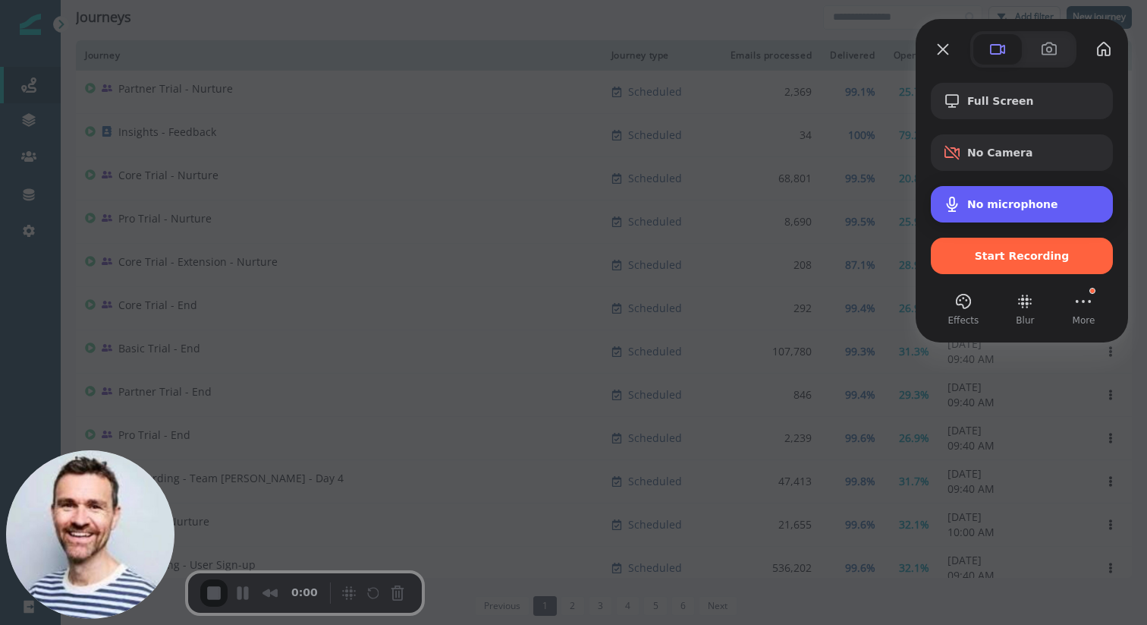
click at [1094, 210] on div "No microphone" at bounding box center [1035, 204] width 134 height 12
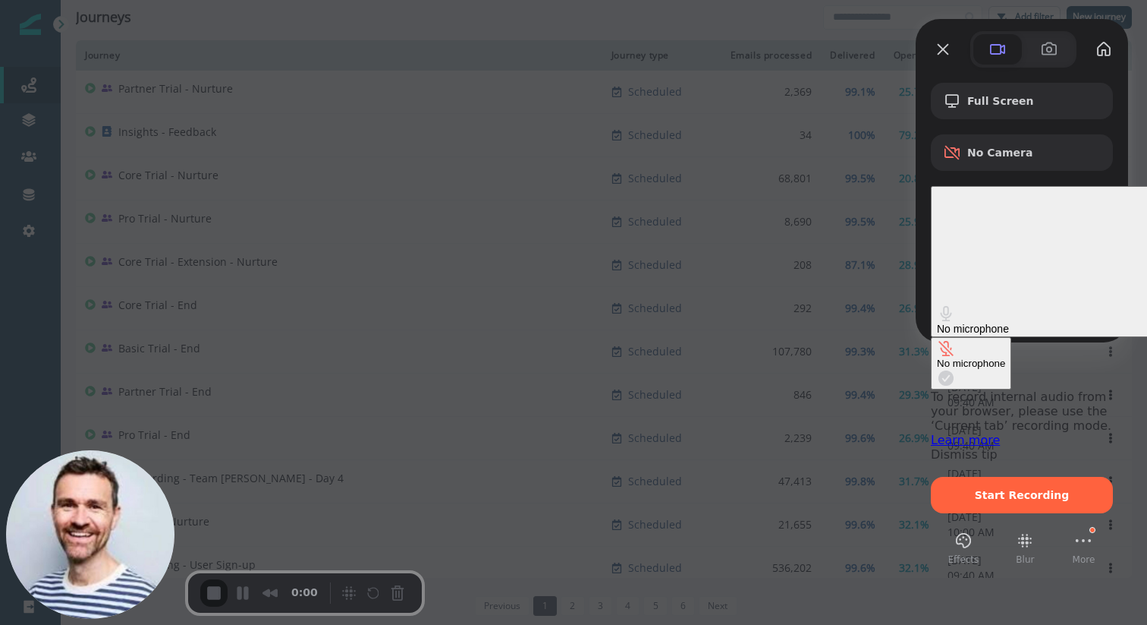
click at [1061, 323] on div "No microphone" at bounding box center [1051, 329] width 228 height 12
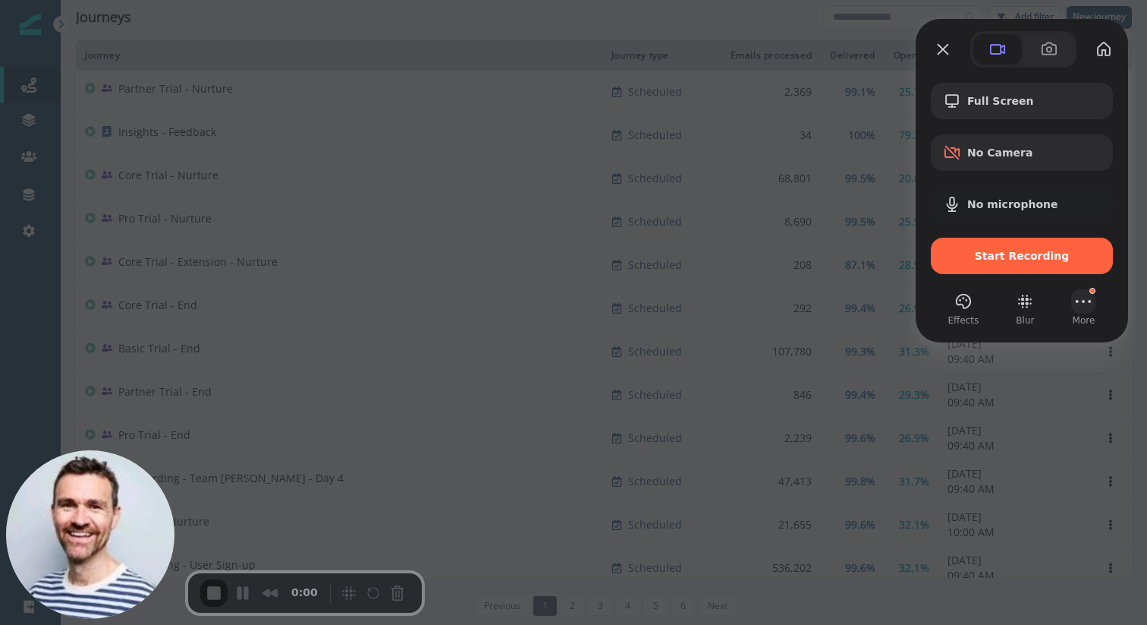
click at [1094, 296] on button "More (15 unread)" at bounding box center [1084, 301] width 24 height 24
click at [1031, 118] on span "Settings" at bounding box center [1006, 125] width 50 height 14
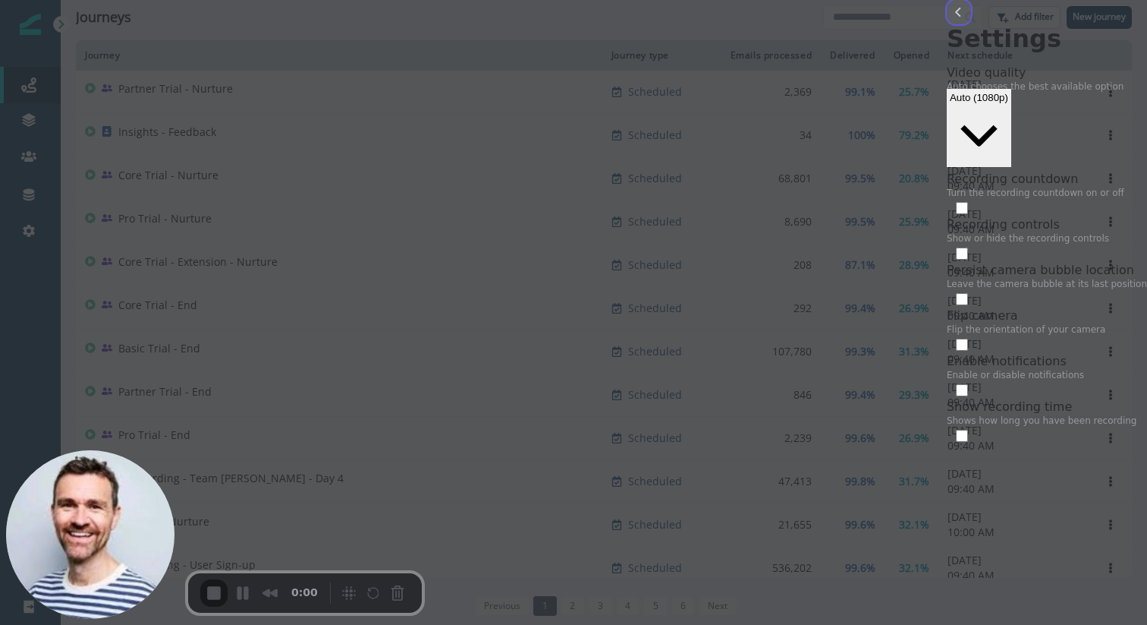
click at [947, 24] on button "back" at bounding box center [959, 12] width 24 height 24
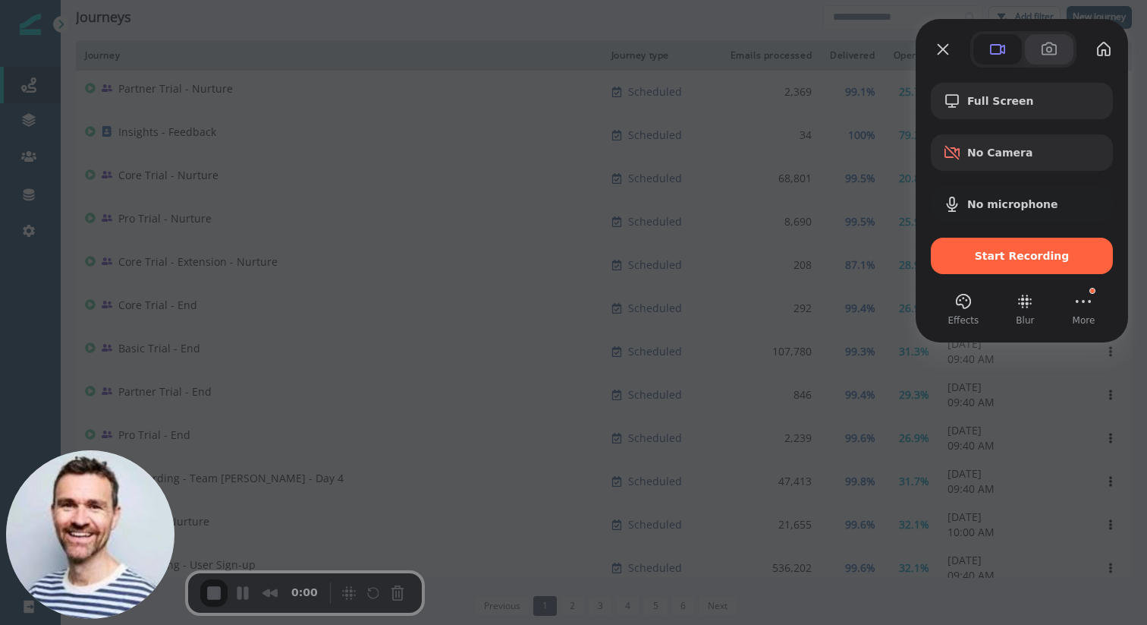
click at [1048, 55] on span at bounding box center [1049, 49] width 18 height 18
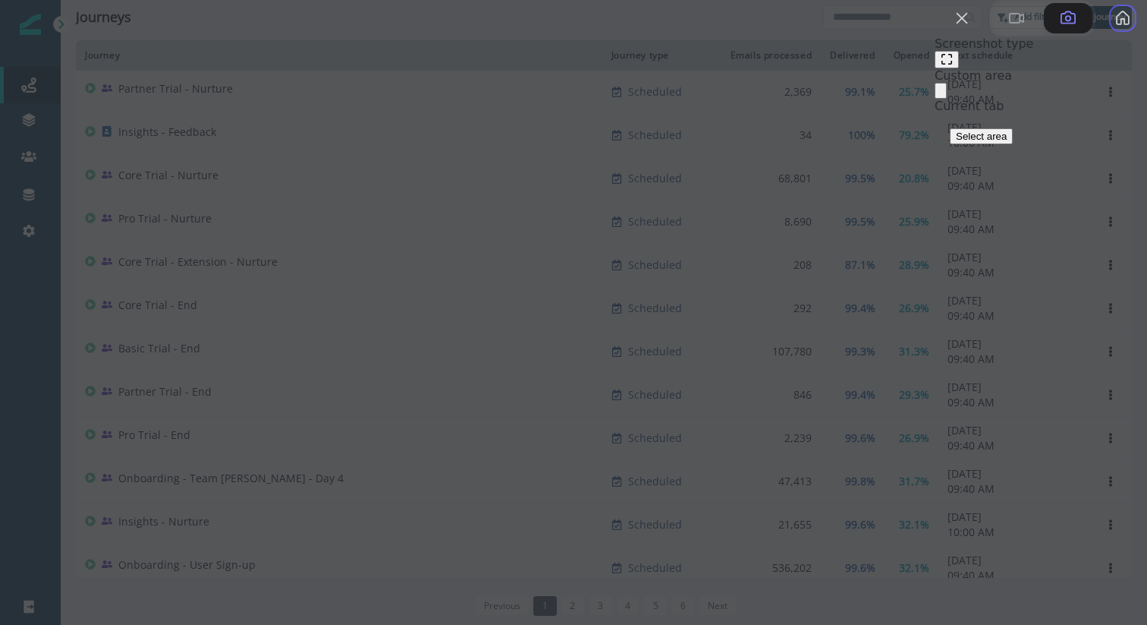
click at [1111, 30] on button "My library" at bounding box center [1123, 18] width 24 height 24
click at [950, 30] on button "Close" at bounding box center [962, 18] width 24 height 24
click at [1008, 27] on span at bounding box center [1017, 18] width 18 height 18
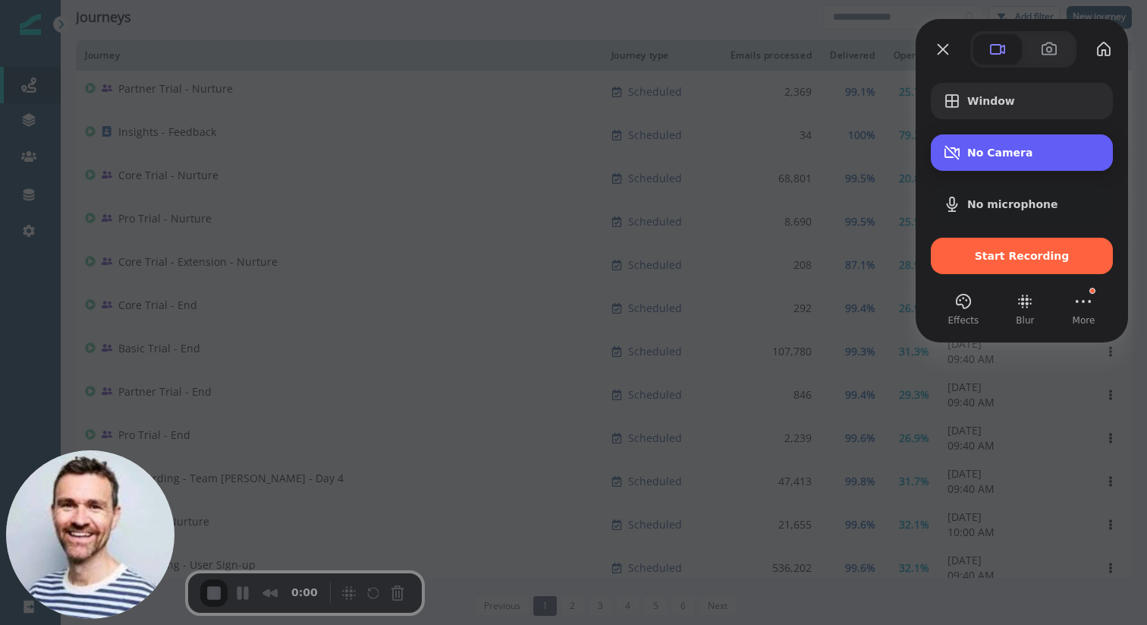
click at [998, 155] on span "No Camera" at bounding box center [1035, 152] width 134 height 12
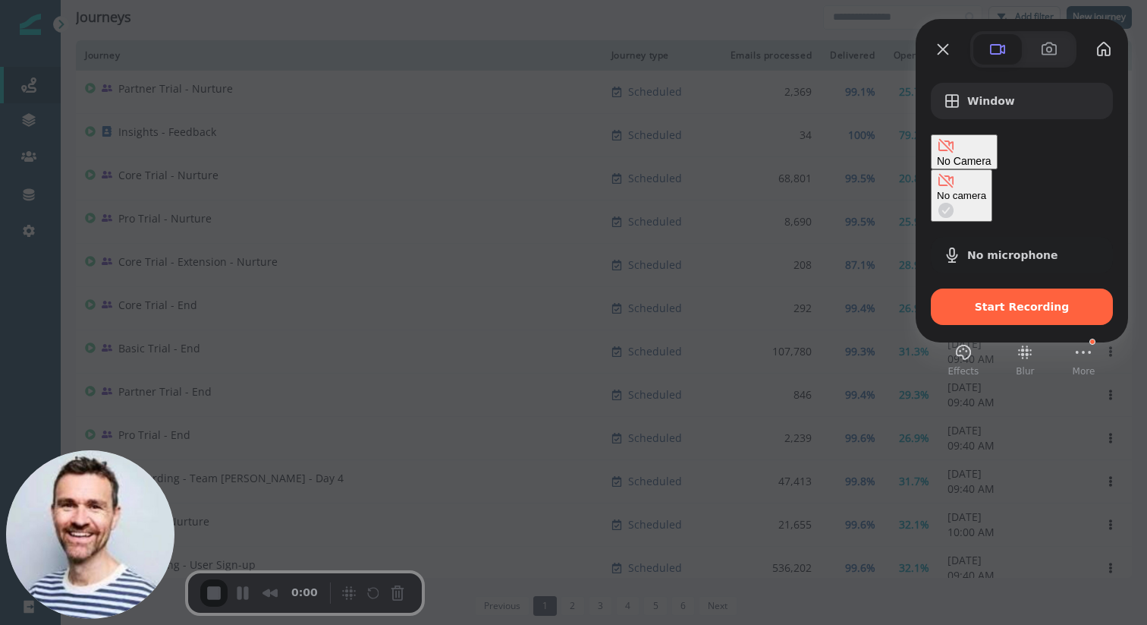
click at [992, 157] on span "No Camera" at bounding box center [964, 161] width 55 height 12
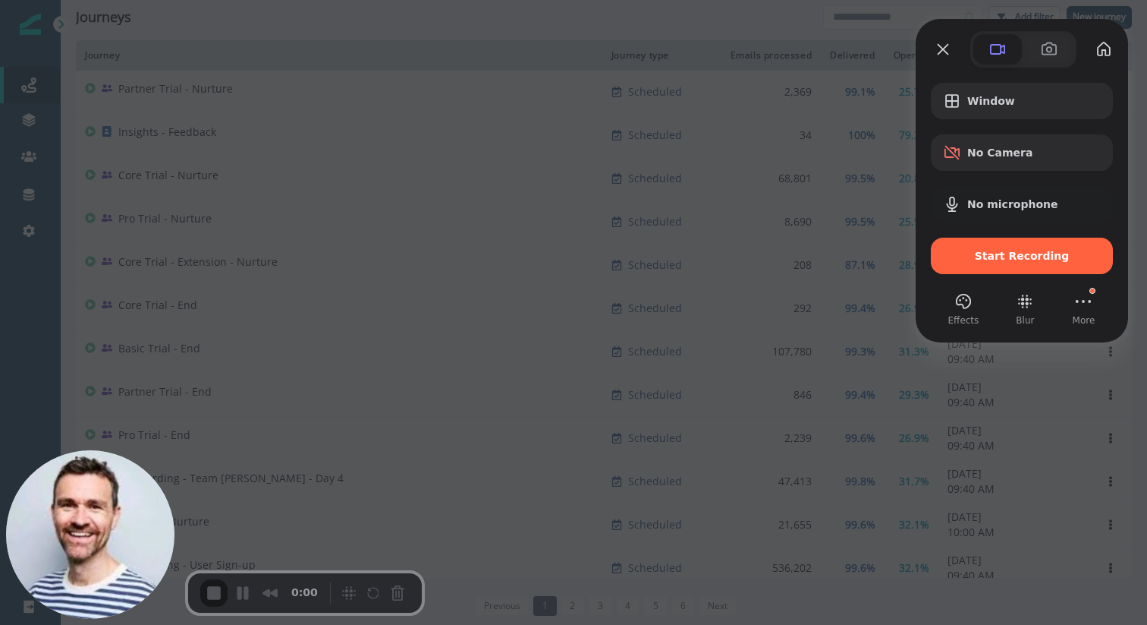
click at [782, 6] on div at bounding box center [573, 312] width 1147 height 625
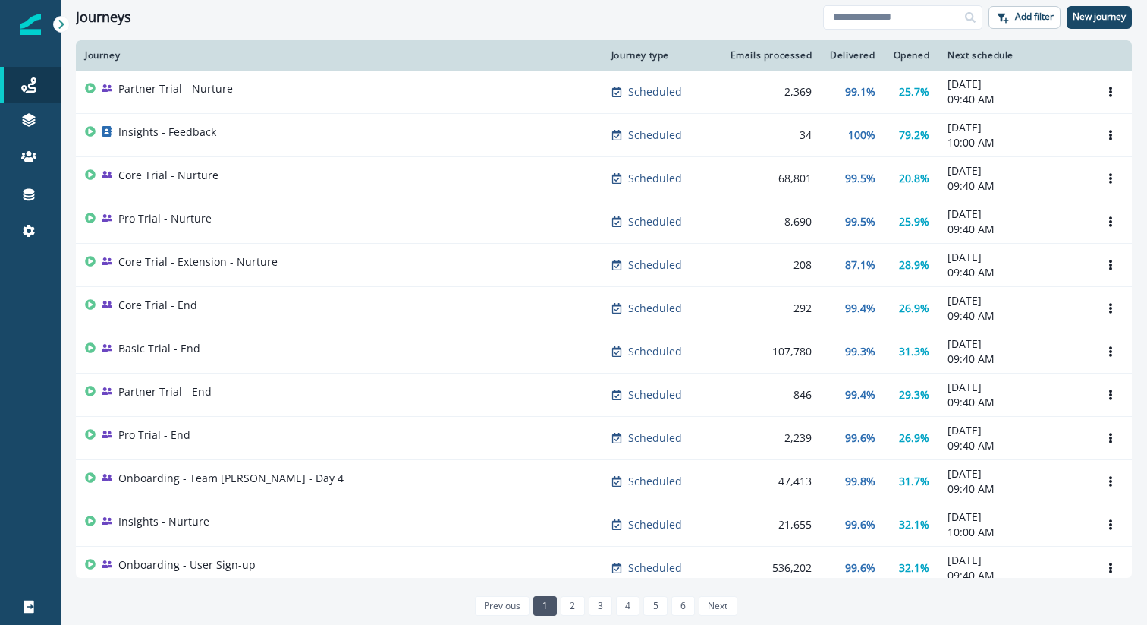
click at [516, 5] on div "Journeys Add filter New journey" at bounding box center [604, 17] width 1087 height 34
click at [577, 34] on div "Clear" at bounding box center [604, 37] width 1087 height 6
click at [886, 14] on input at bounding box center [902, 17] width 159 height 24
type input "*****"
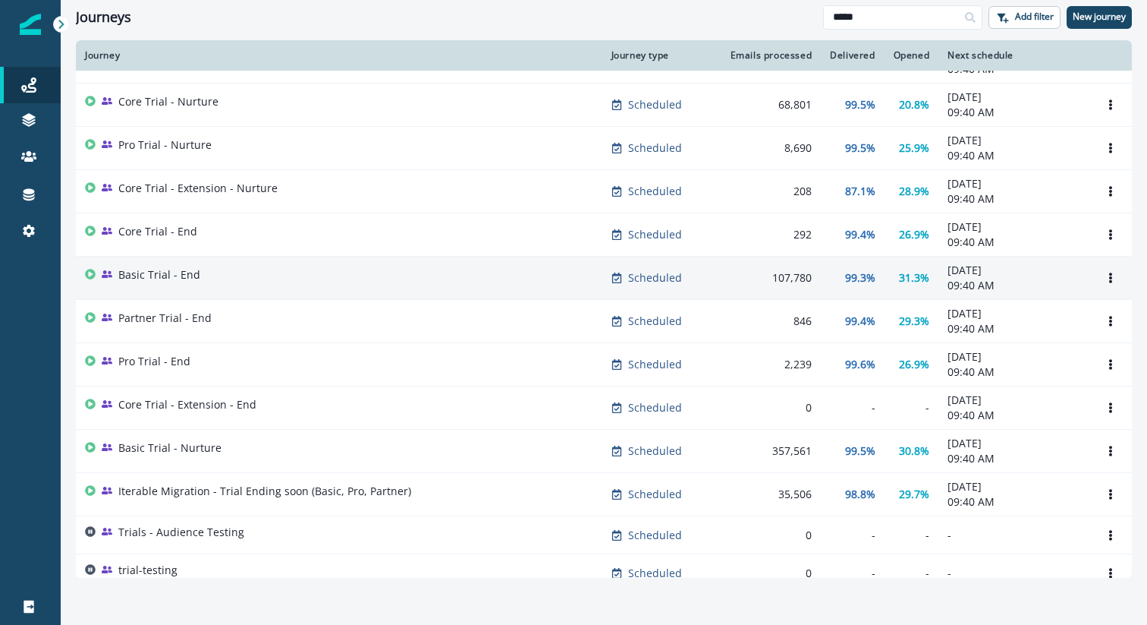
scroll to position [45, 0]
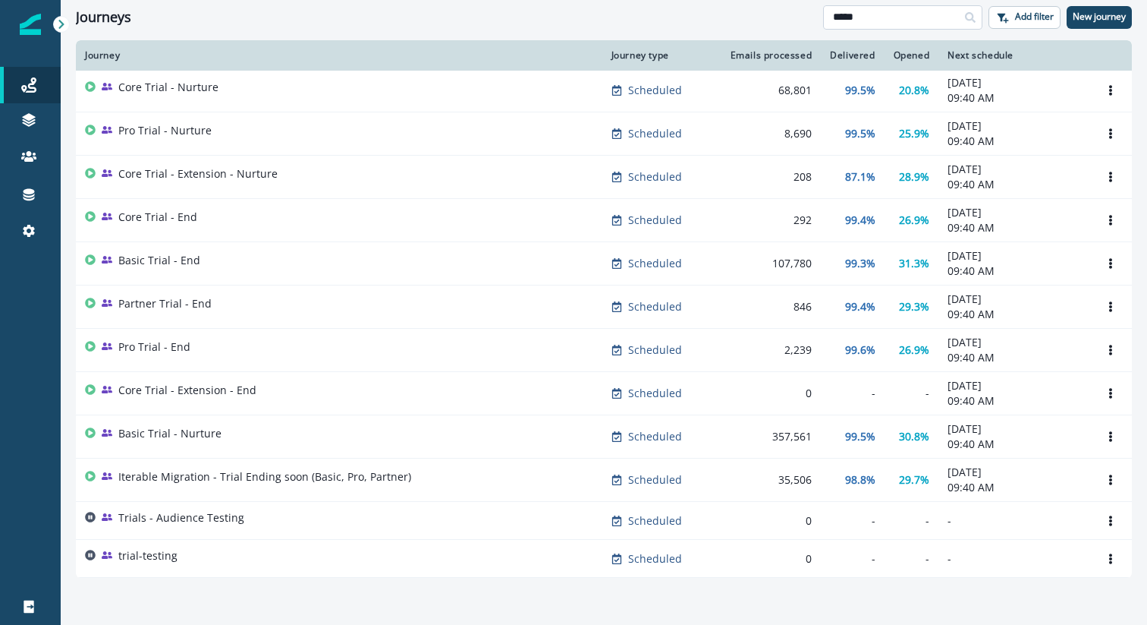
click at [843, 20] on input "*****" at bounding box center [902, 17] width 159 height 24
click at [843, 19] on input "*****" at bounding box center [902, 17] width 159 height 24
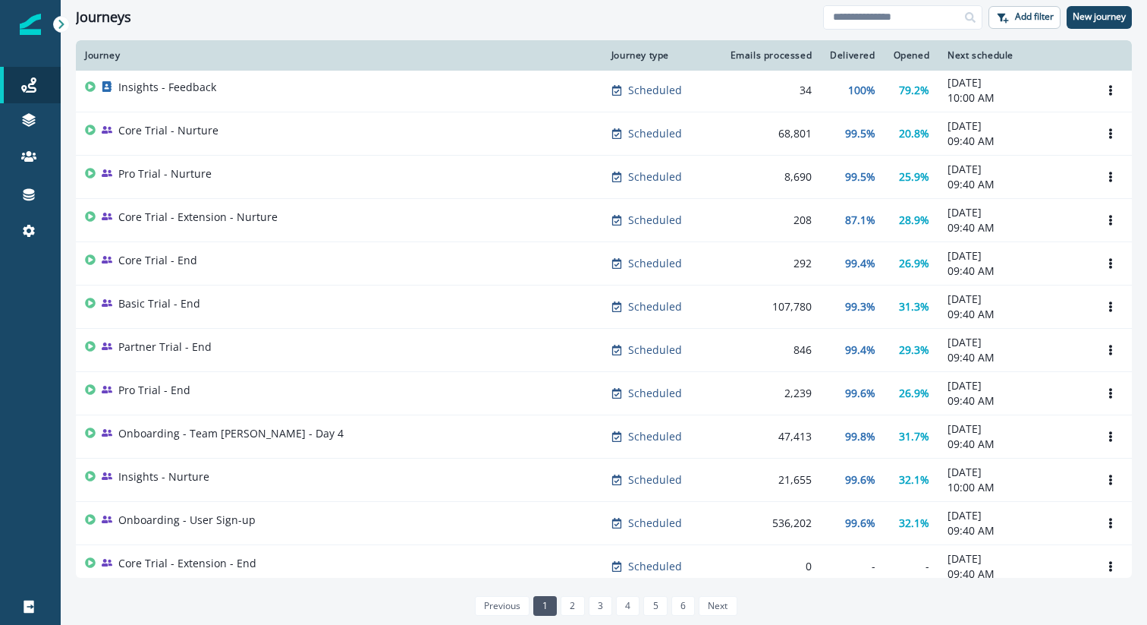
click at [534, 26] on div "Journeys Add filter New journey" at bounding box center [604, 17] width 1087 height 34
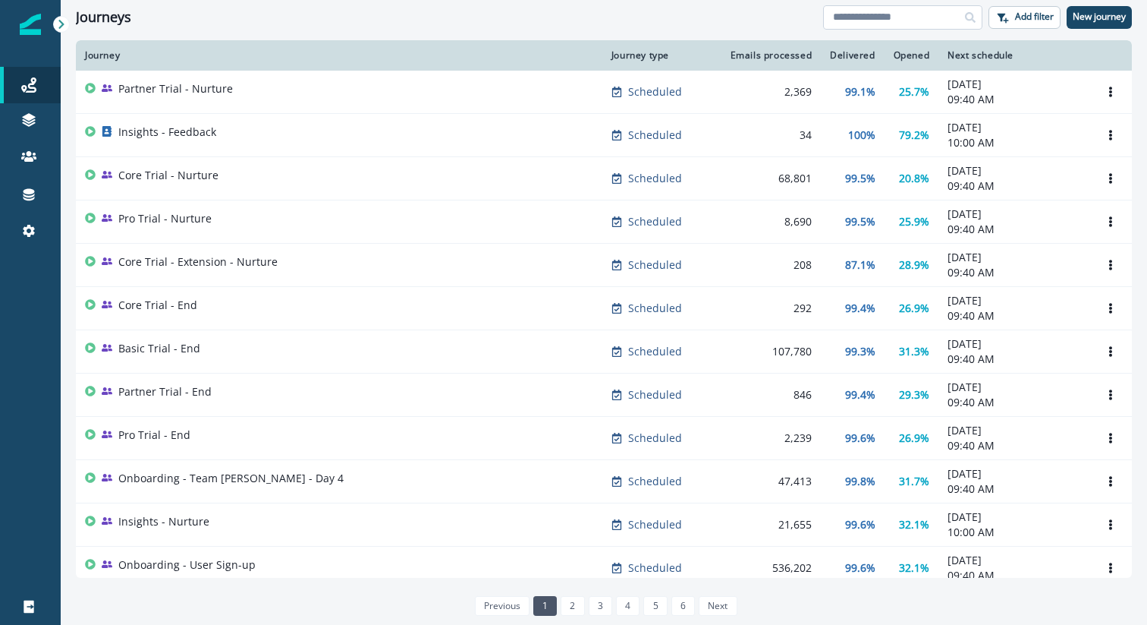
click at [890, 17] on input at bounding box center [902, 17] width 159 height 24
type input "*****"
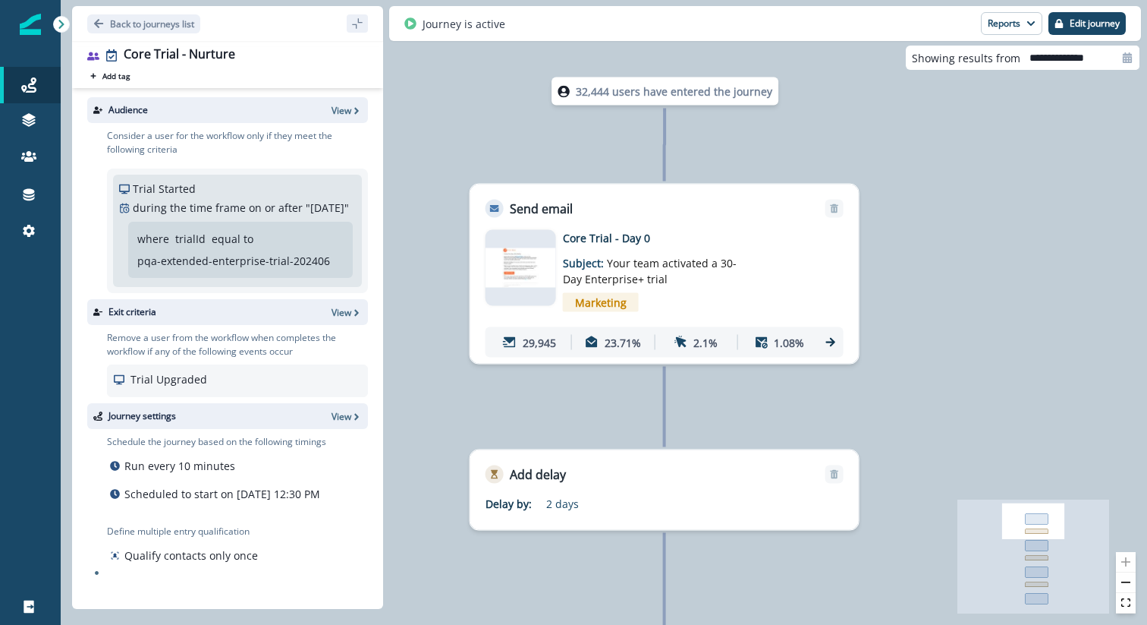
click at [1092, 60] on input "**********" at bounding box center [1080, 58] width 119 height 24
select select "*"
select select "****"
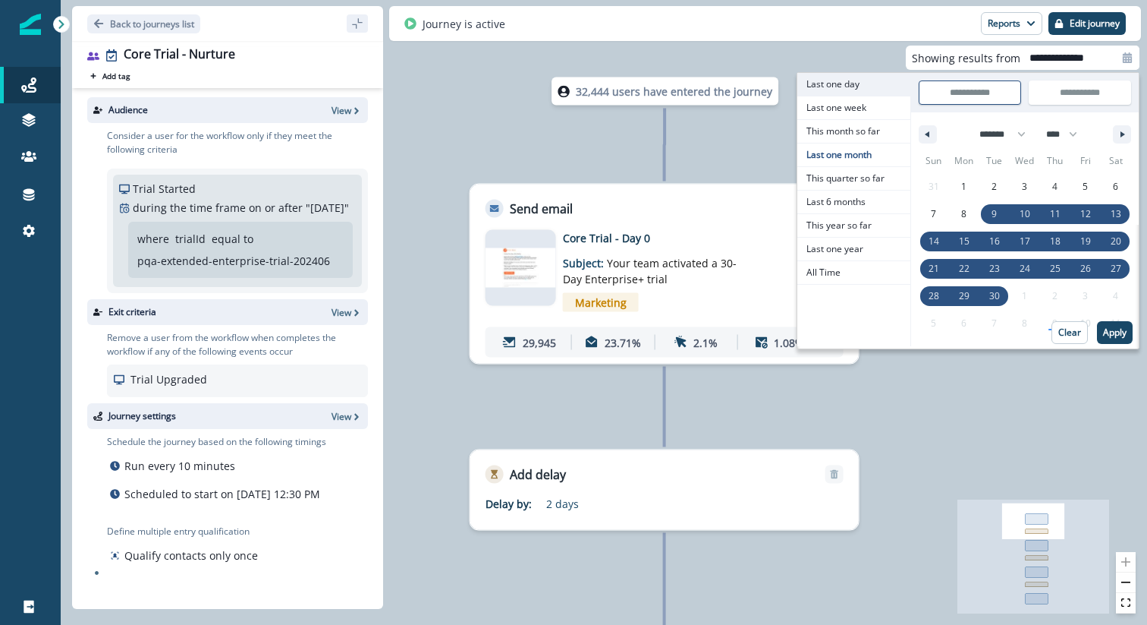
click at [859, 87] on span "Last one day" at bounding box center [854, 84] width 113 height 23
type input "**********"
select select "*"
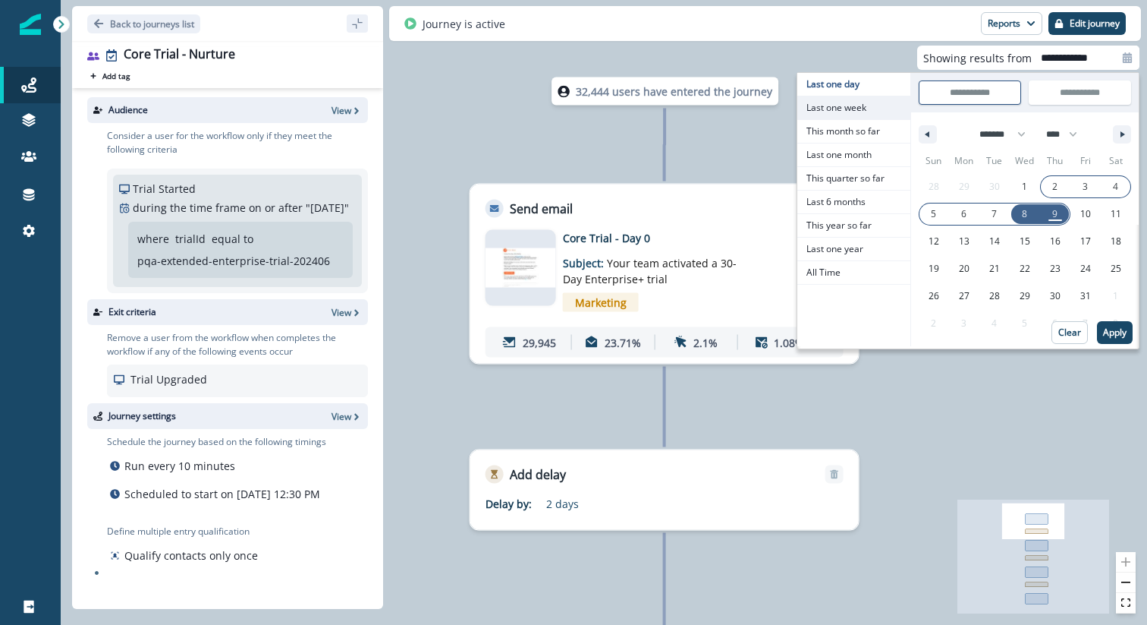
click at [855, 105] on span "Last one week" at bounding box center [854, 107] width 113 height 23
type input "**********"
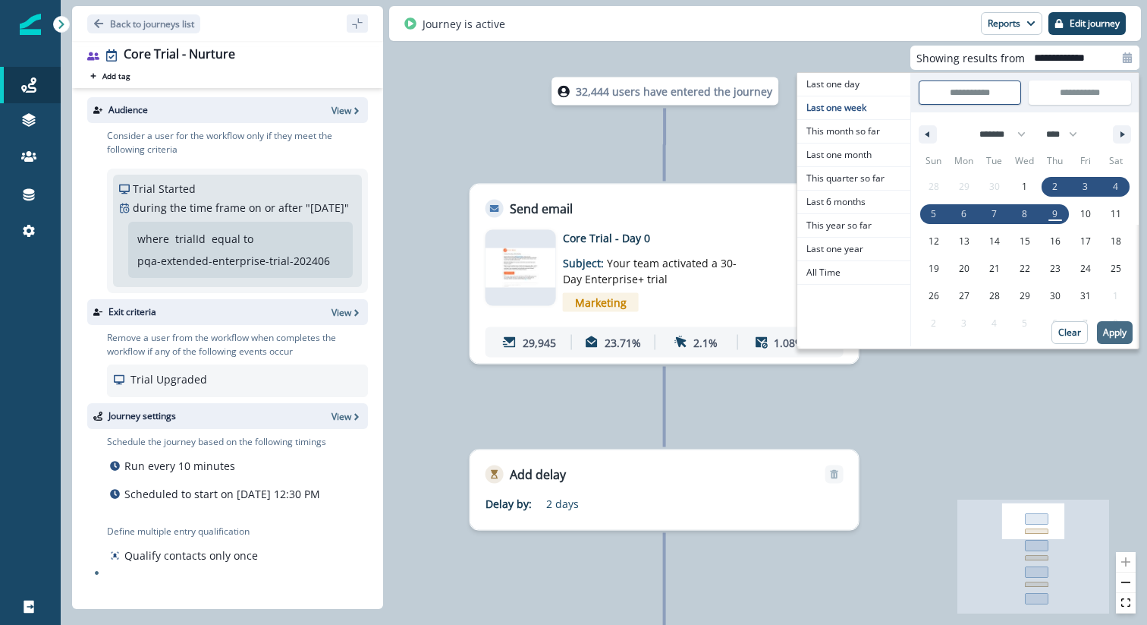
click at [1113, 329] on p "Apply" at bounding box center [1115, 332] width 24 height 11
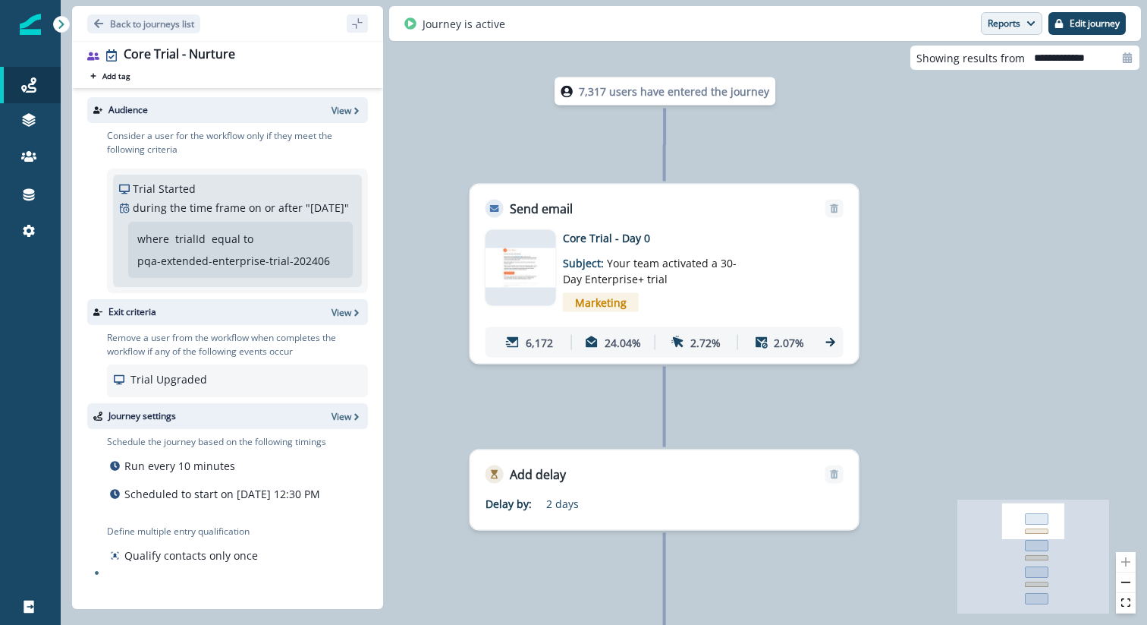
click at [1021, 26] on button "Reports" at bounding box center [1011, 23] width 61 height 23
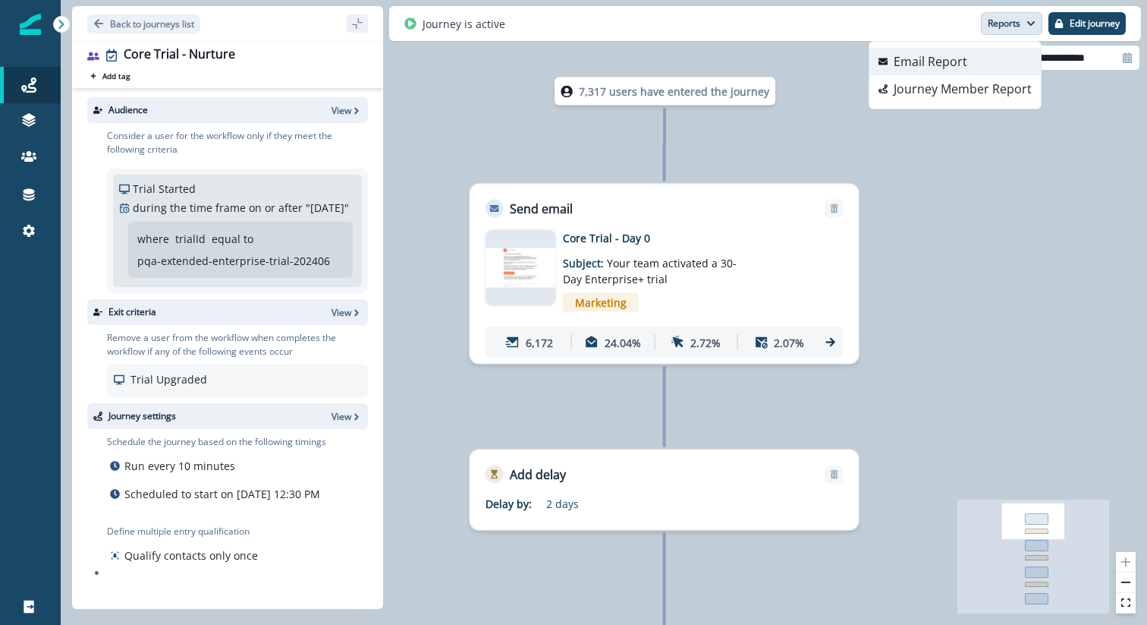
click at [966, 67] on p "Email Report" at bounding box center [931, 61] width 74 height 18
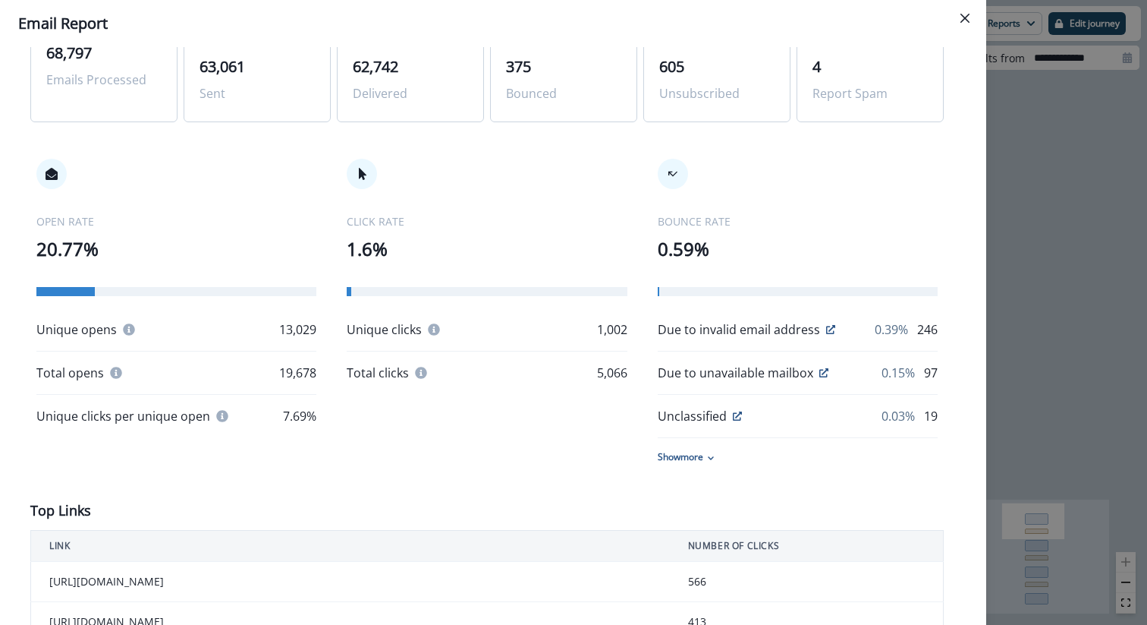
scroll to position [139, 0]
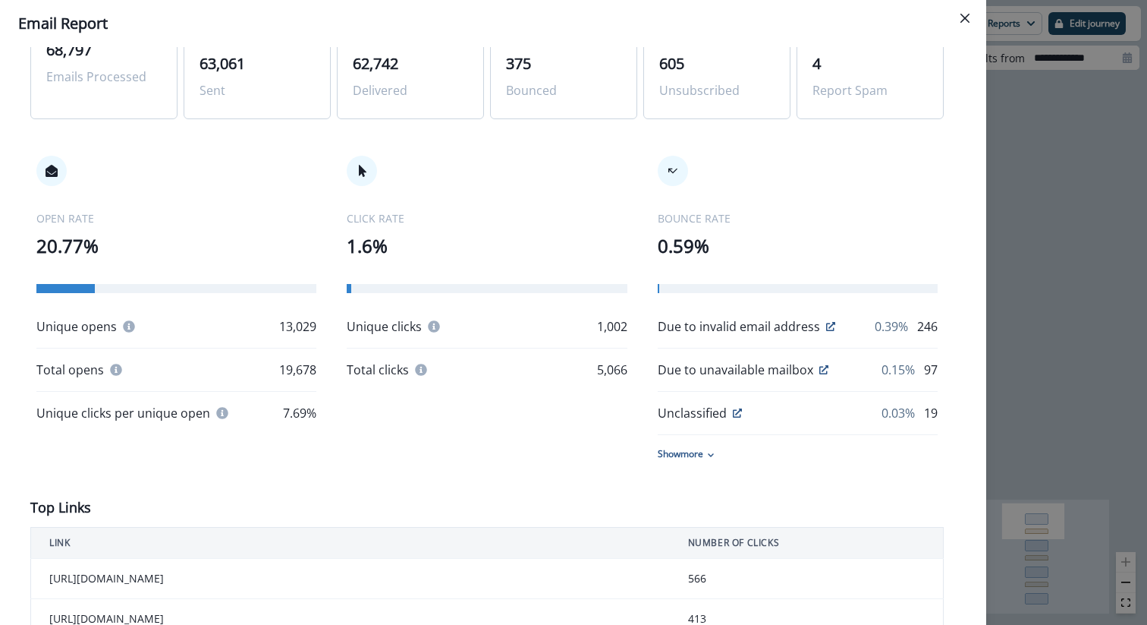
click at [477, 444] on div "OPEN RATE 20.77% Unique opens 13,029 Total opens 19,678 Unique clicks per uniqu…" at bounding box center [487, 308] width 914 height 366
click at [486, 471] on div "OPEN RATE 20.77% Unique opens 13,029 Total opens 19,678 Unique clicks per uniqu…" at bounding box center [487, 308] width 914 height 366
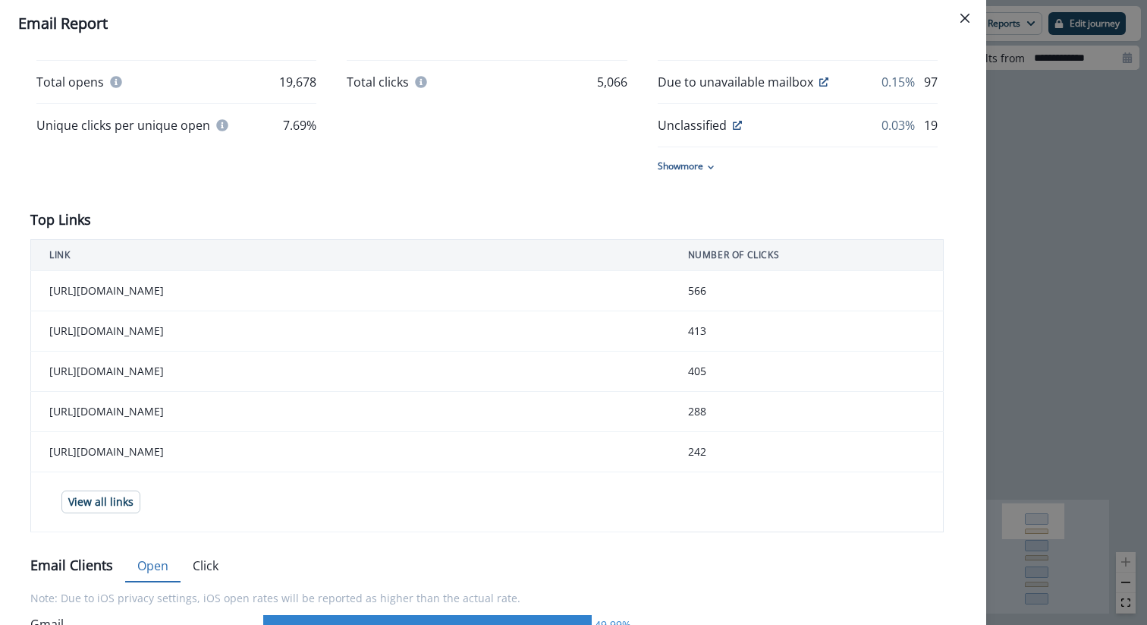
scroll to position [427, 0]
click at [414, 197] on div "OPEN RATE 20.77% Unique opens 13,029 Total opens 19,678 Unique clicks per uniqu…" at bounding box center [487, 20] width 914 height 366
click at [375, 297] on td "https://postman.postman.co/settings/team/members" at bounding box center [350, 290] width 639 height 40
drag, startPoint x: 413, startPoint y: 286, endPoint x: 335, endPoint y: 288, distance: 78.2
click at [332, 290] on td "https://postman.postman.co/settings/team/members" at bounding box center [350, 290] width 639 height 40
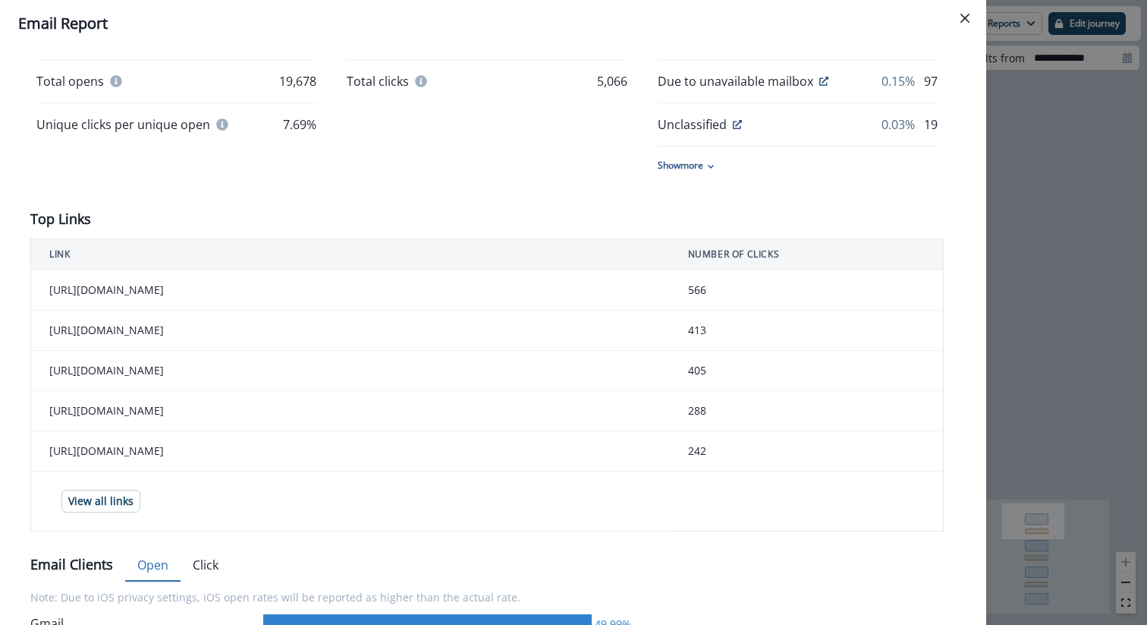
drag, startPoint x: 512, startPoint y: 326, endPoint x: 82, endPoint y: 334, distance: 430.4
click at [82, 334] on td "https://learning.postman.com/docs/getting-started/postman-trials/enterprise-plu…" at bounding box center [350, 330] width 639 height 40
click at [303, 375] on td "https://postman.postman.co/settings/team/discovery" at bounding box center [350, 371] width 639 height 40
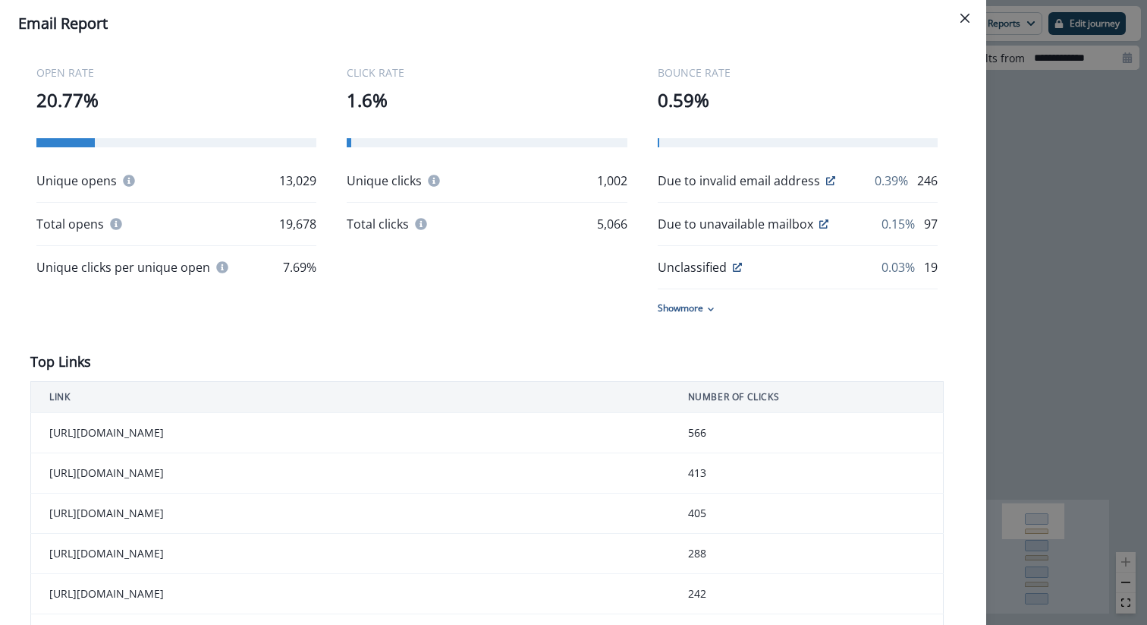
scroll to position [410, 0]
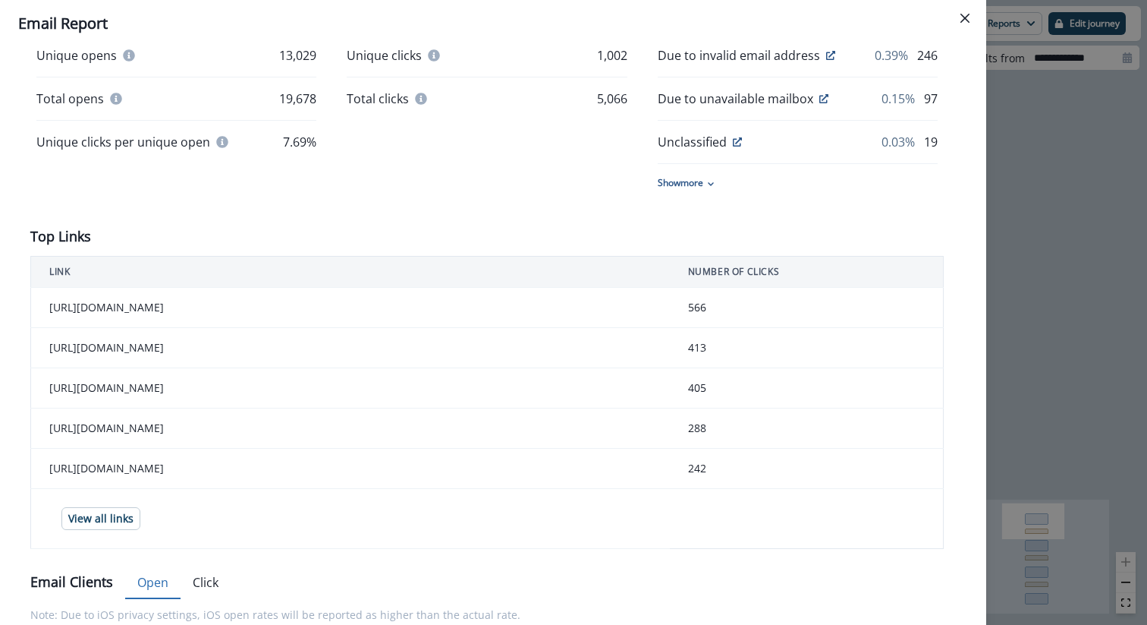
drag, startPoint x: 551, startPoint y: 471, endPoint x: 279, endPoint y: 431, distance: 274.5
click at [279, 431] on tbody "https://postman.postman.co/settings/team/members 566 https://learning.postman.c…" at bounding box center [487, 418] width 913 height 261
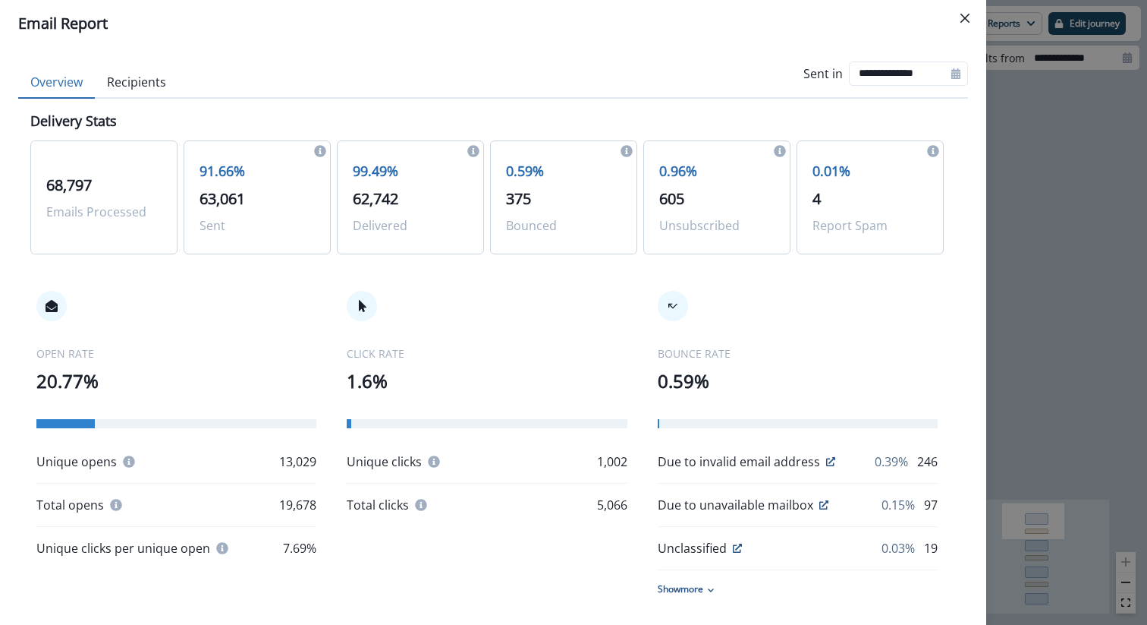
scroll to position [0, 0]
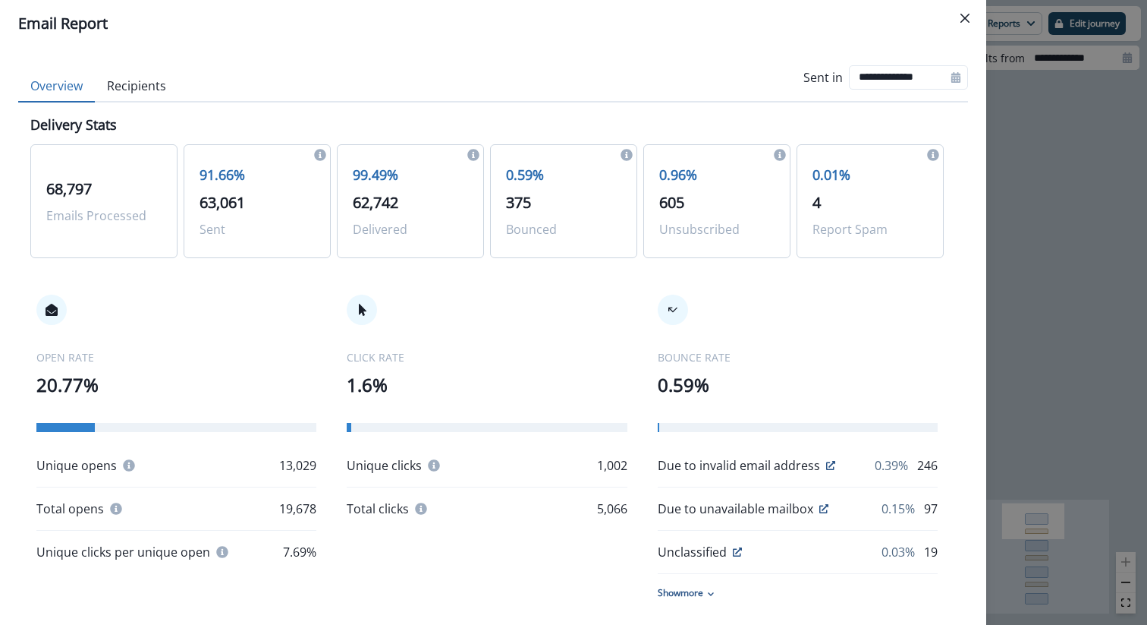
click at [175, 74] on button "Recipients" at bounding box center [136, 87] width 83 height 32
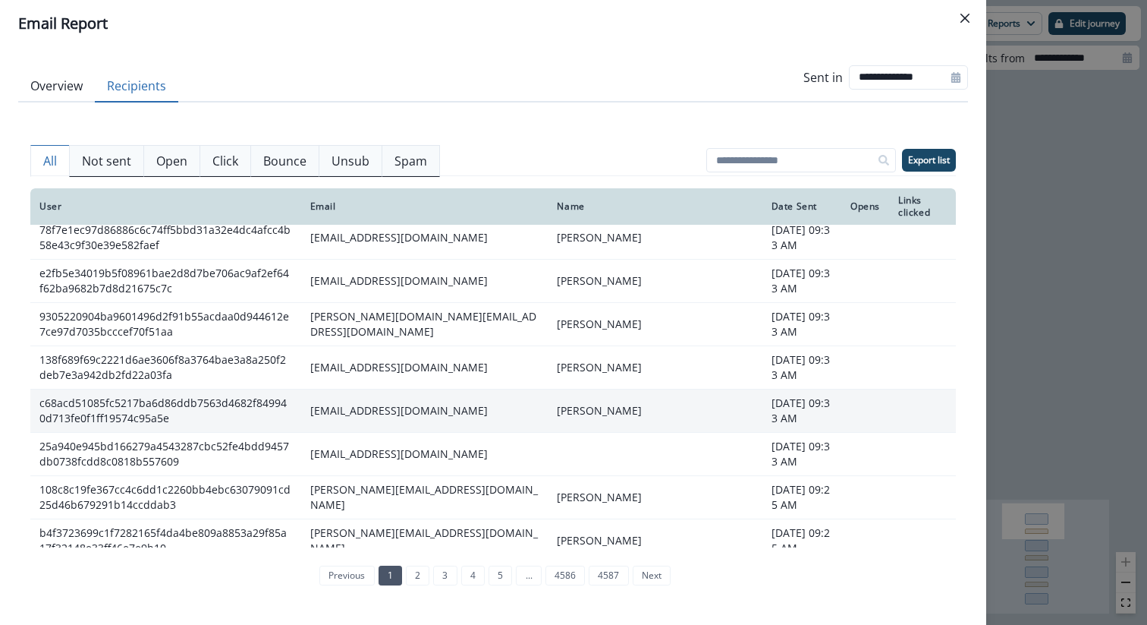
scroll to position [327, 0]
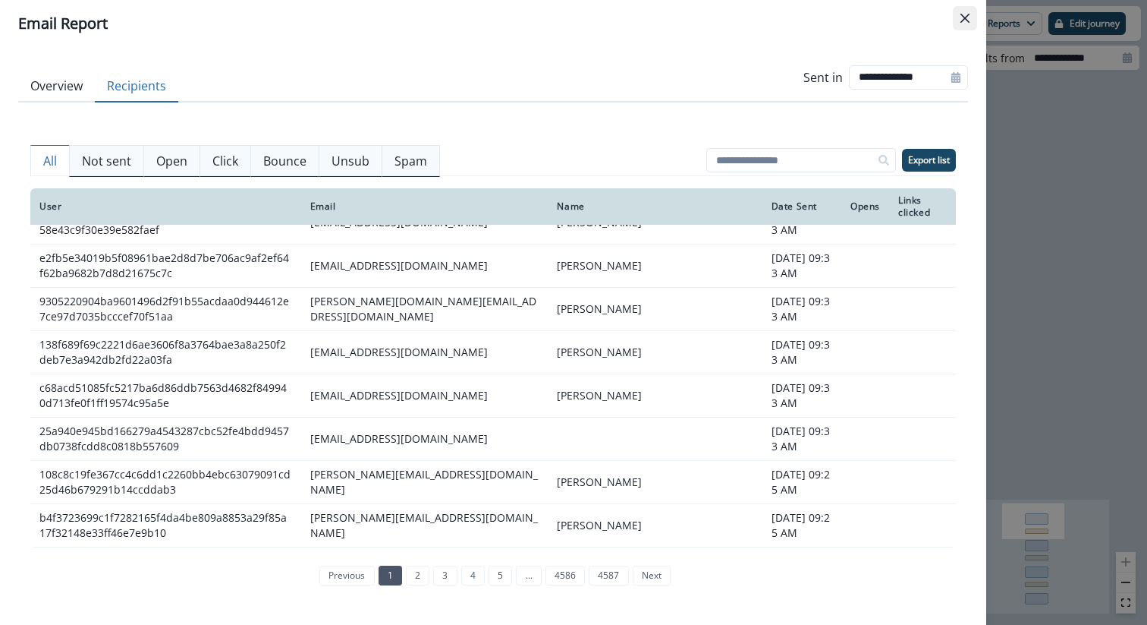
click at [968, 19] on icon "Close" at bounding box center [965, 18] width 9 height 9
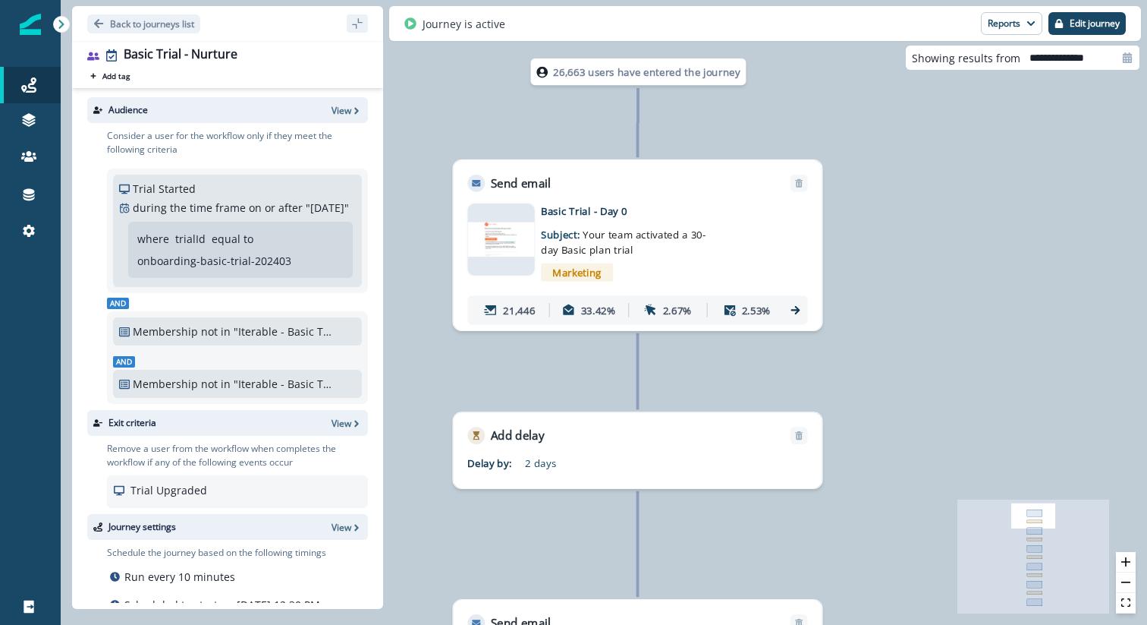
click at [729, 263] on div "Marketing" at bounding box center [659, 272] width 236 height 30
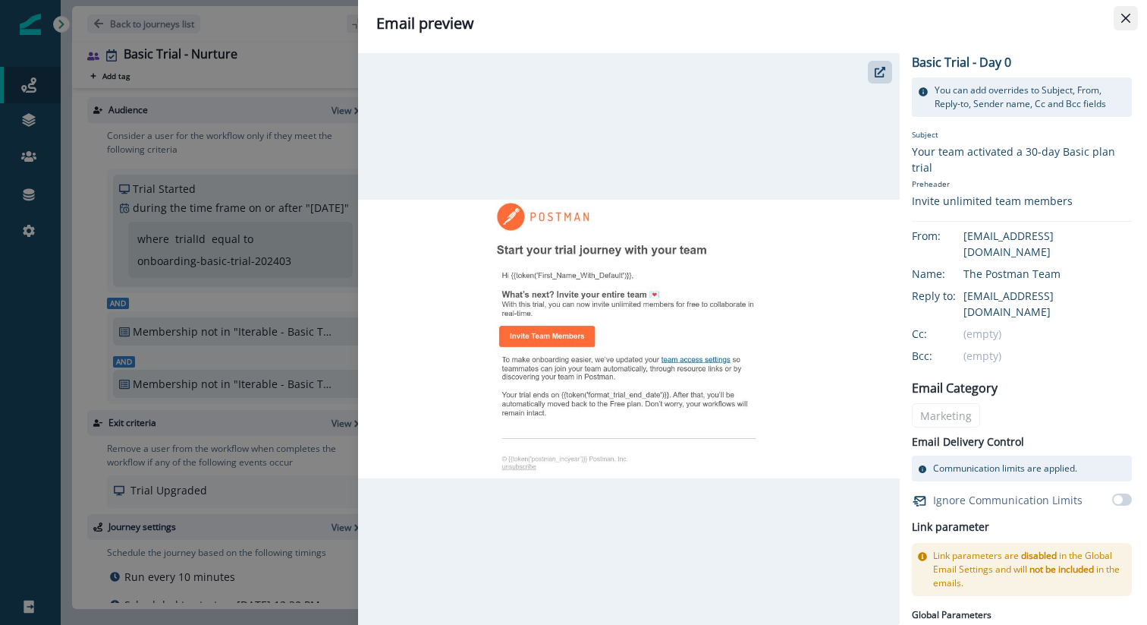
click at [1128, 17] on icon "Close" at bounding box center [1126, 18] width 9 height 9
